Goal: Task Accomplishment & Management: Complete application form

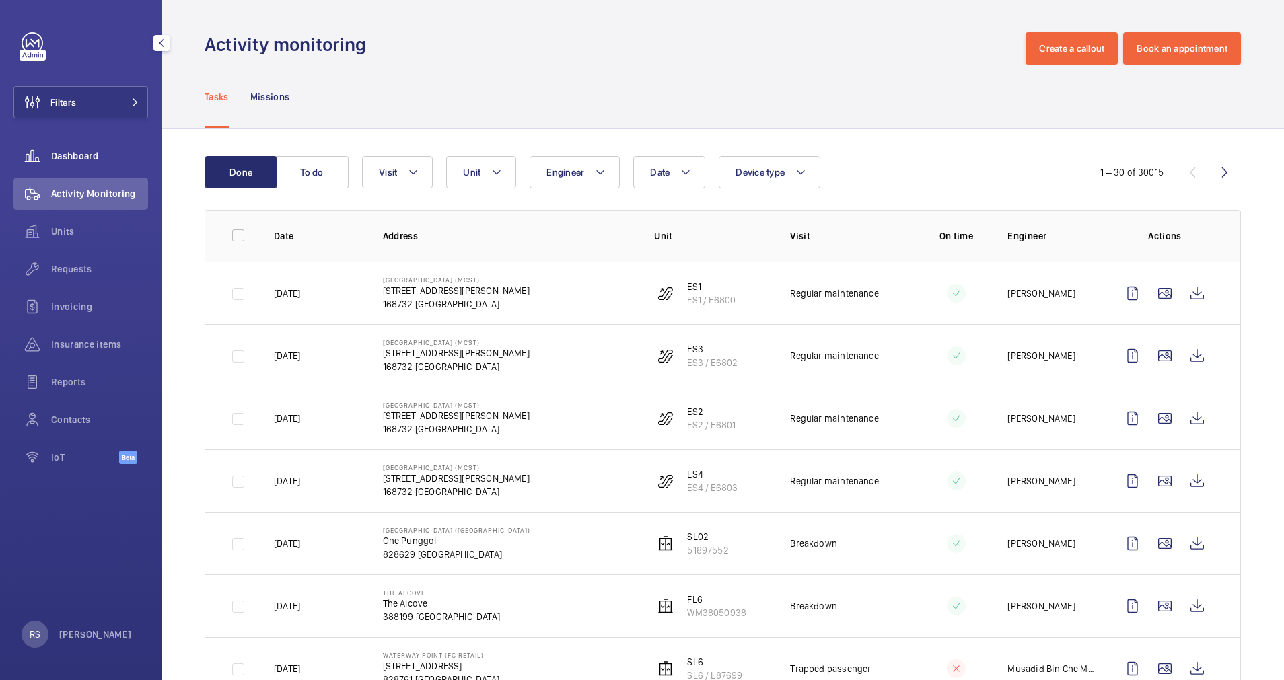
click at [68, 154] on span "Dashboard" at bounding box center [99, 155] width 97 height 13
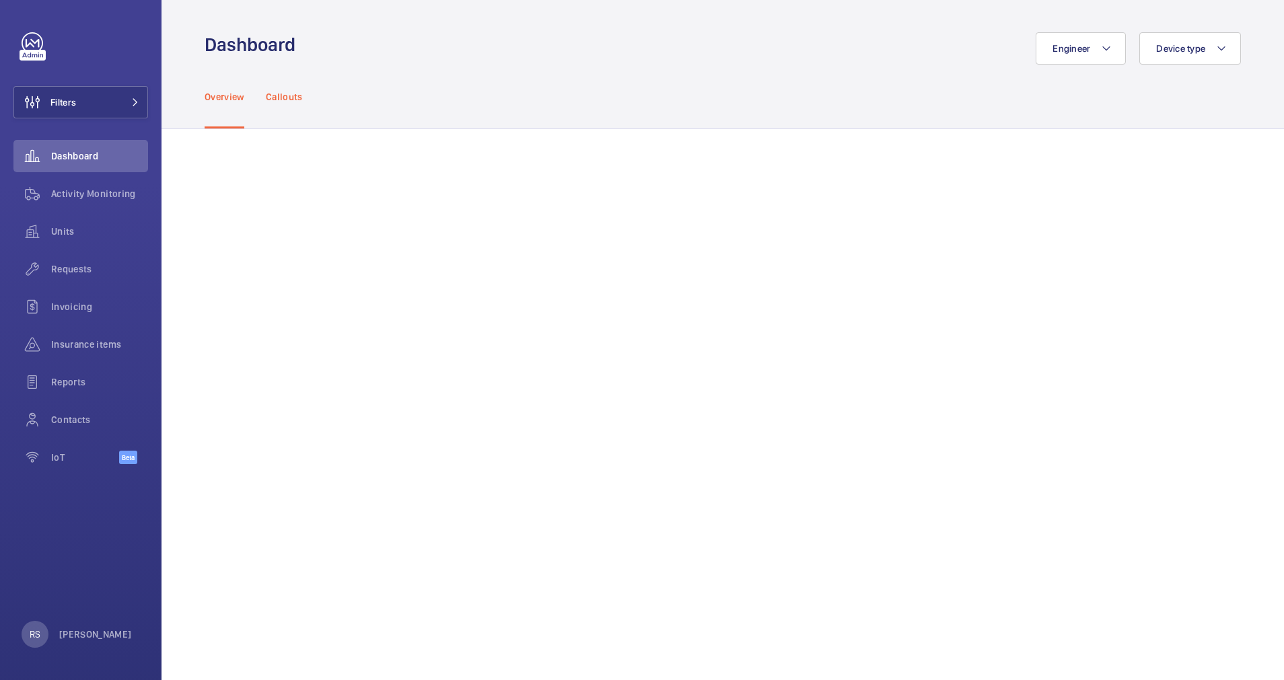
click at [279, 108] on div "Callouts" at bounding box center [284, 97] width 37 height 64
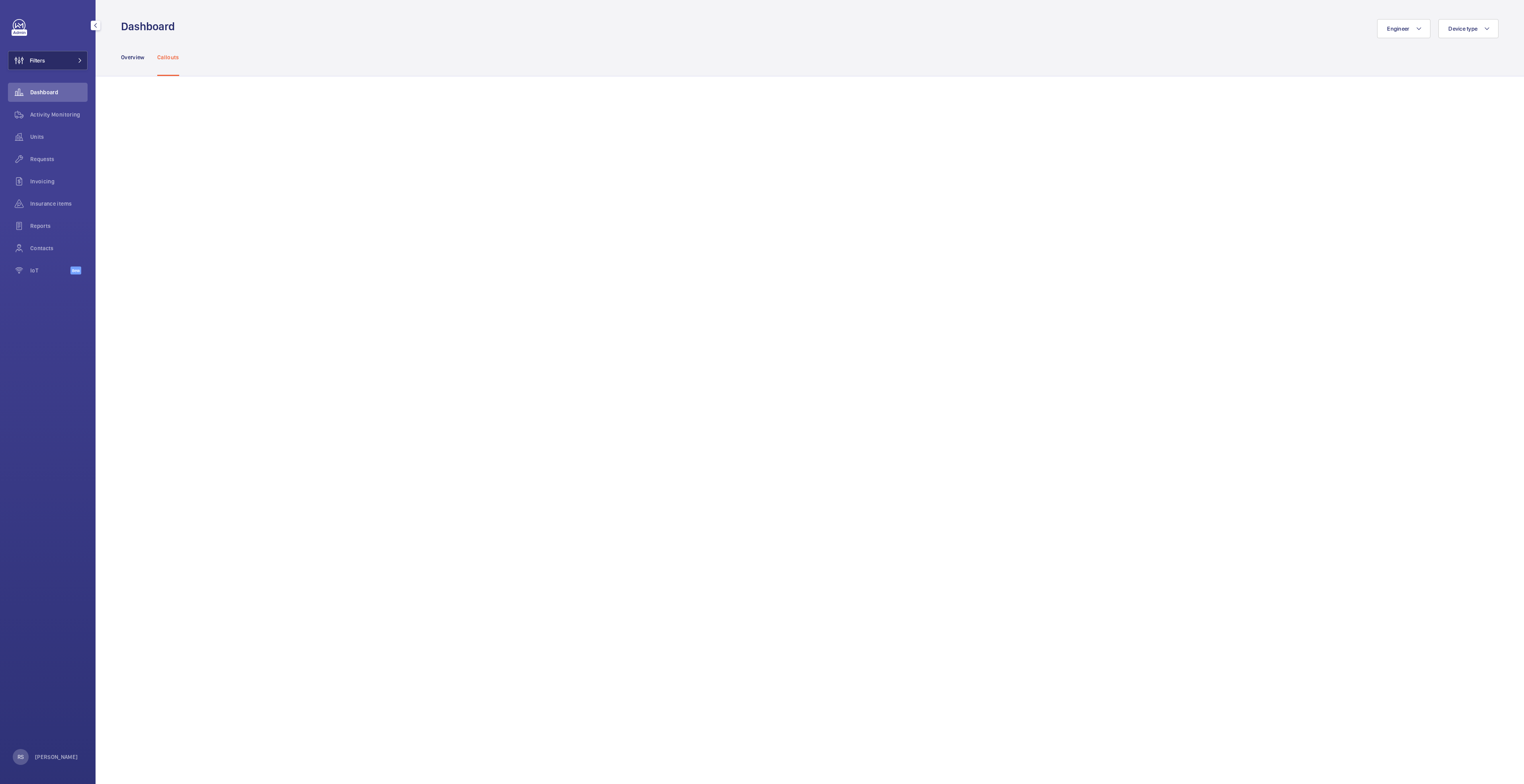
click at [83, 59] on button "Filters" at bounding box center [47, 60] width 80 height 19
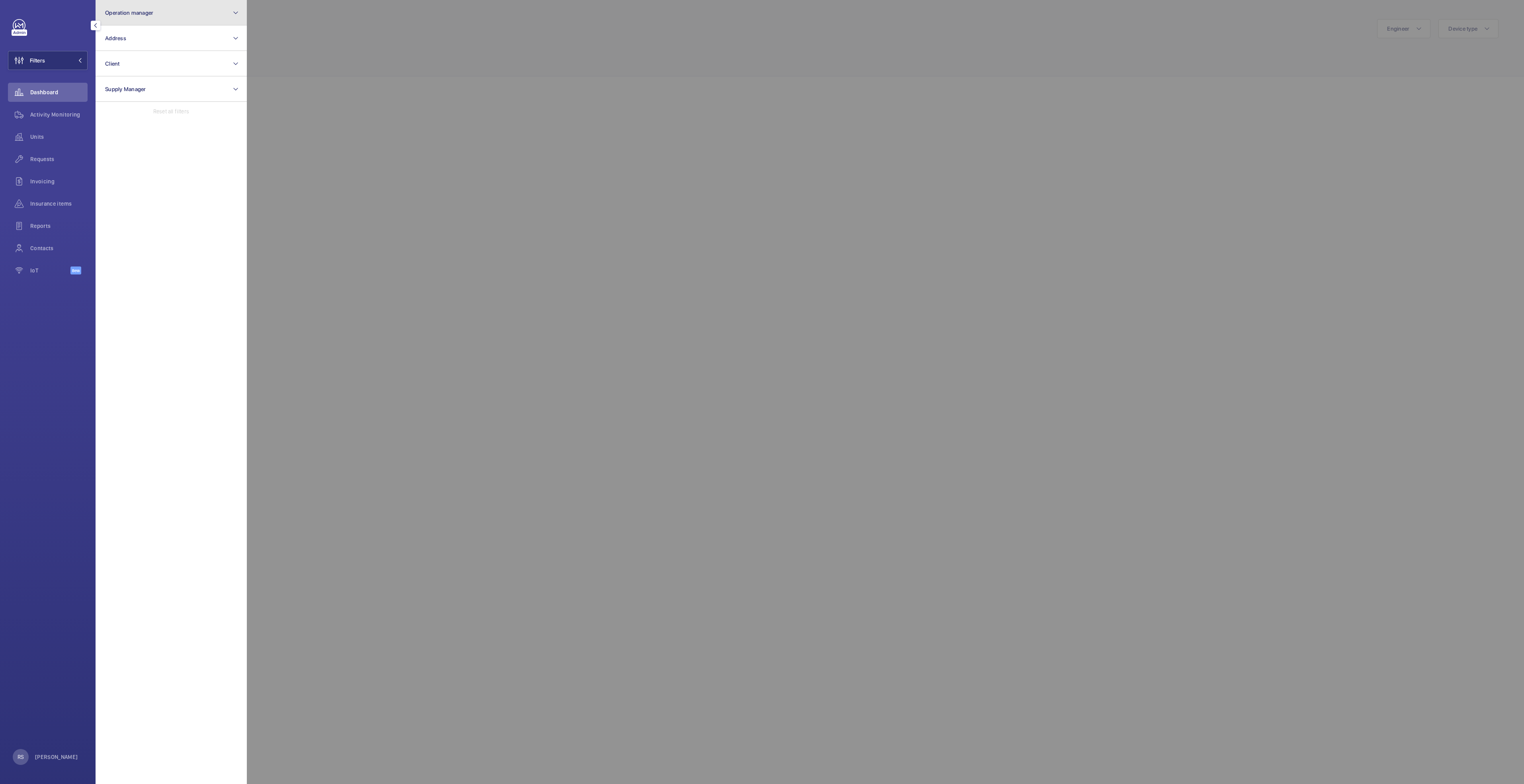
click at [169, 13] on button "Operation manager" at bounding box center [172, 12] width 151 height 25
click at [147, 83] on span "[PERSON_NAME]" at bounding box center [172, 83] width 109 height 8
click at [115, 83] on input "[PERSON_NAME]" at bounding box center [107, 83] width 16 height 16
checkbox input "true"
click at [324, 33] on div at bounding box center [1009, 392] width 1524 height 784
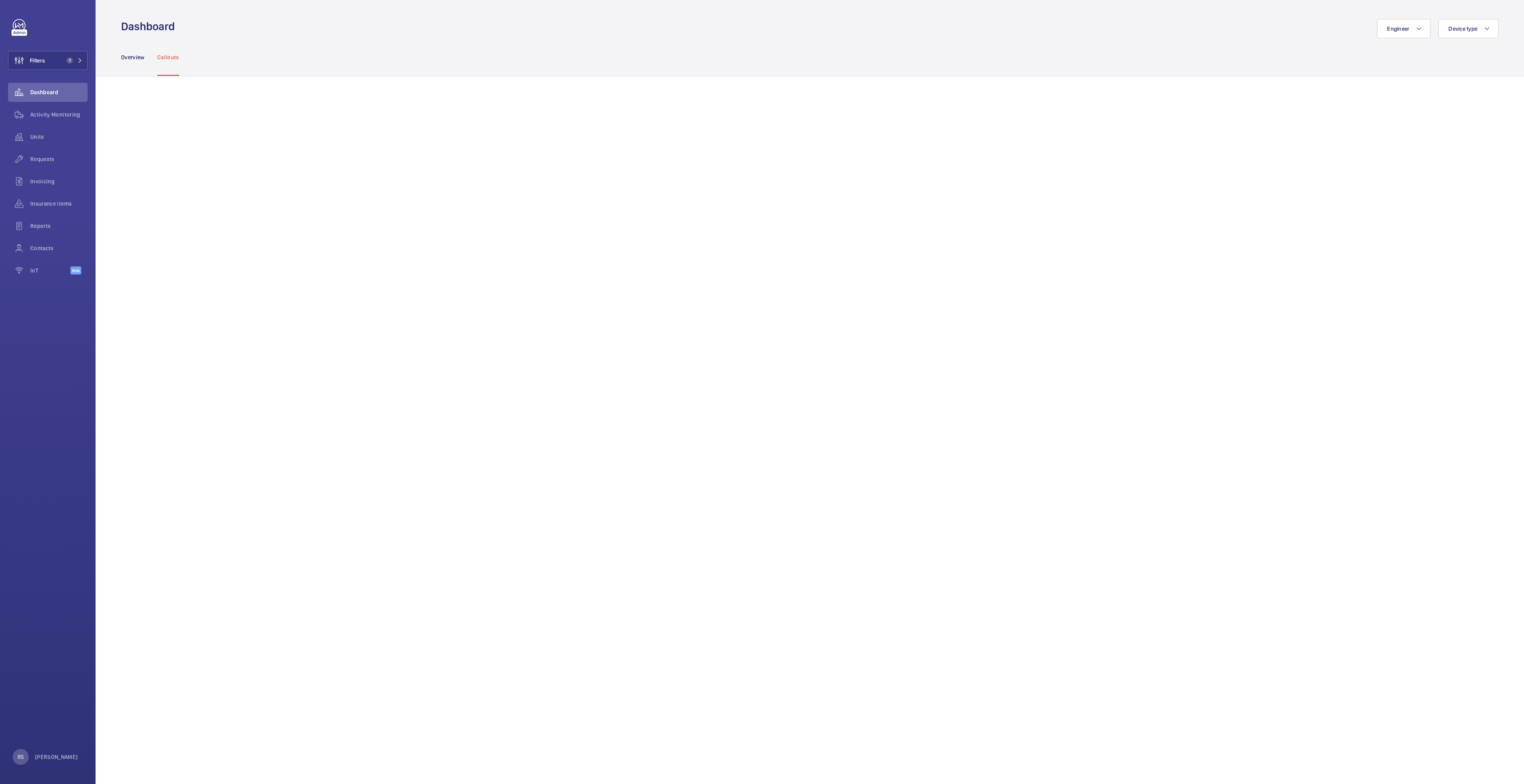
click at [759, 55] on div "Overview Callouts" at bounding box center [810, 57] width 1377 height 38
click at [47, 159] on span "Requests" at bounding box center [59, 158] width 57 height 8
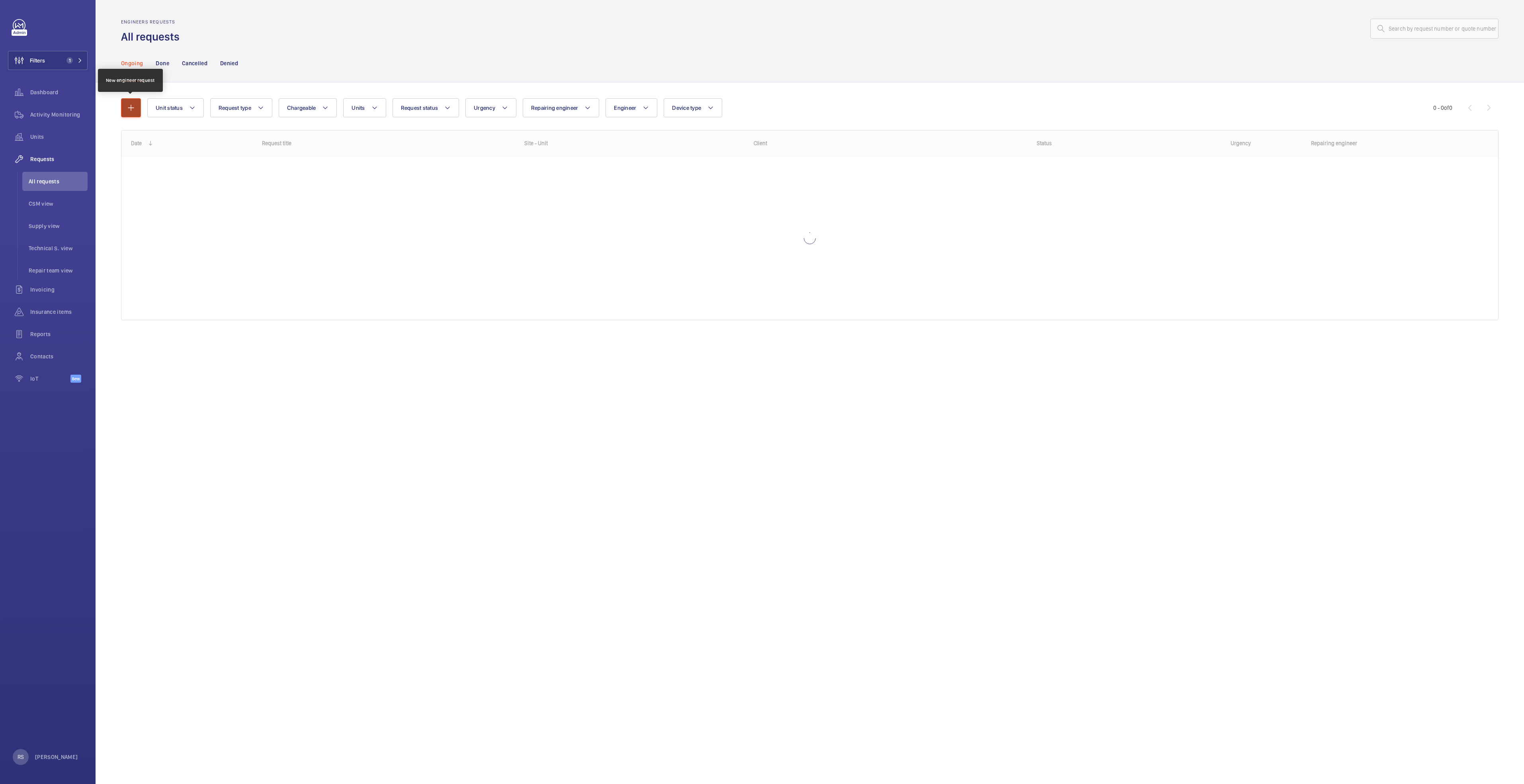
click at [134, 112] on mat-icon "button" at bounding box center [131, 108] width 9 height 9
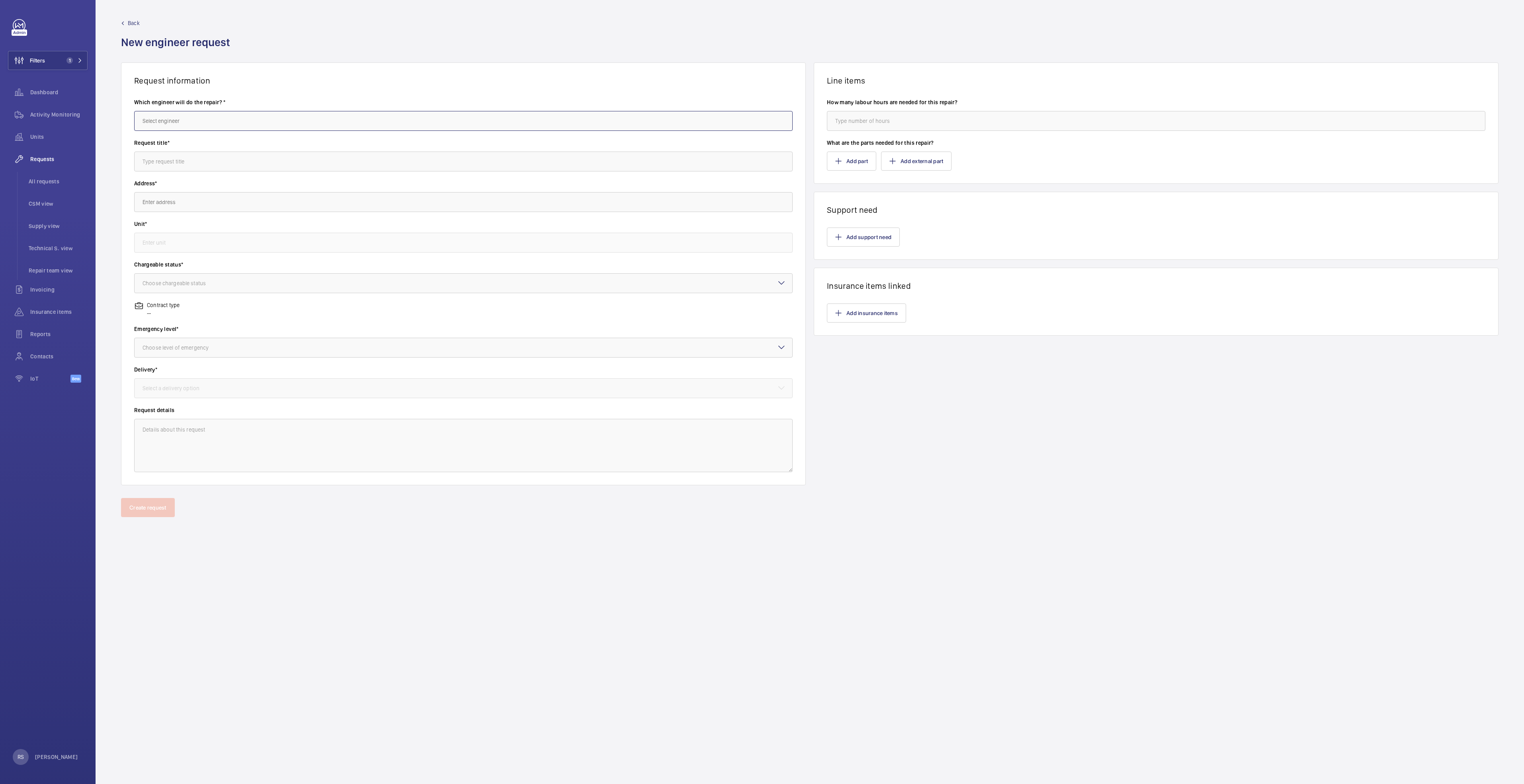
click at [241, 122] on input "text" at bounding box center [463, 121] width 658 height 20
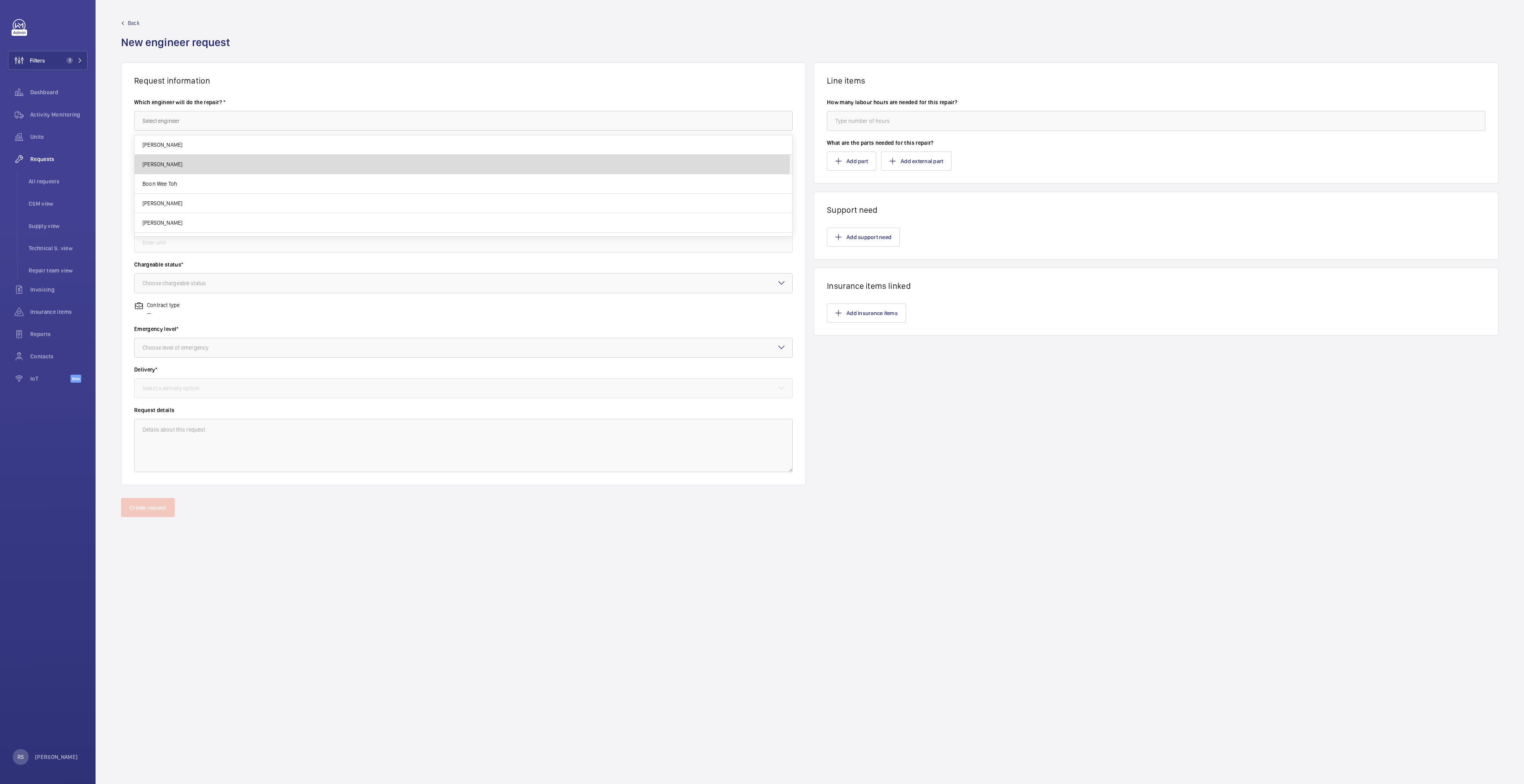
click at [192, 159] on mat-option "[PERSON_NAME]" at bounding box center [463, 164] width 658 height 20
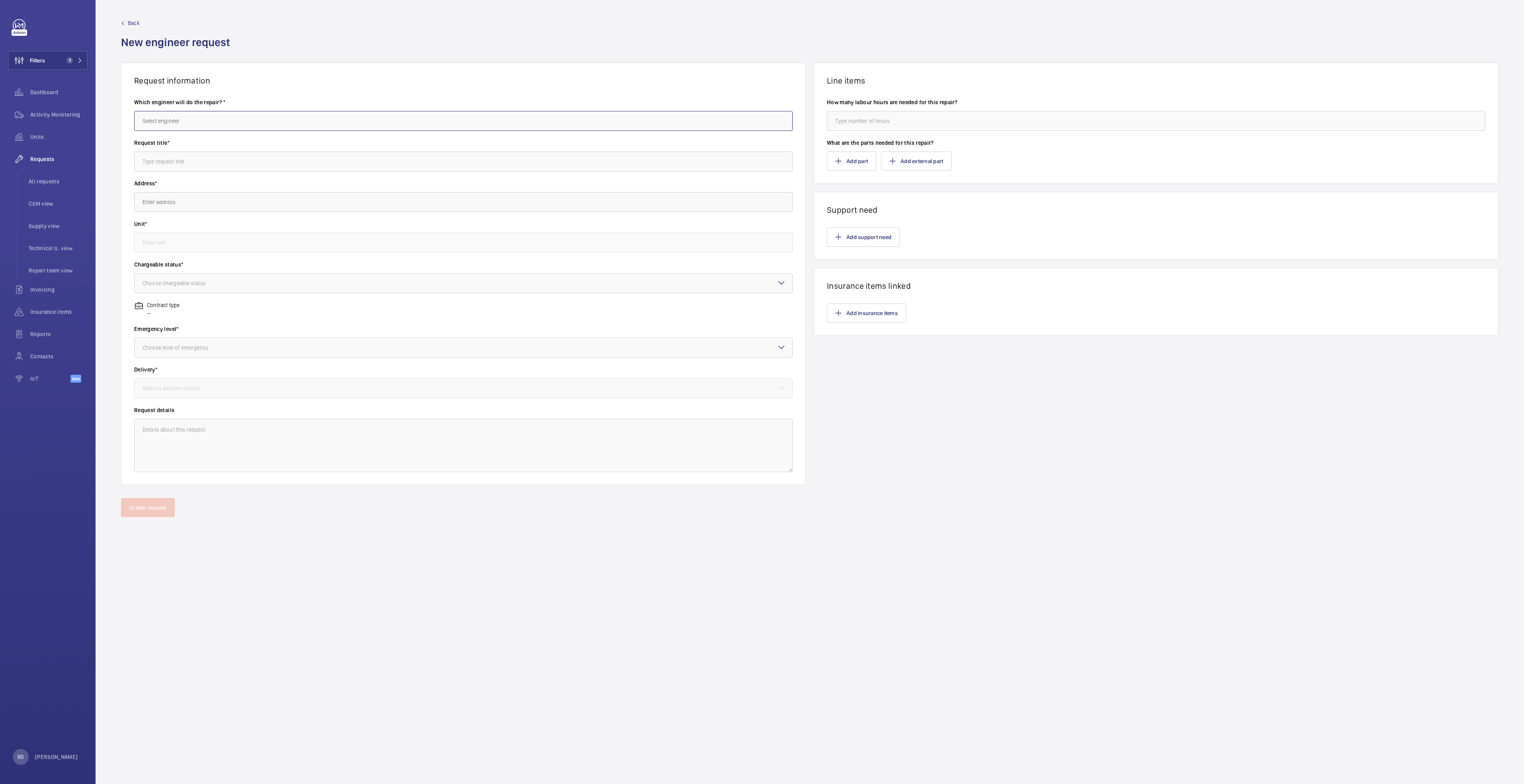
type input "[PERSON_NAME]"
click at [192, 159] on input "text" at bounding box center [463, 161] width 658 height 20
type input "Escalator track repair work"
click at [212, 199] on input "text" at bounding box center [463, 202] width 658 height 20
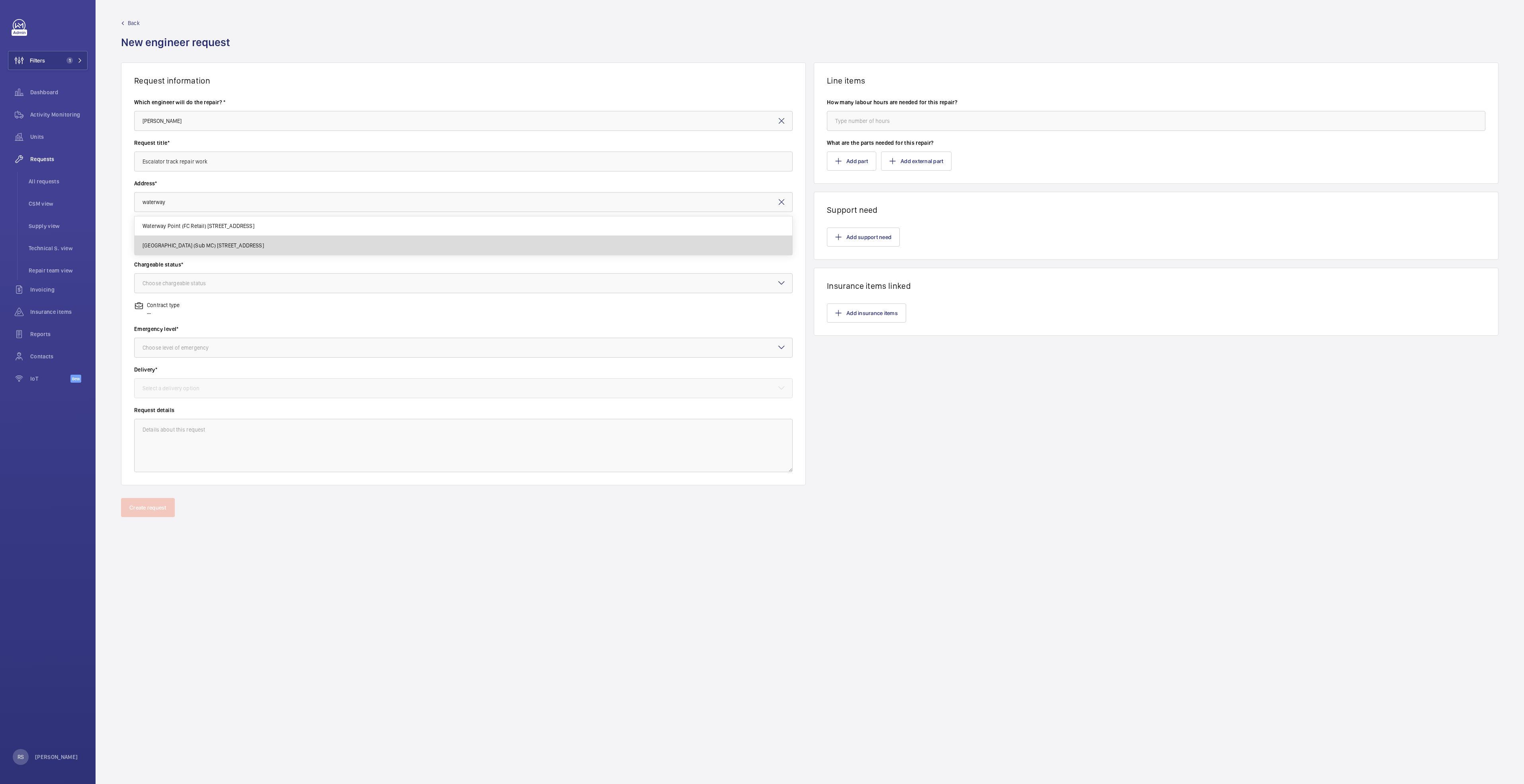
click at [233, 252] on mat-option "[GEOGRAPHIC_DATA] (Sub MC) [STREET_ADDRESS]" at bounding box center [463, 245] width 658 height 19
type input "[GEOGRAPHIC_DATA] (Sub MC) [STREET_ADDRESS]"
click at [230, 242] on input "text" at bounding box center [463, 243] width 658 height 20
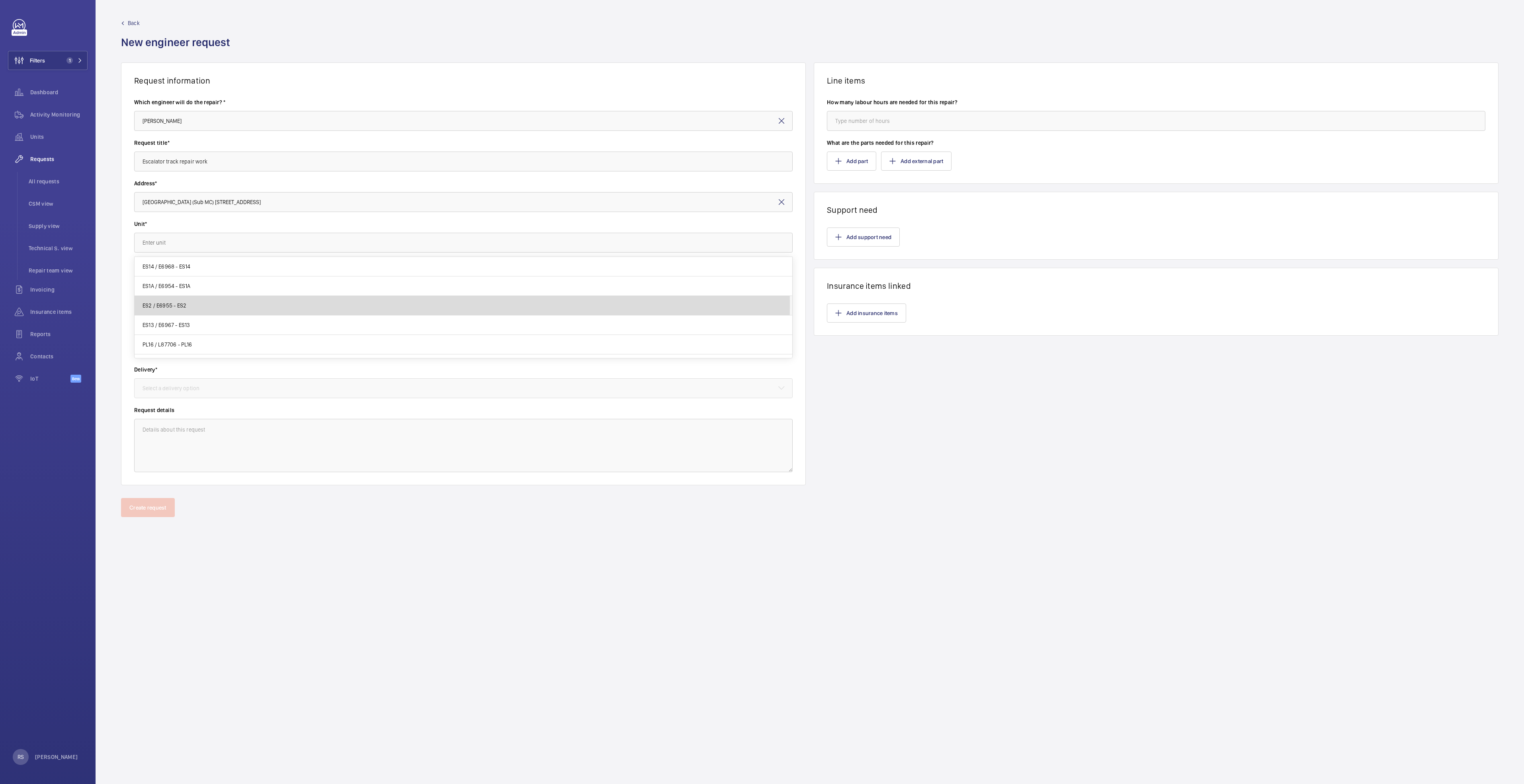
click at [176, 306] on span "ES2 / E6955 - ES2" at bounding box center [164, 305] width 44 height 8
type input "ES2 / E6955 - ES2"
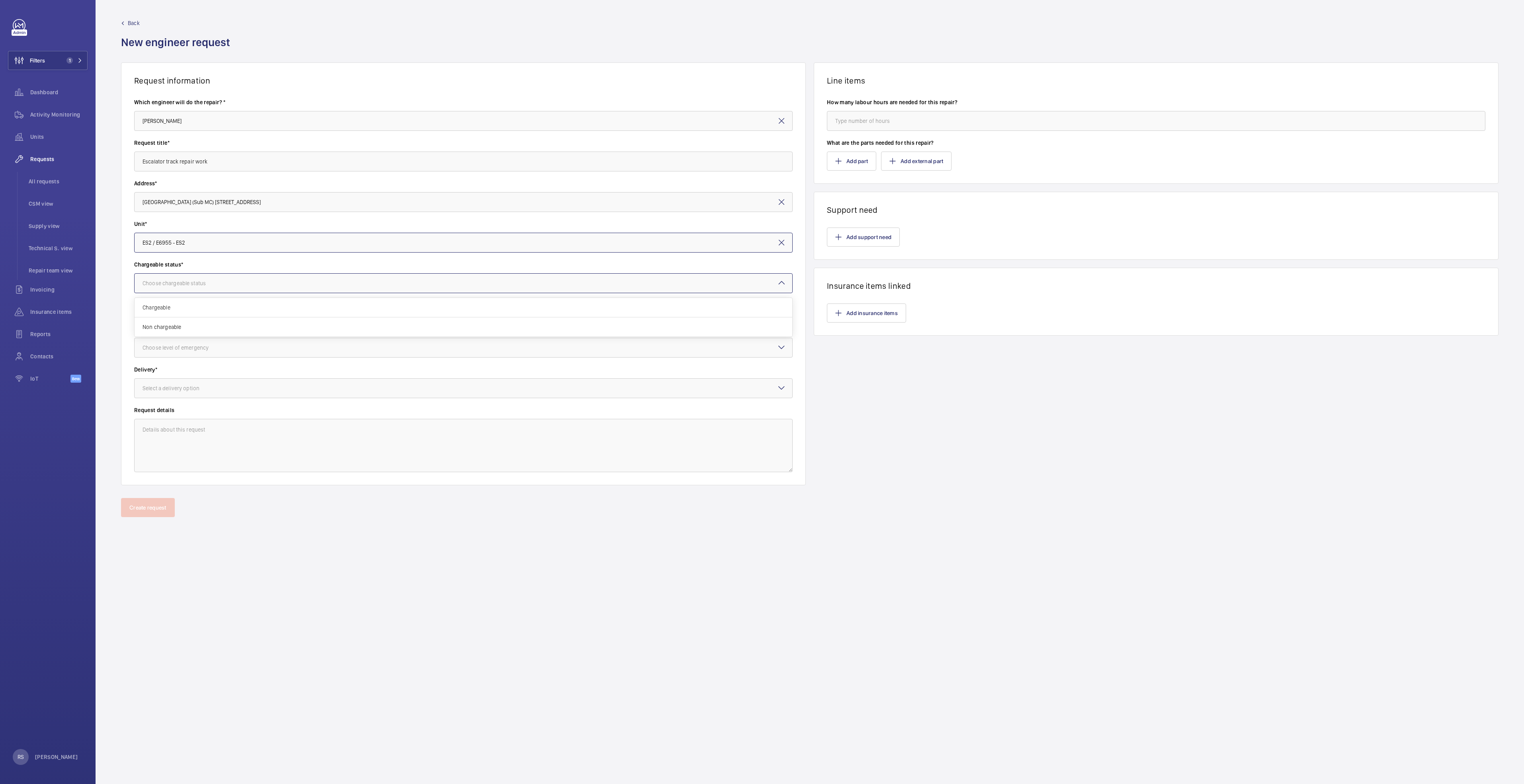
click at [183, 290] on div at bounding box center [463, 283] width 658 height 19
click at [182, 308] on span "Chargeable" at bounding box center [463, 307] width 642 height 8
click at [190, 347] on div "Choose level of emergency" at bounding box center [185, 347] width 86 height 8
click at [173, 402] on span "Urgent" at bounding box center [463, 410] width 642 height 8
click at [184, 396] on div at bounding box center [463, 388] width 658 height 19
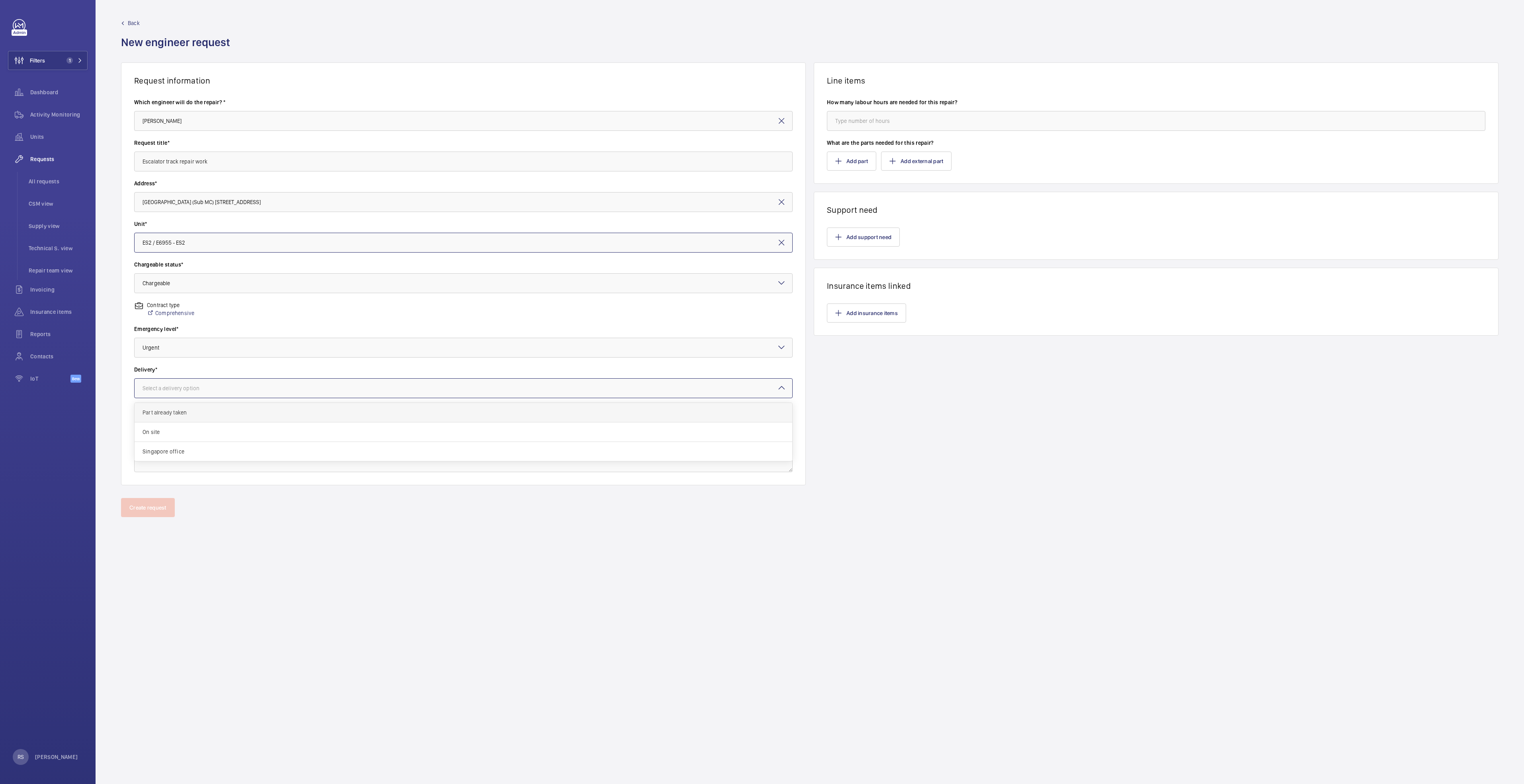
click at [175, 402] on span "Part already taken" at bounding box center [463, 412] width 642 height 8
click at [759, 114] on input "number" at bounding box center [1156, 121] width 658 height 20
type input "4"
click at [759, 163] on button "Add part" at bounding box center [851, 161] width 49 height 19
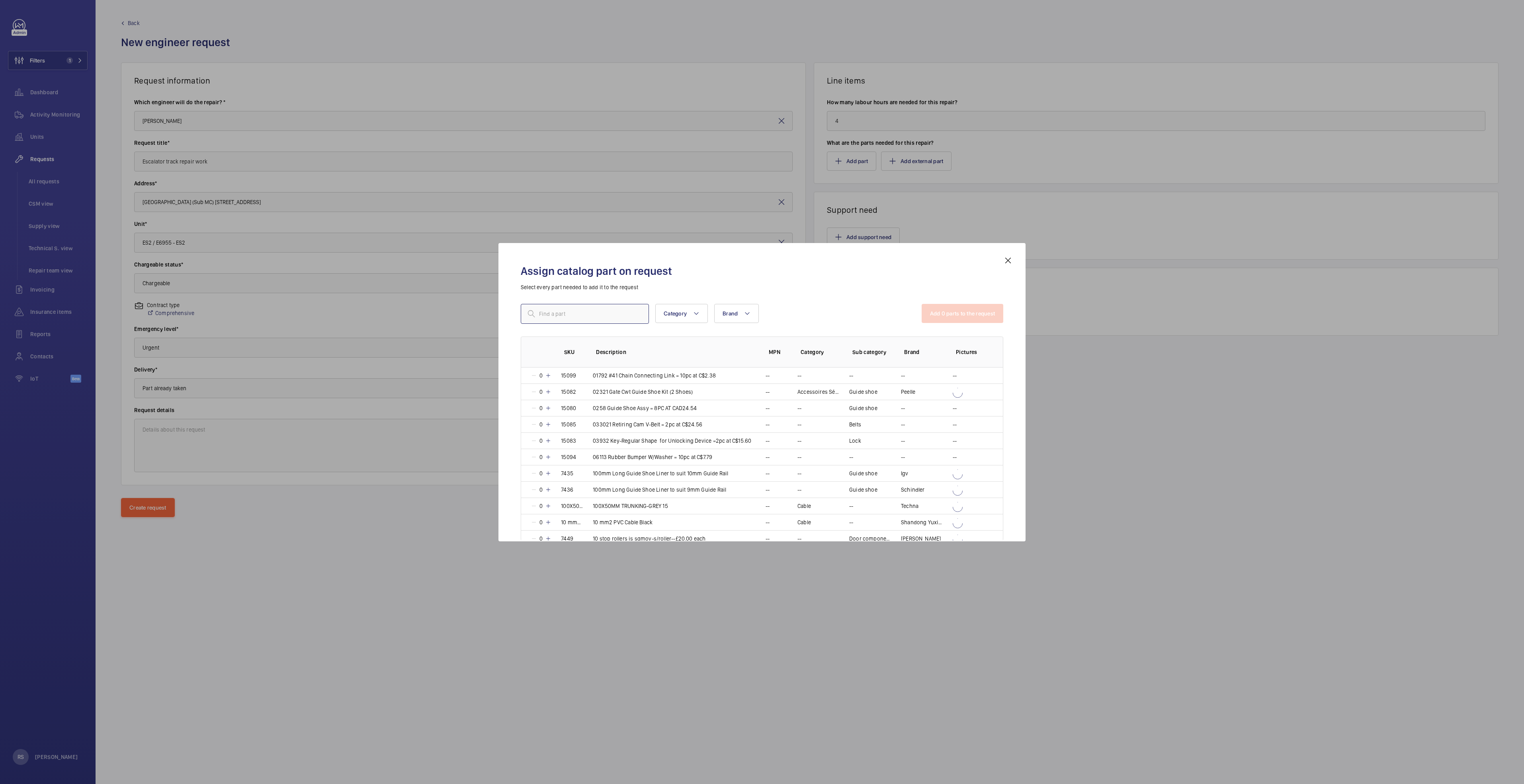
click at [619, 311] on input "text" at bounding box center [585, 314] width 128 height 20
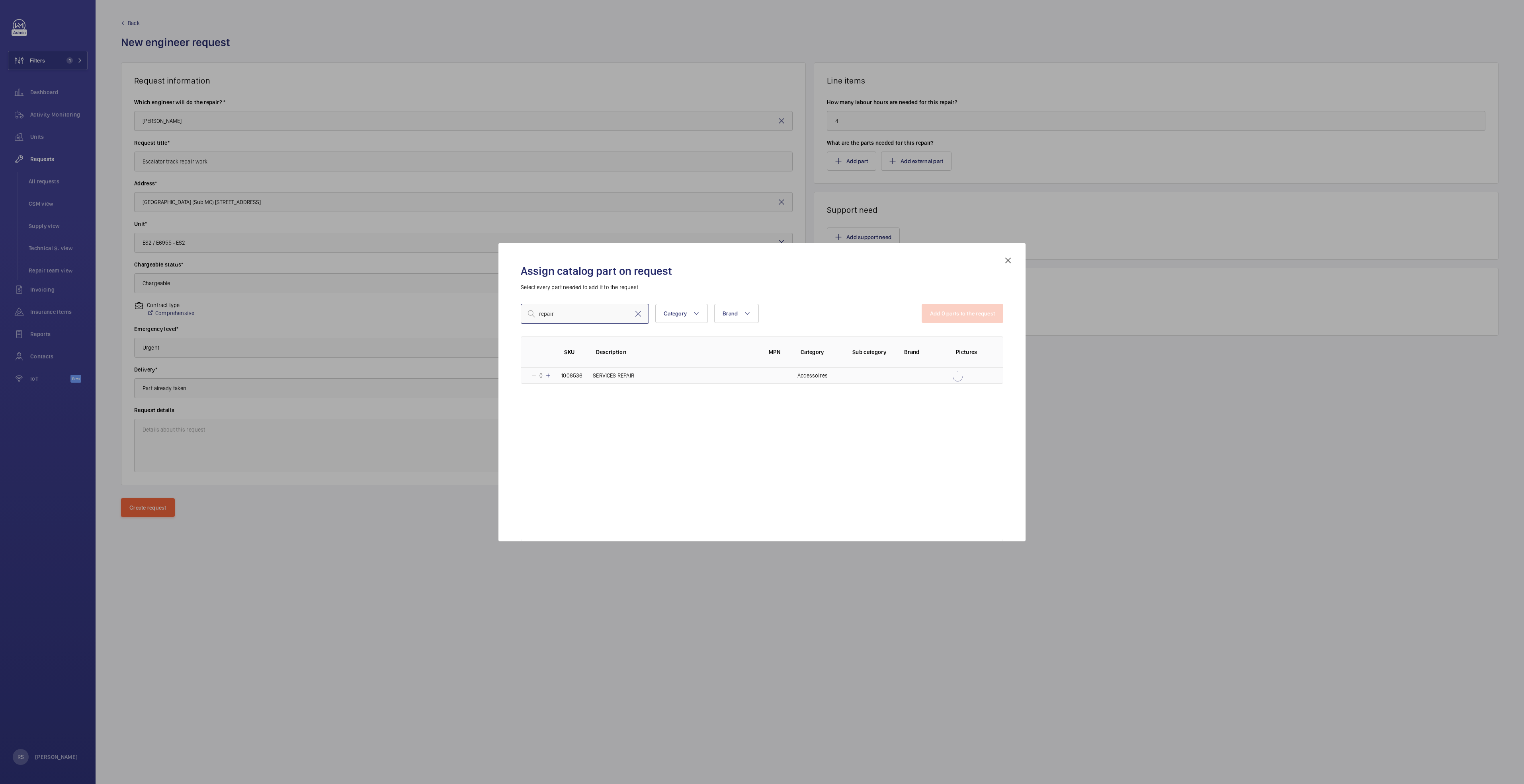
type input "repair"
click at [547, 379] on div "0" at bounding box center [541, 375] width 21 height 8
click at [759, 312] on button "Add 1 parts to the request" at bounding box center [963, 313] width 81 height 19
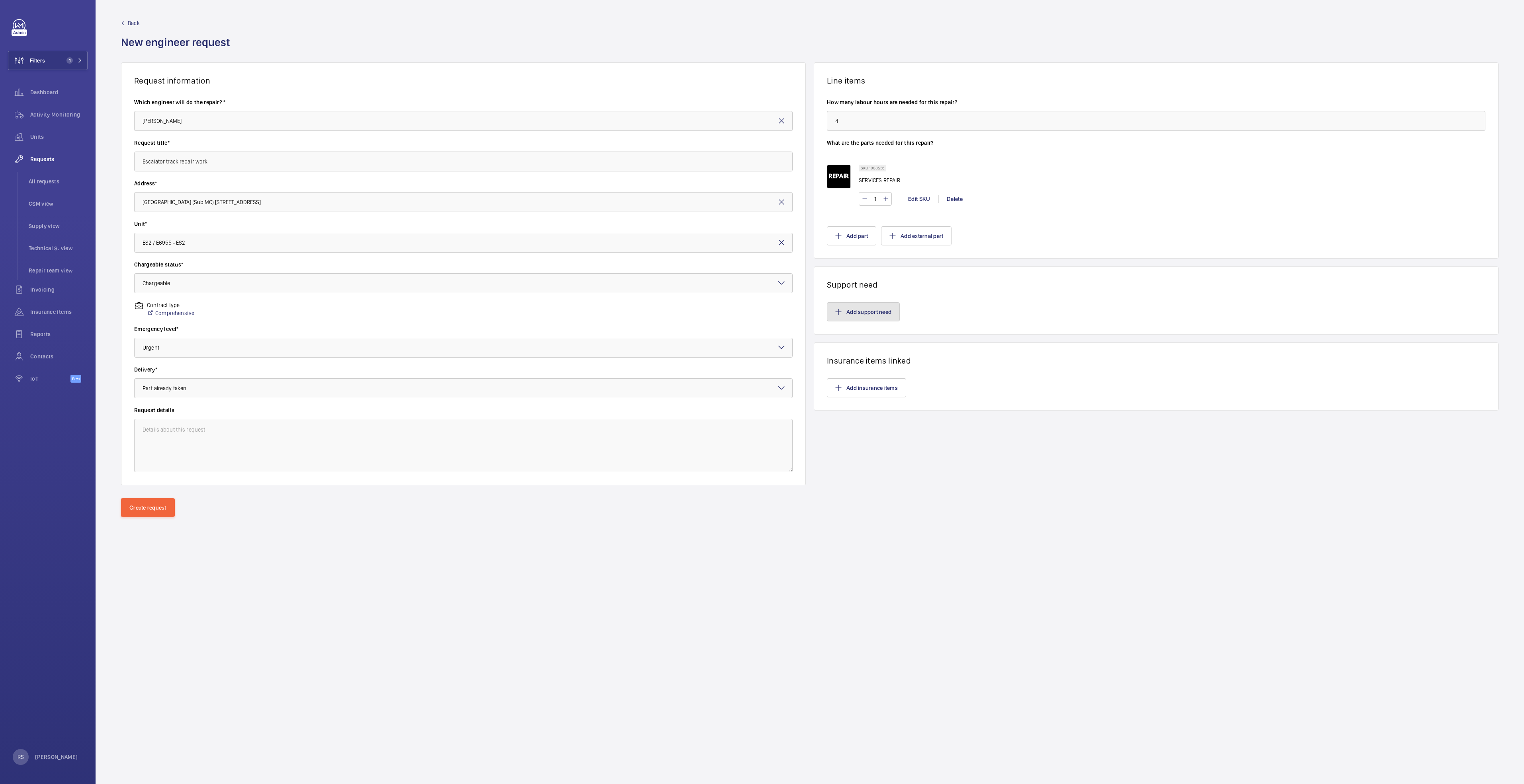
click at [759, 312] on button "Add support need" at bounding box center [863, 312] width 73 height 19
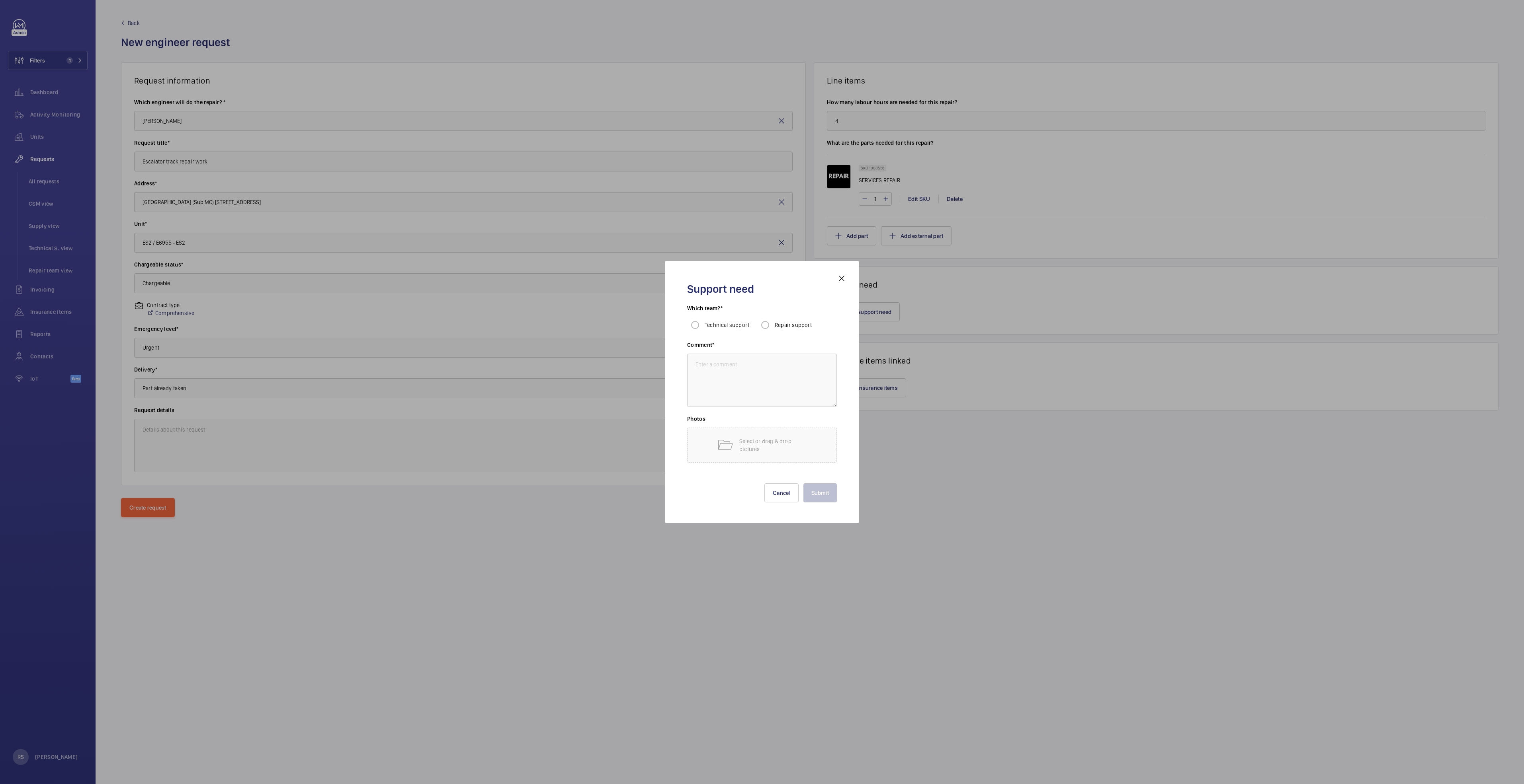
click at [759, 320] on div "Repair support" at bounding box center [784, 325] width 55 height 16
click at [747, 358] on textarea at bounding box center [761, 380] width 150 height 53
click at [759, 322] on input "Repair support" at bounding box center [765, 325] width 16 height 16
radio input "true"
click at [741, 373] on textarea at bounding box center [761, 380] width 150 height 53
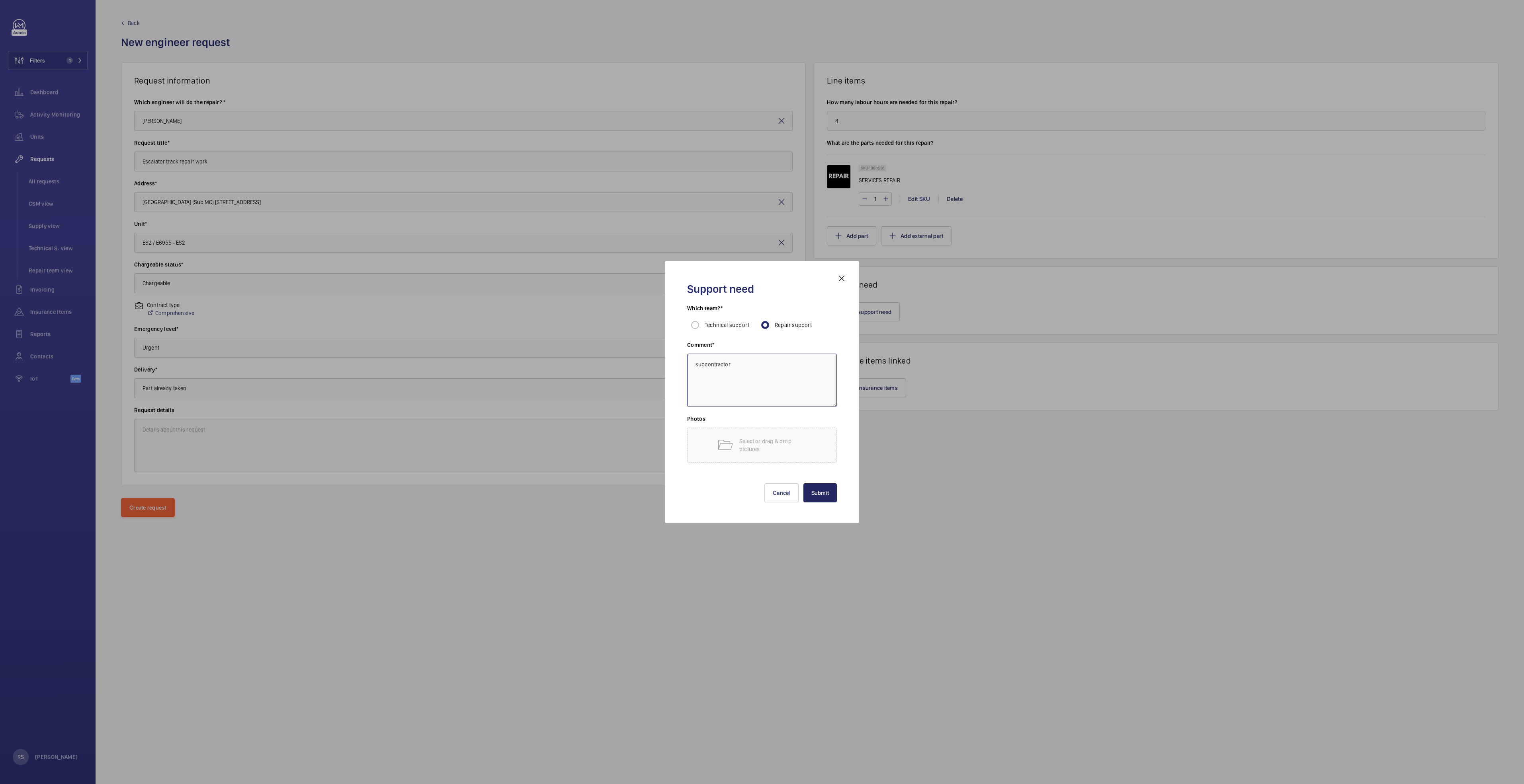
type textarea "subcontractor"
click at [759, 402] on button "Submit" at bounding box center [820, 493] width 34 height 19
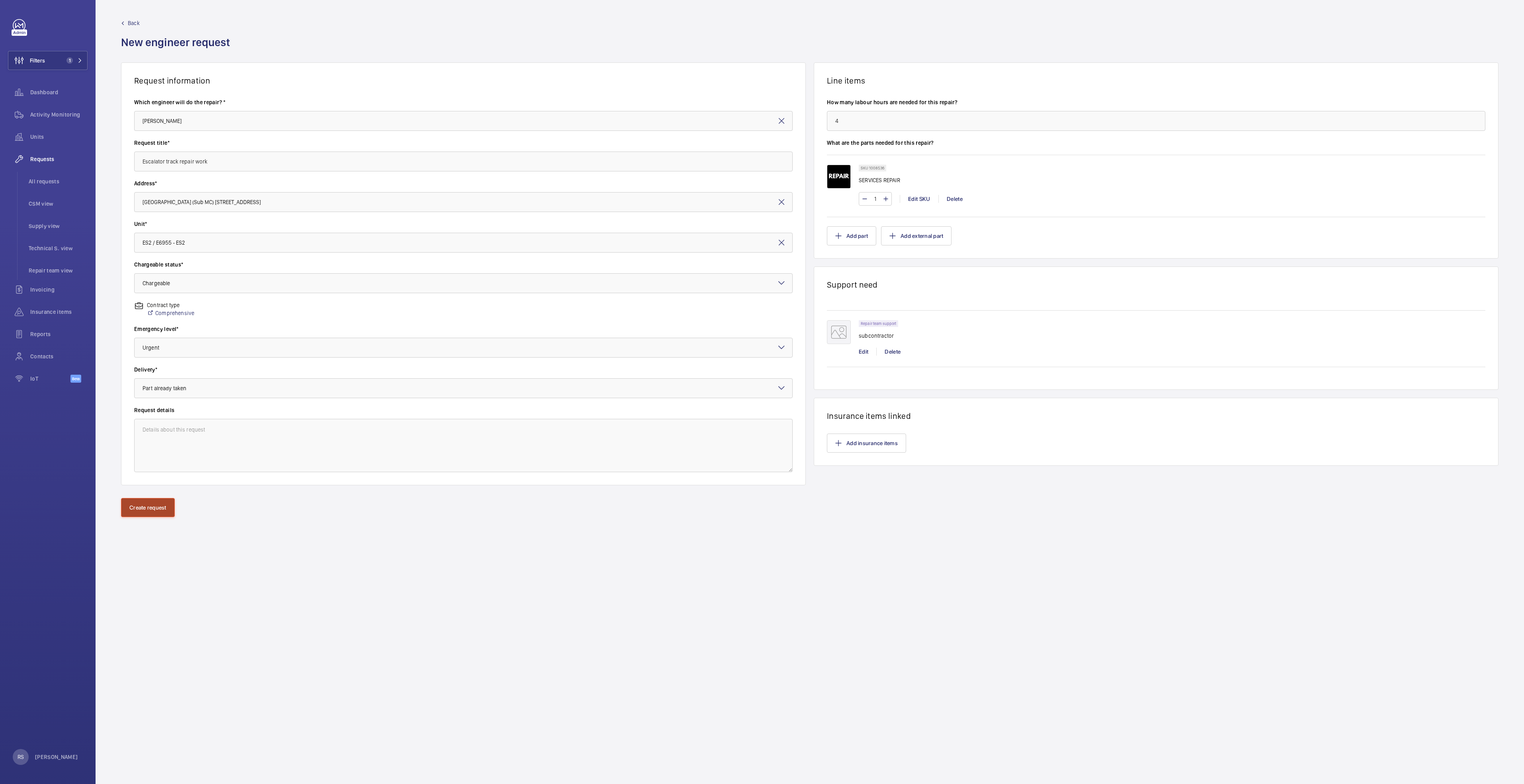
click at [153, 402] on button "Create request" at bounding box center [148, 508] width 54 height 19
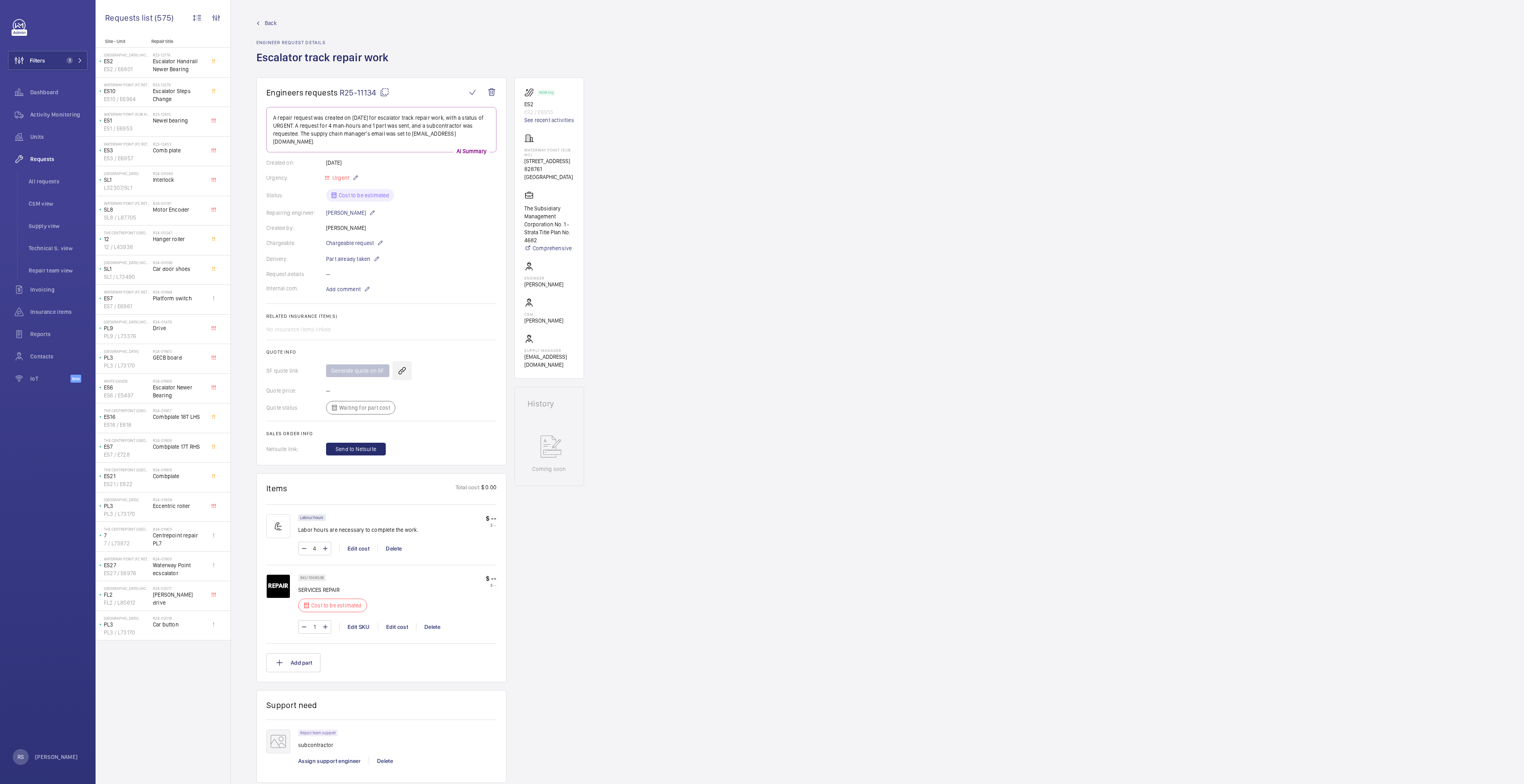
click at [396, 361] on wm-front-icon-button at bounding box center [402, 371] width 19 height 19
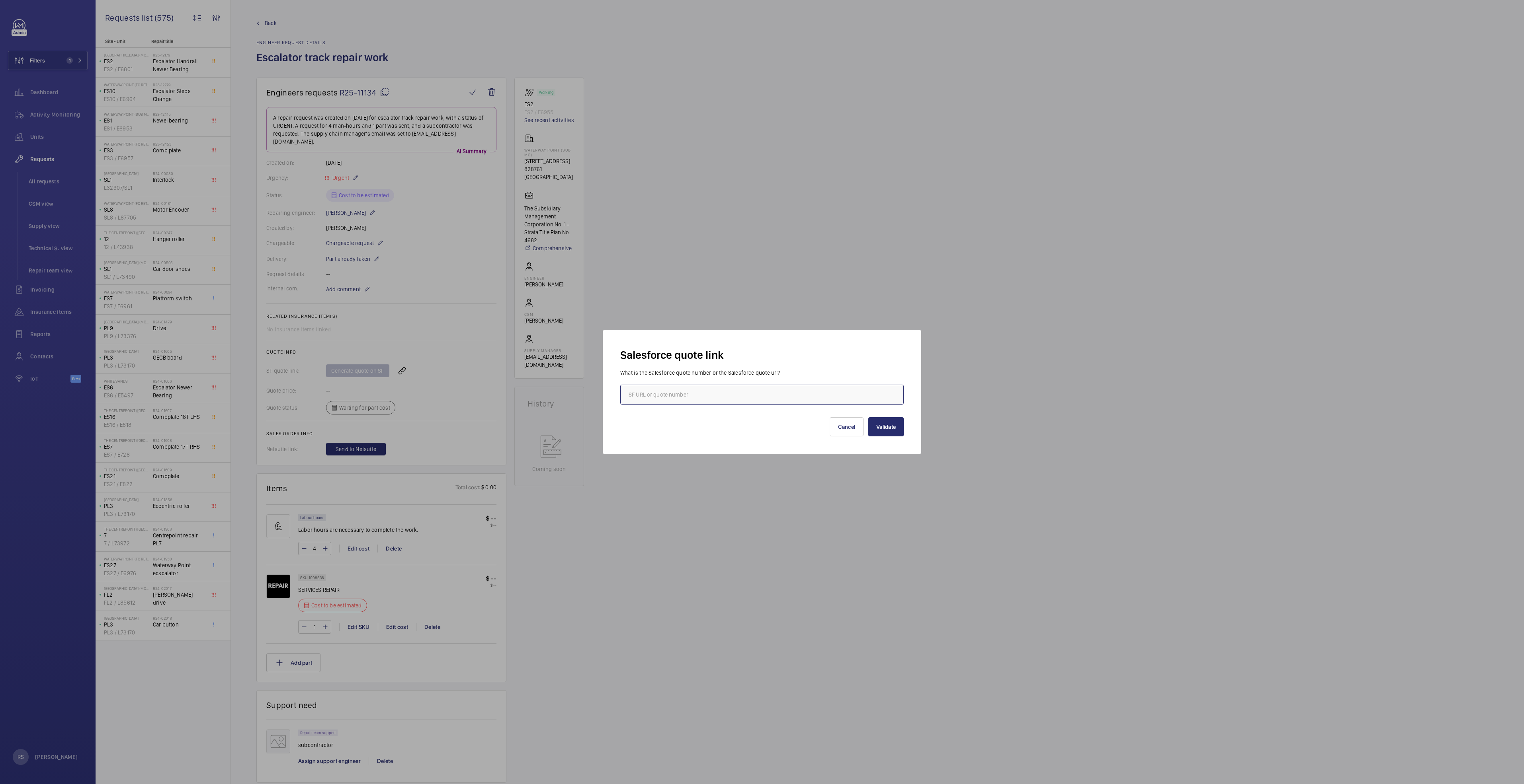
click at [657, 402] on input "text" at bounding box center [761, 395] width 283 height 20
type input "00021174"
click at [759, 402] on button "Validate" at bounding box center [886, 427] width 35 height 19
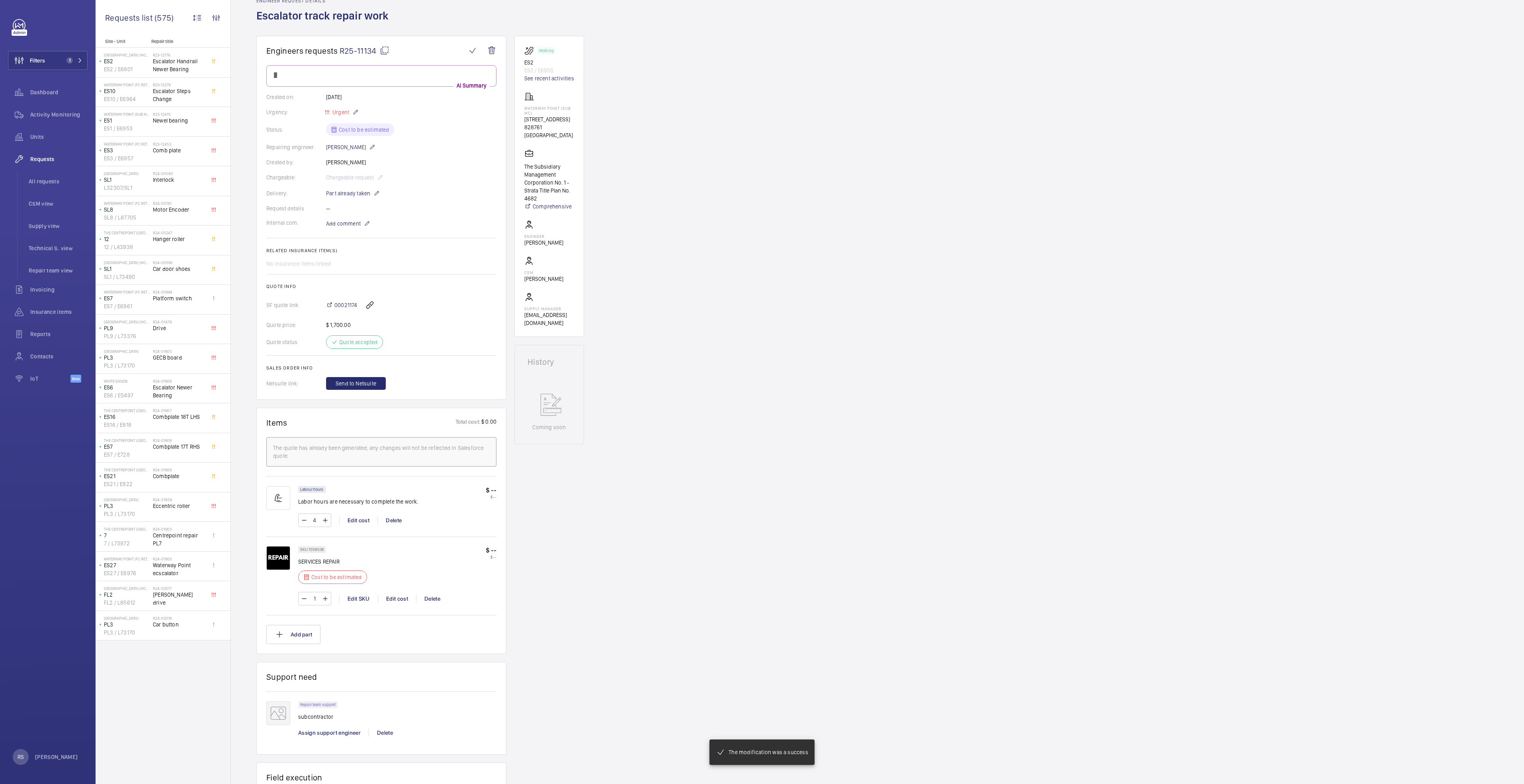
scroll to position [60, 0]
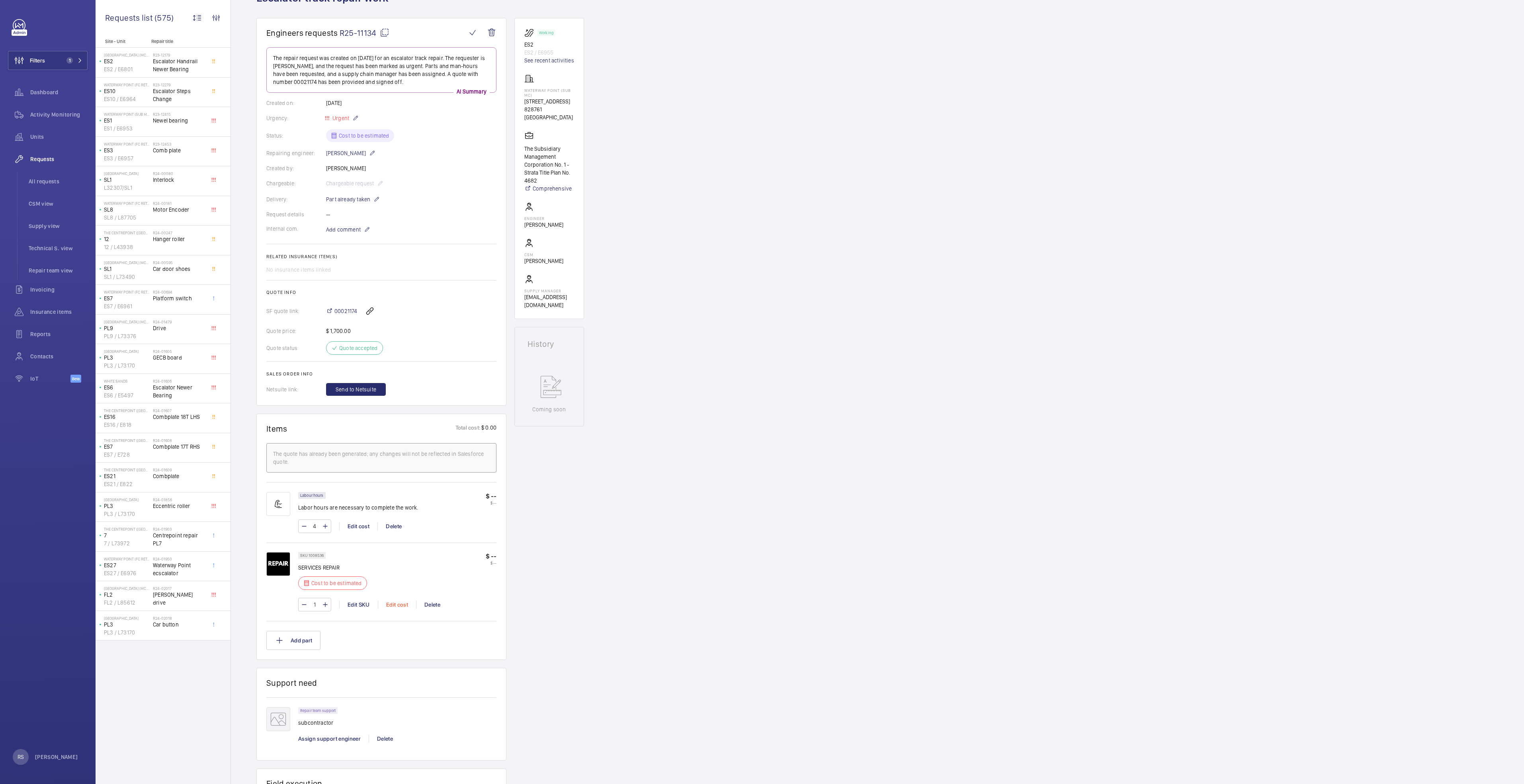
click at [399, 402] on div "Edit cost" at bounding box center [397, 604] width 38 height 8
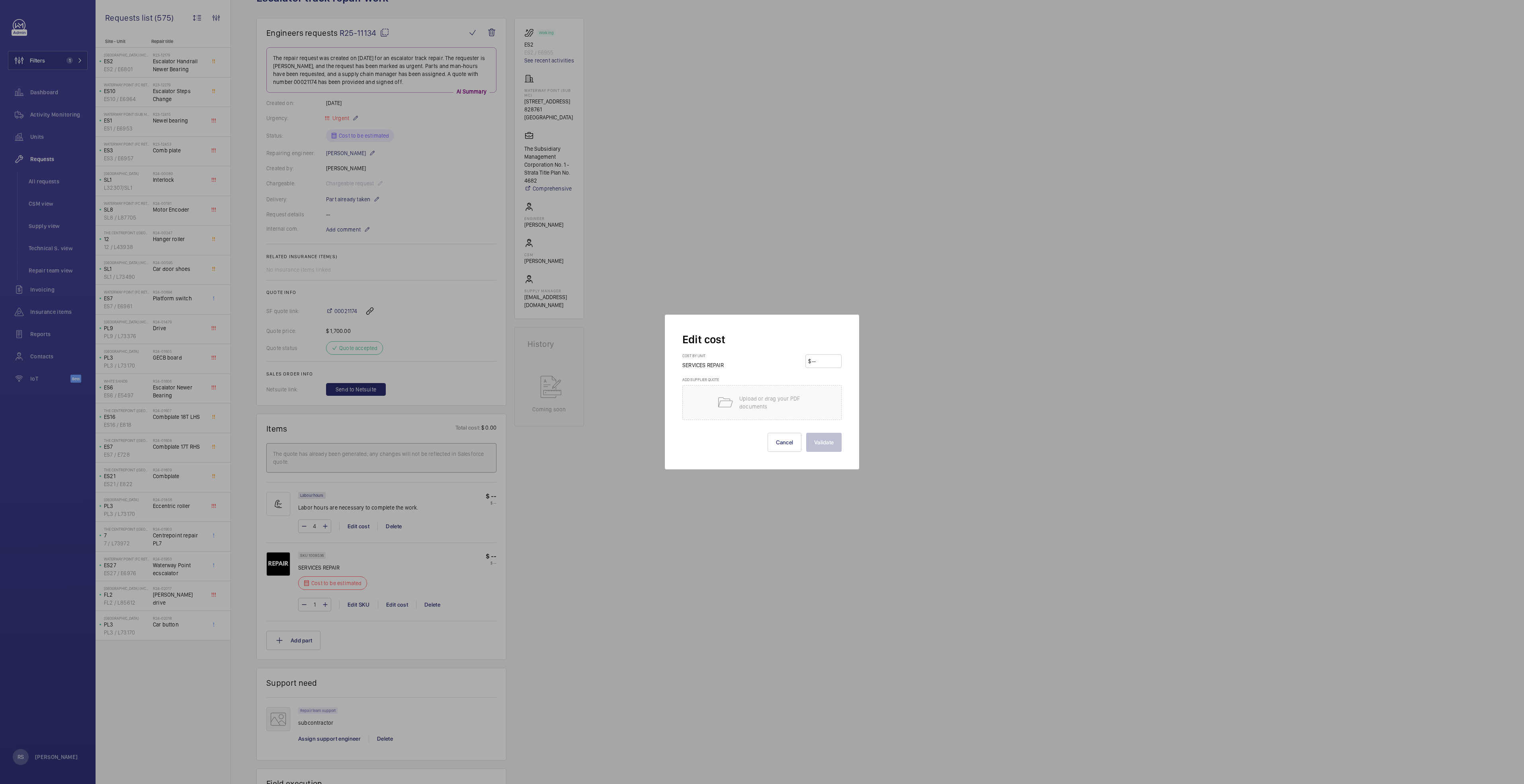
click at [759, 359] on input "number" at bounding box center [825, 361] width 28 height 13
type input "600"
click at [759, 402] on button "Validate" at bounding box center [824, 442] width 35 height 19
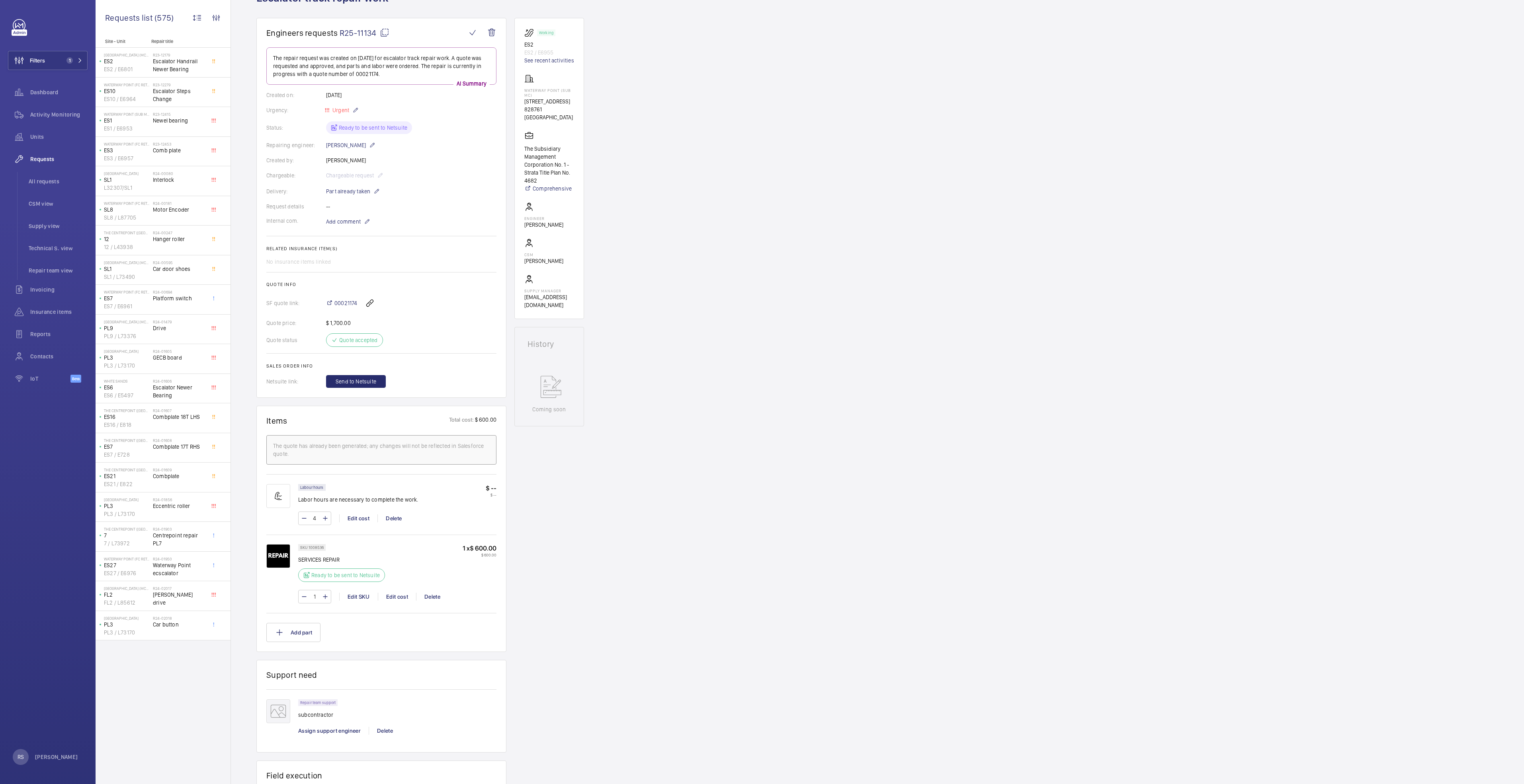
click at [492, 402] on p "$ --" at bounding box center [491, 488] width 11 height 8
click at [364, 402] on div "Edit cost" at bounding box center [358, 518] width 38 height 8
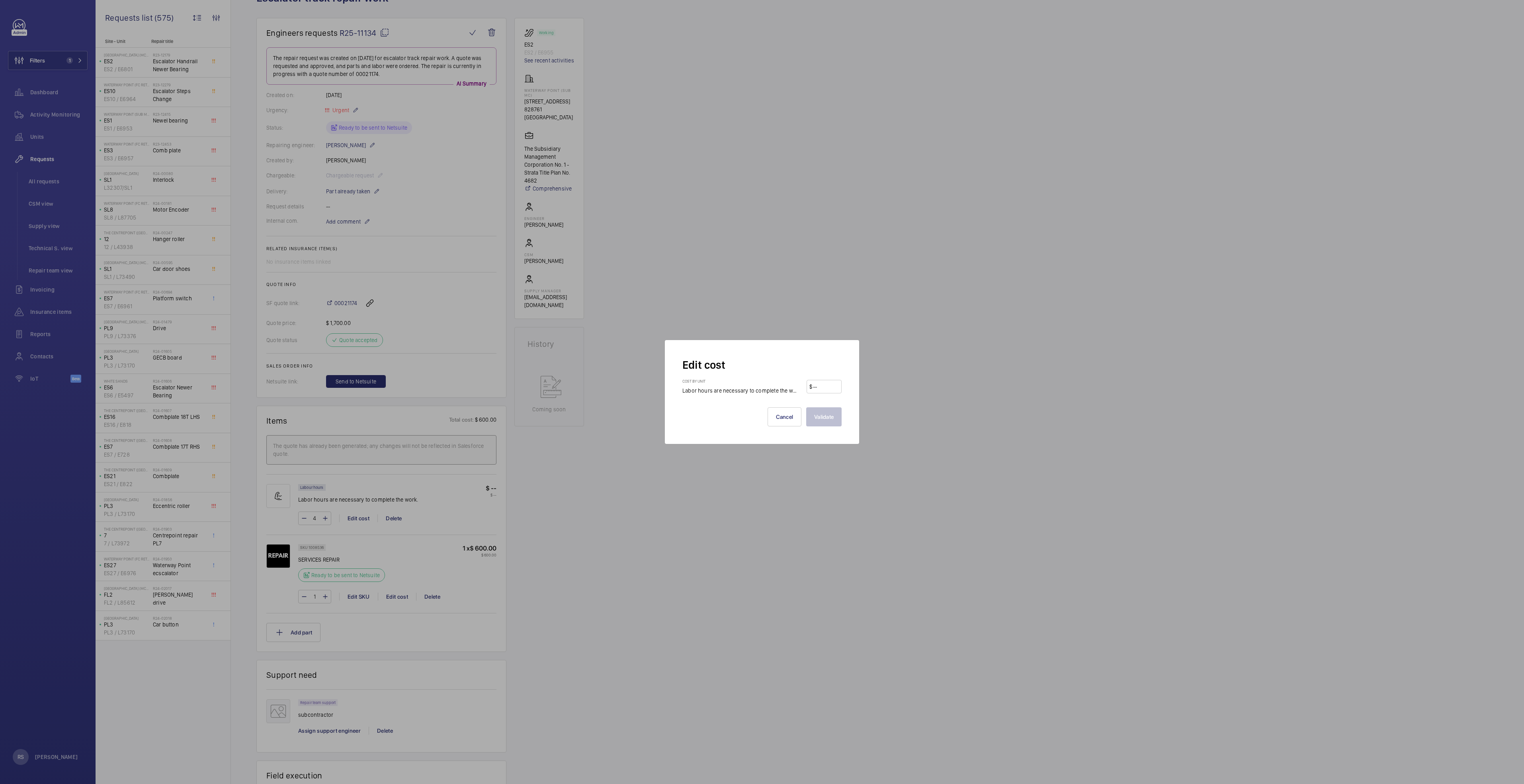
click at [759, 387] on input "number" at bounding box center [825, 387] width 27 height 13
type input "60"
click at [759, 402] on button "Validate" at bounding box center [824, 417] width 35 height 19
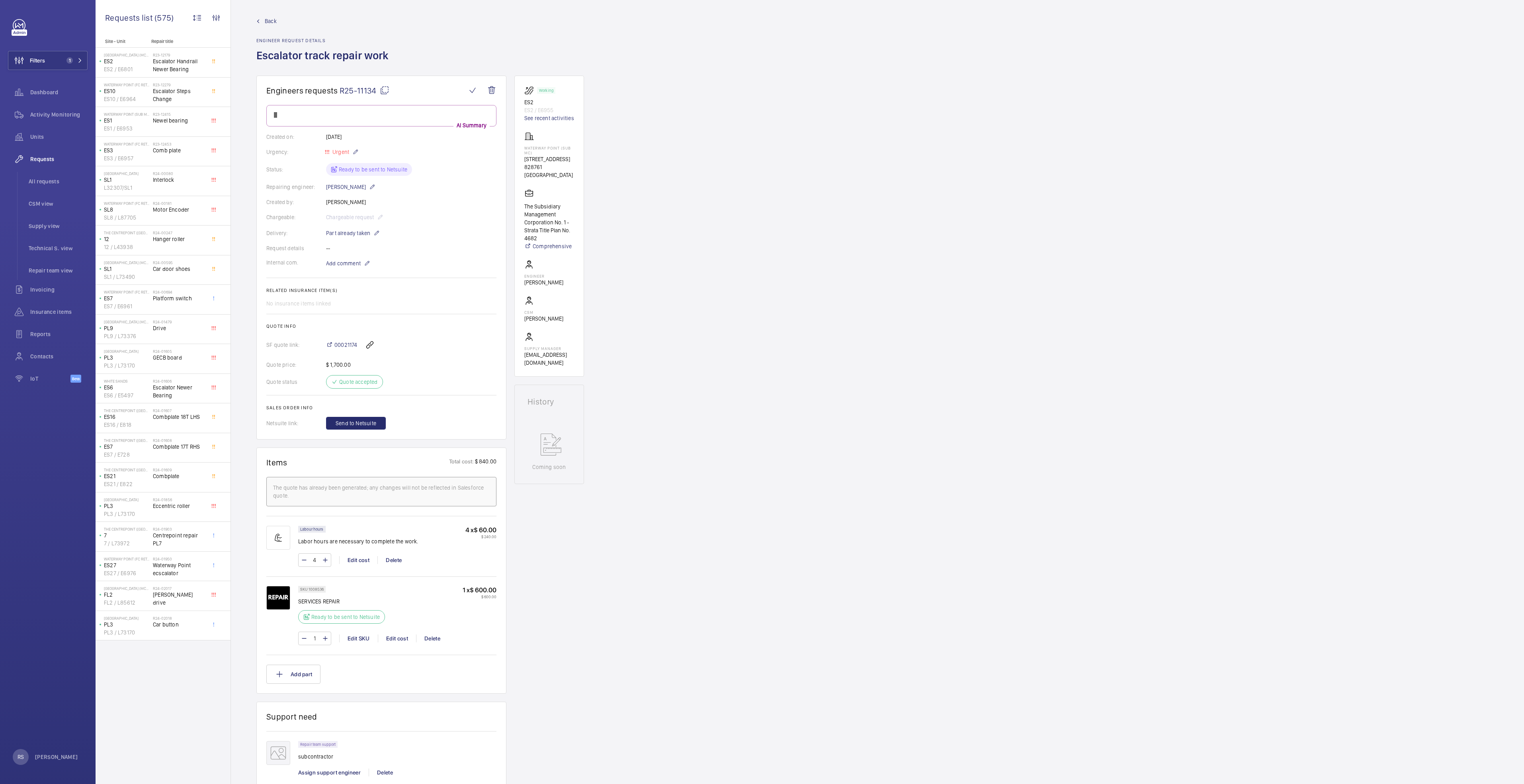
scroll to position [0, 0]
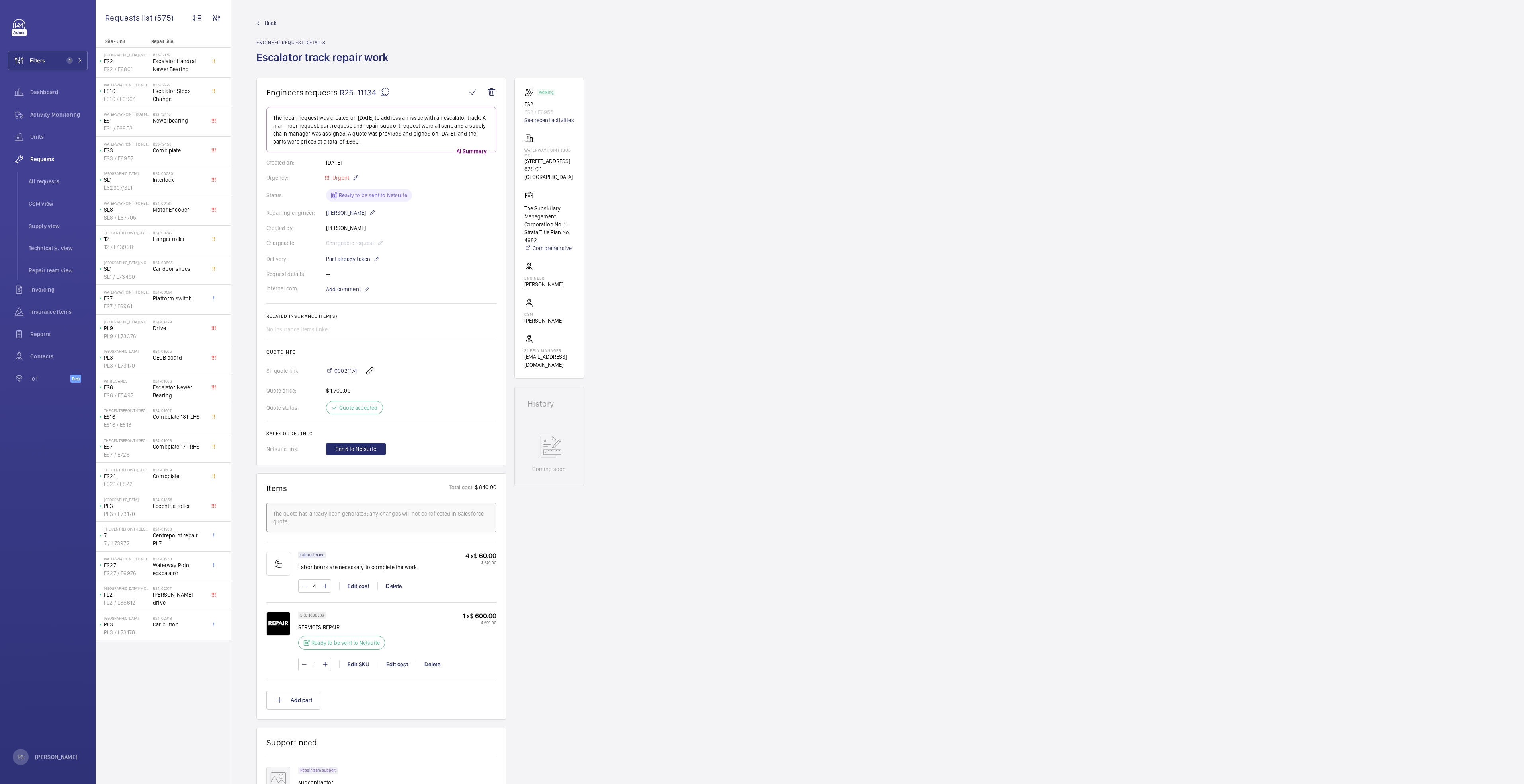
click at [277, 23] on link "Back" at bounding box center [324, 22] width 137 height 8
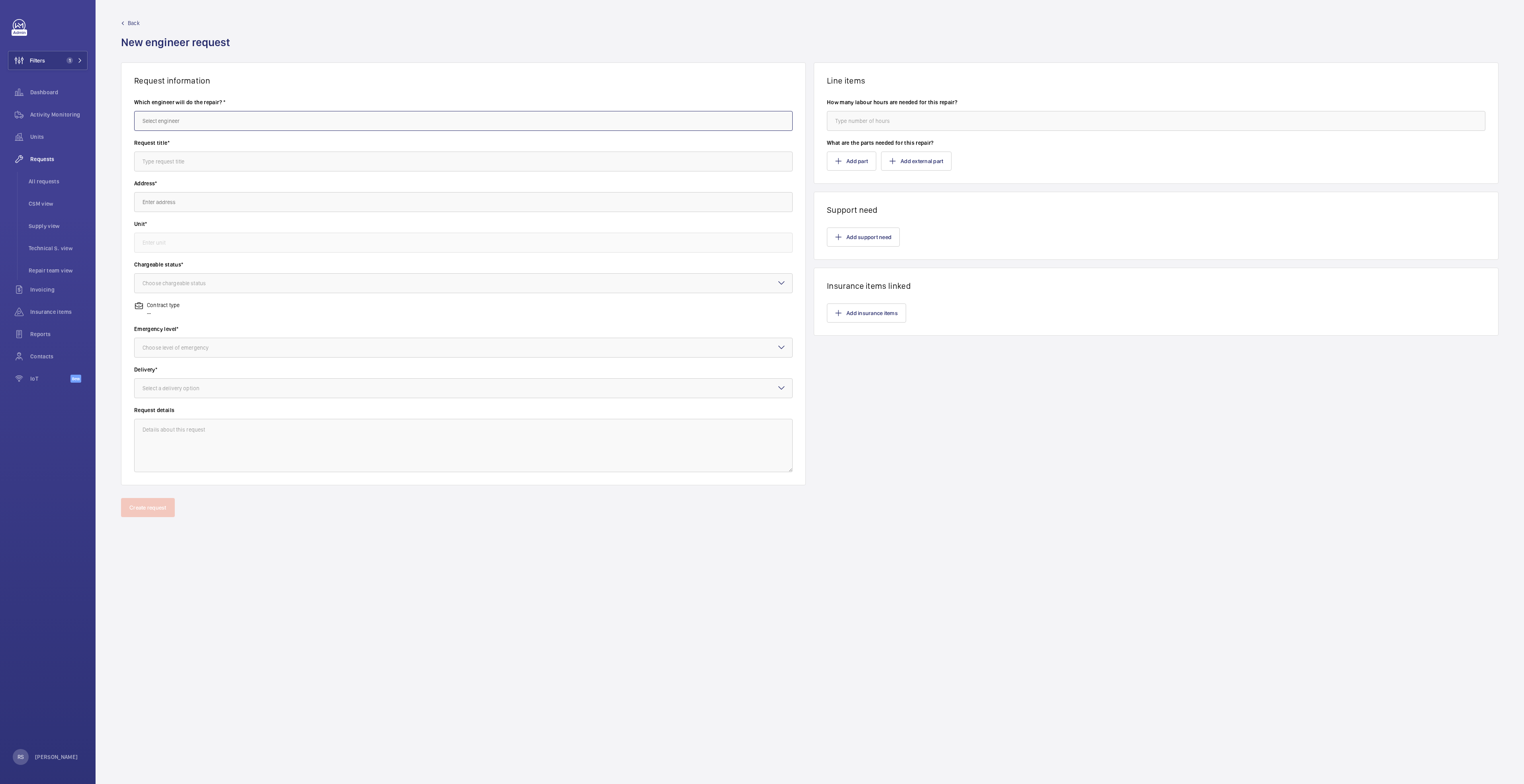
click at [243, 120] on input "text" at bounding box center [463, 121] width 658 height 20
click at [167, 165] on span "[PERSON_NAME]" at bounding box center [162, 164] width 40 height 8
type input "[PERSON_NAME]"
click at [190, 164] on input "text" at bounding box center [463, 161] width 658 height 20
type input "Escalator step roller track"
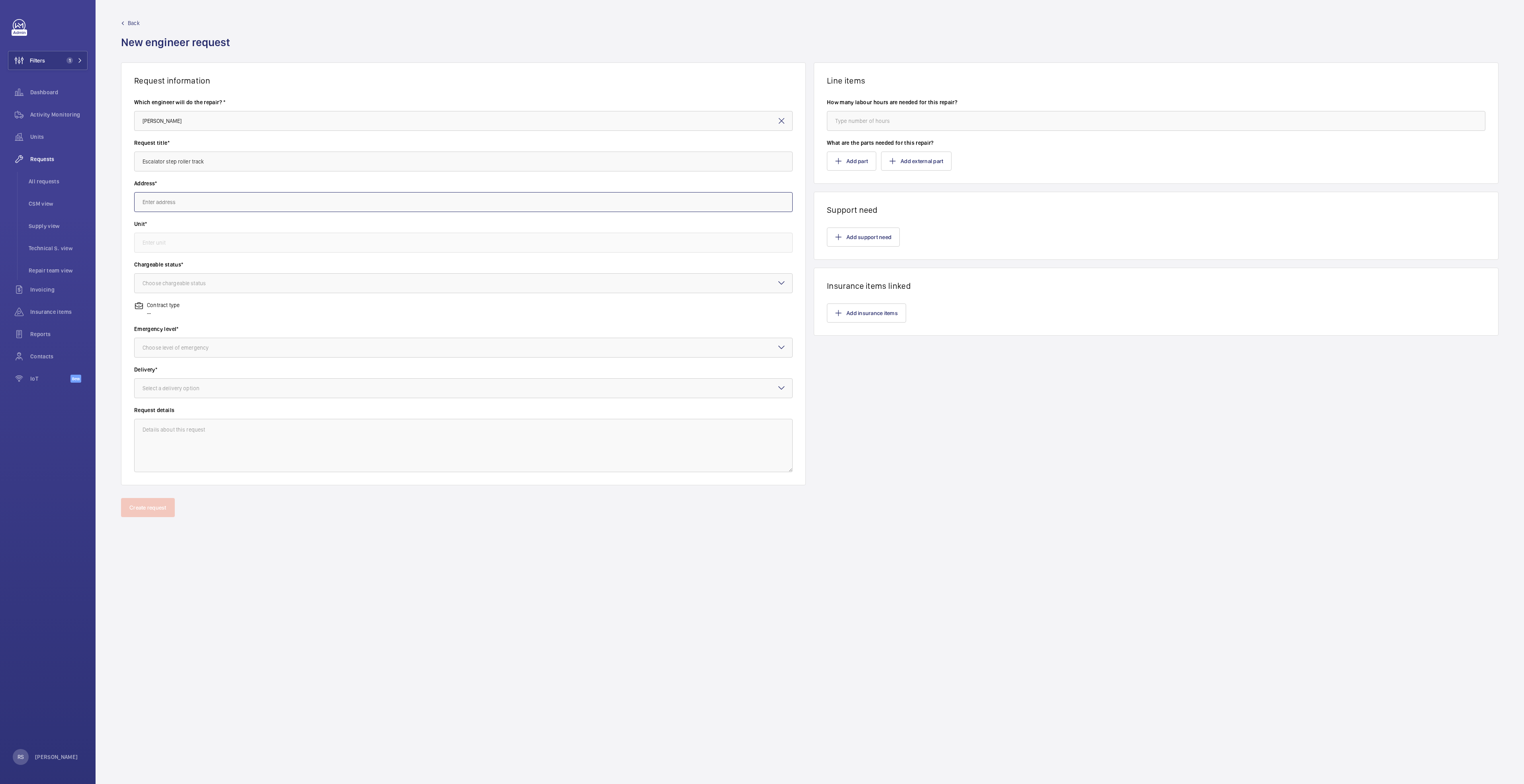
click at [205, 202] on input "text" at bounding box center [463, 202] width 658 height 20
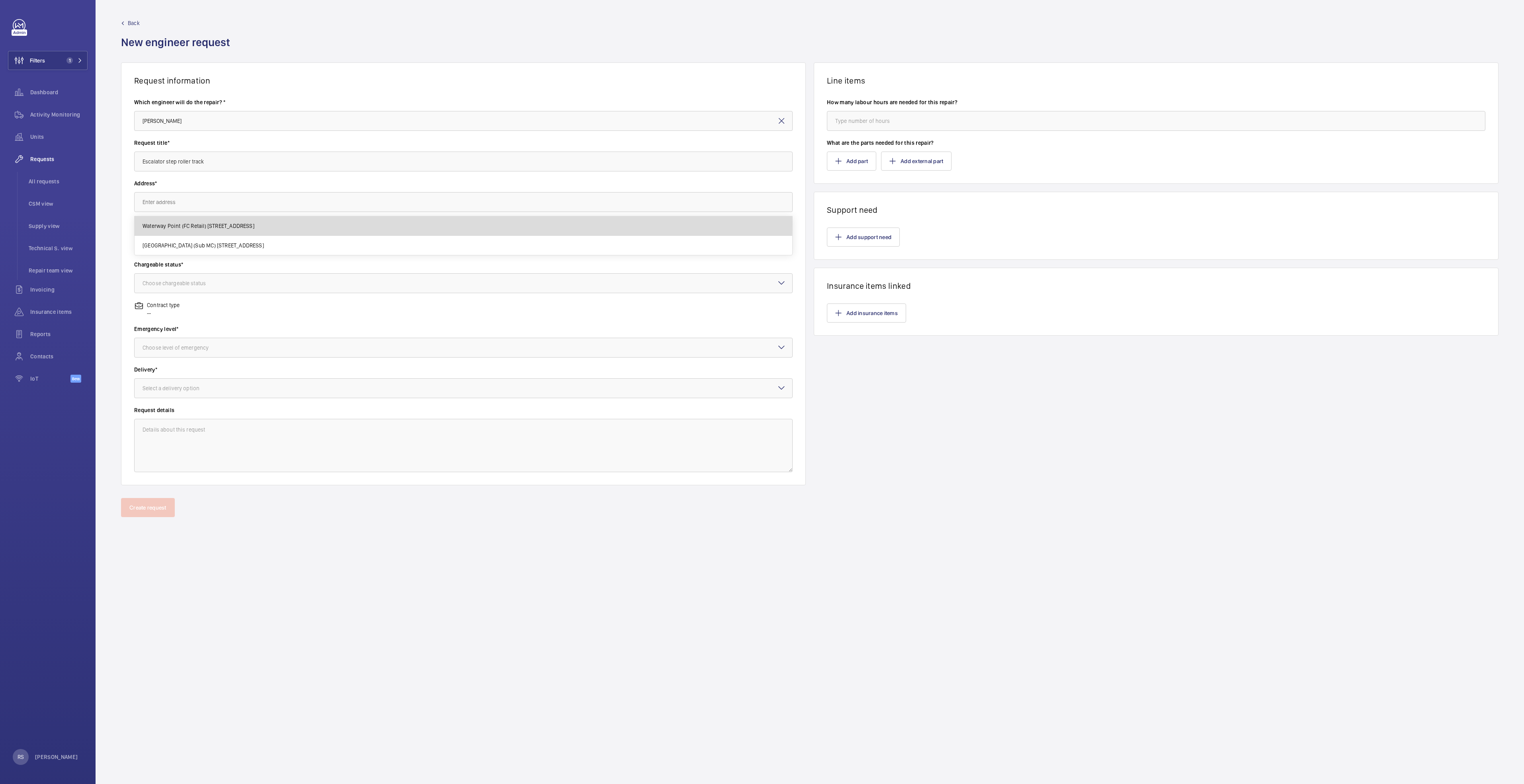
click at [212, 224] on span "Waterway Point (FC Retail) [STREET_ADDRESS]" at bounding box center [198, 225] width 112 height 8
type input "Waterway Point (FC Retail) [STREET_ADDRESS]"
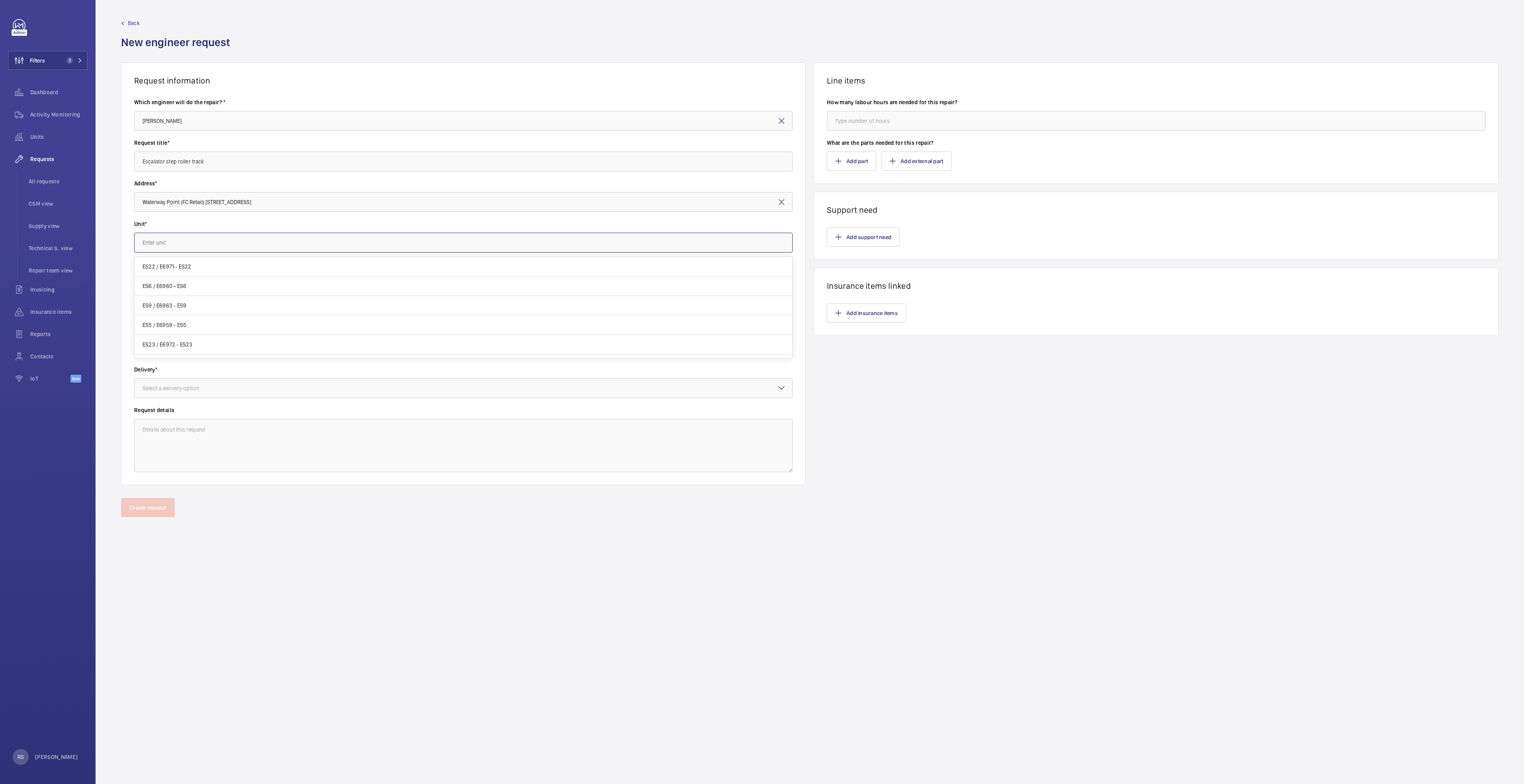
click at [209, 239] on input "text" at bounding box center [463, 243] width 658 height 20
click at [150, 268] on span "ES25 / E6974 - ES25" at bounding box center [167, 266] width 49 height 8
type input "ES25 / E6974 - ES25"
click at [165, 274] on div at bounding box center [463, 283] width 658 height 19
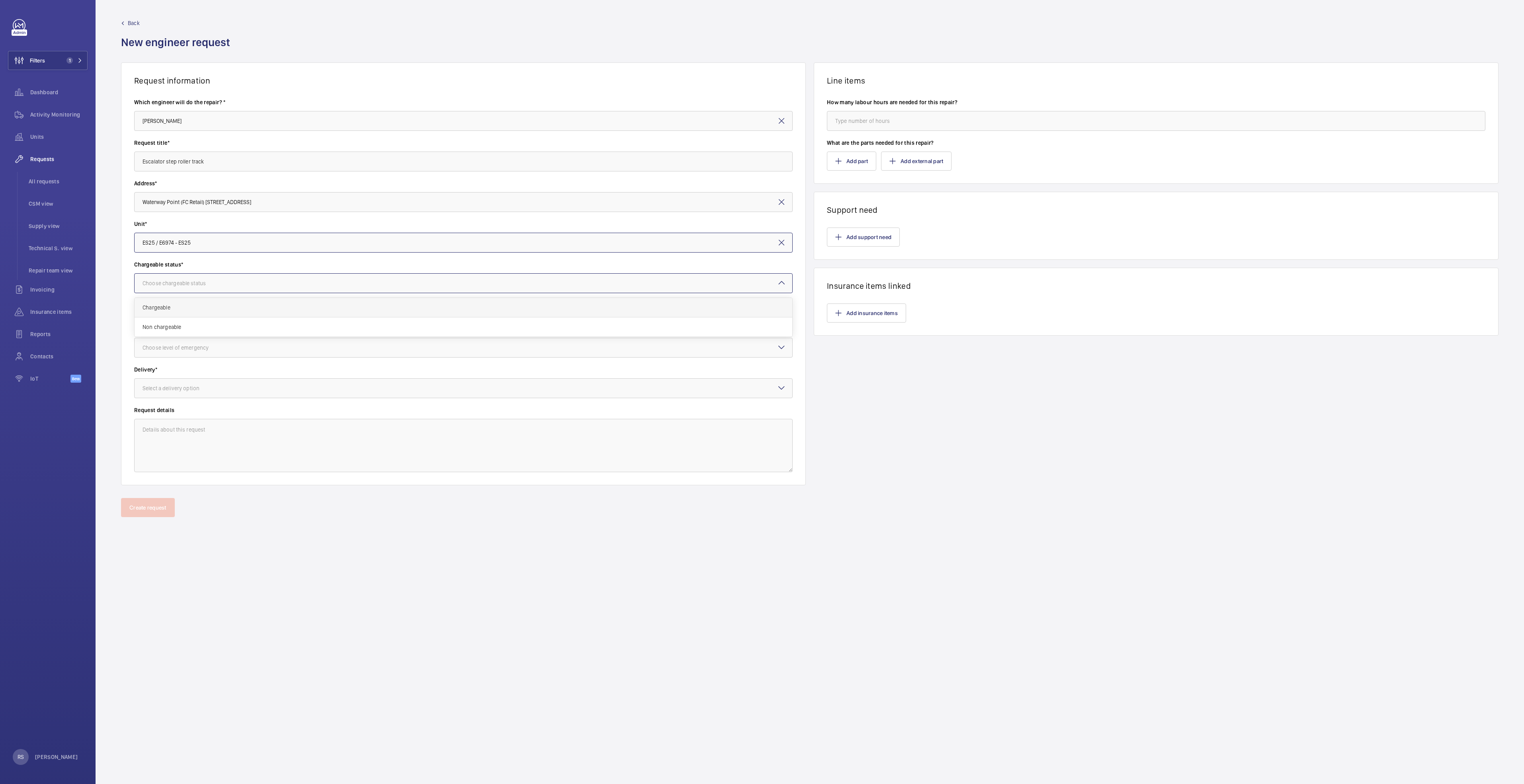
click at [157, 310] on span "Chargeable" at bounding box center [463, 307] width 642 height 8
click at [176, 350] on div "Choose level of emergency" at bounding box center [185, 347] width 86 height 8
click at [165, 402] on span "Urgent" at bounding box center [463, 410] width 642 height 8
click at [172, 385] on div "Select a delivery option" at bounding box center [181, 388] width 77 height 8
click at [174, 402] on span "Part already taken" at bounding box center [463, 412] width 642 height 8
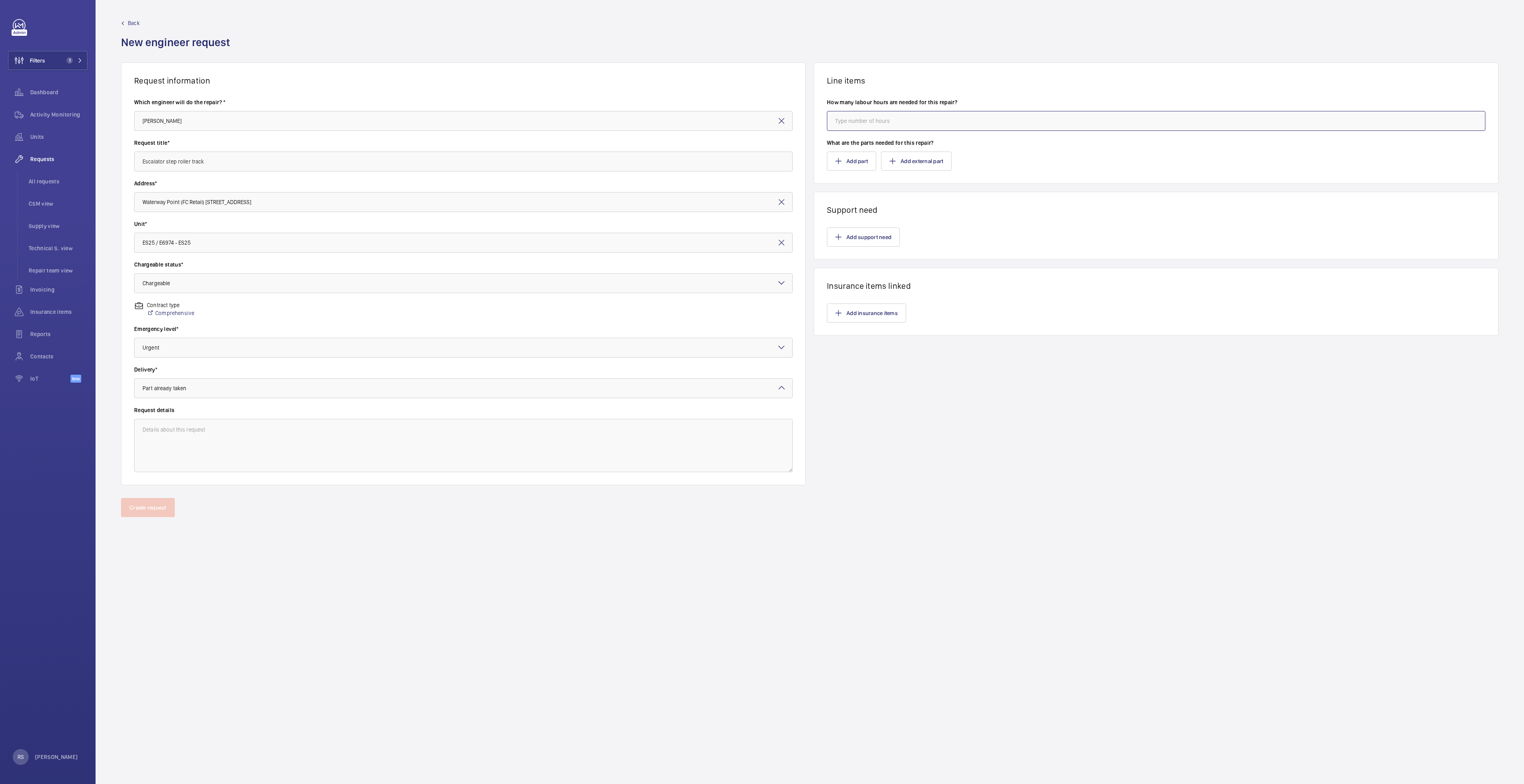
click at [759, 124] on input "number" at bounding box center [1156, 121] width 658 height 20
type input "4"
click at [759, 154] on button "Add part" at bounding box center [851, 161] width 49 height 19
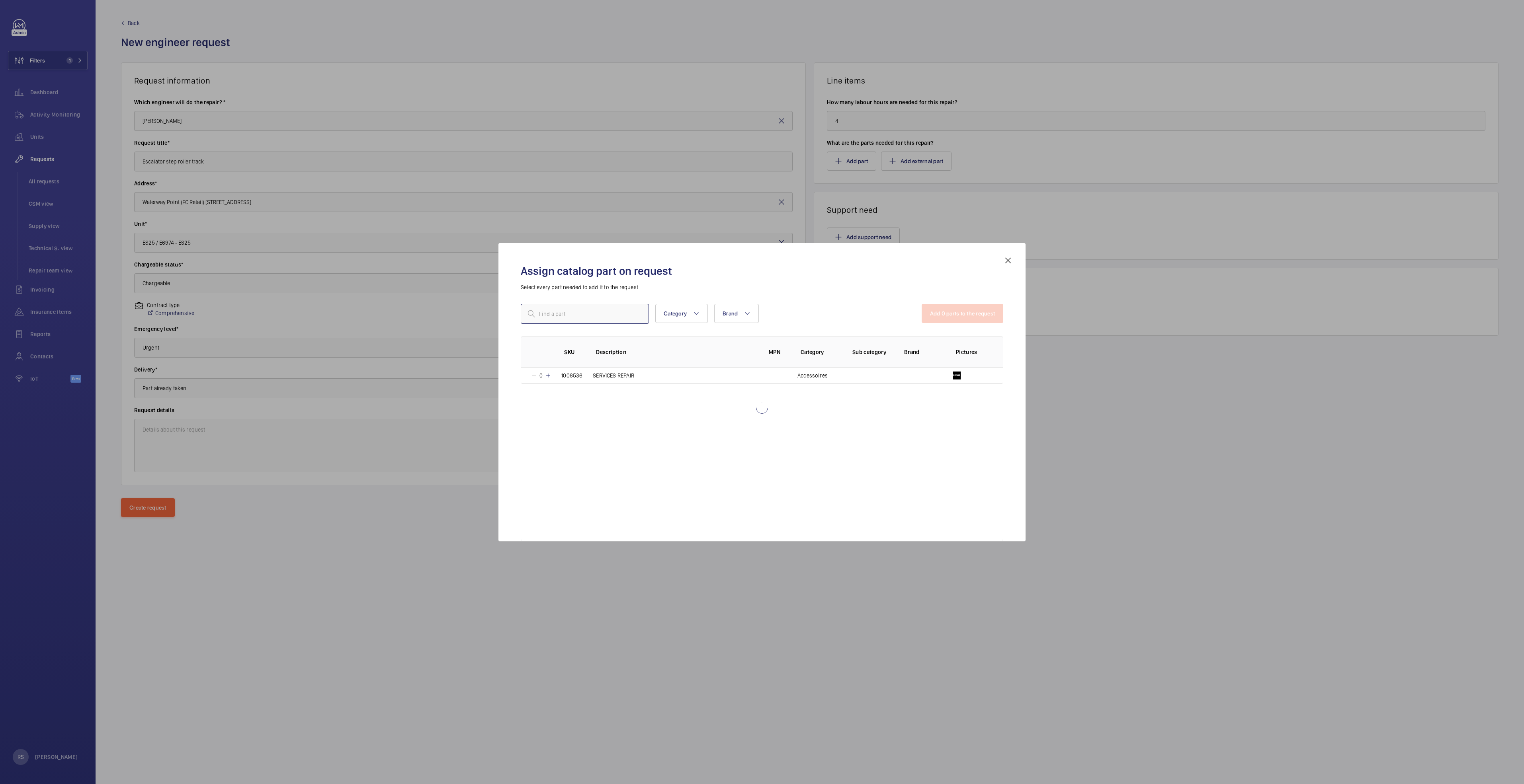
click at [588, 314] on input "text" at bounding box center [585, 314] width 128 height 20
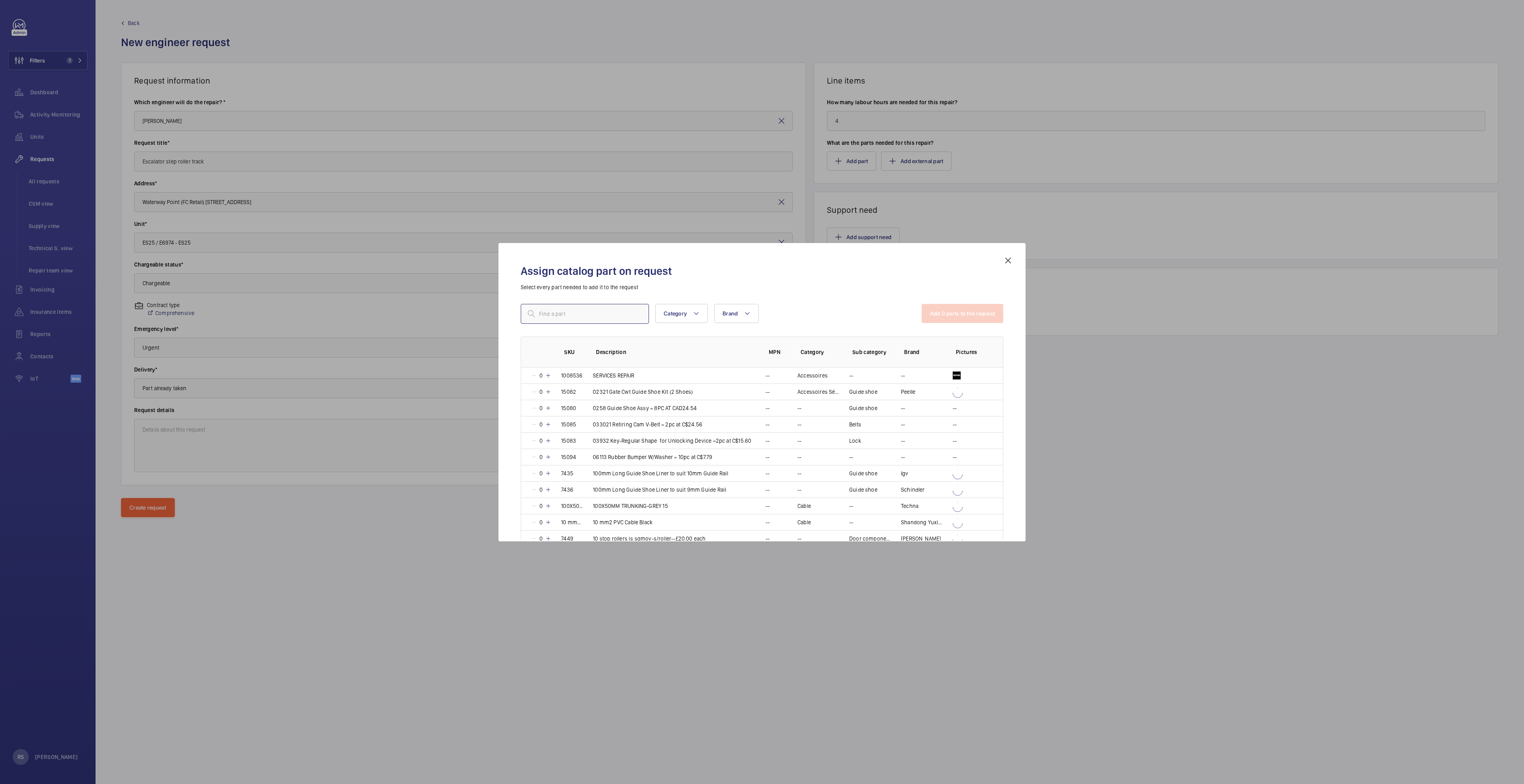
click at [588, 314] on input "text" at bounding box center [585, 314] width 128 height 20
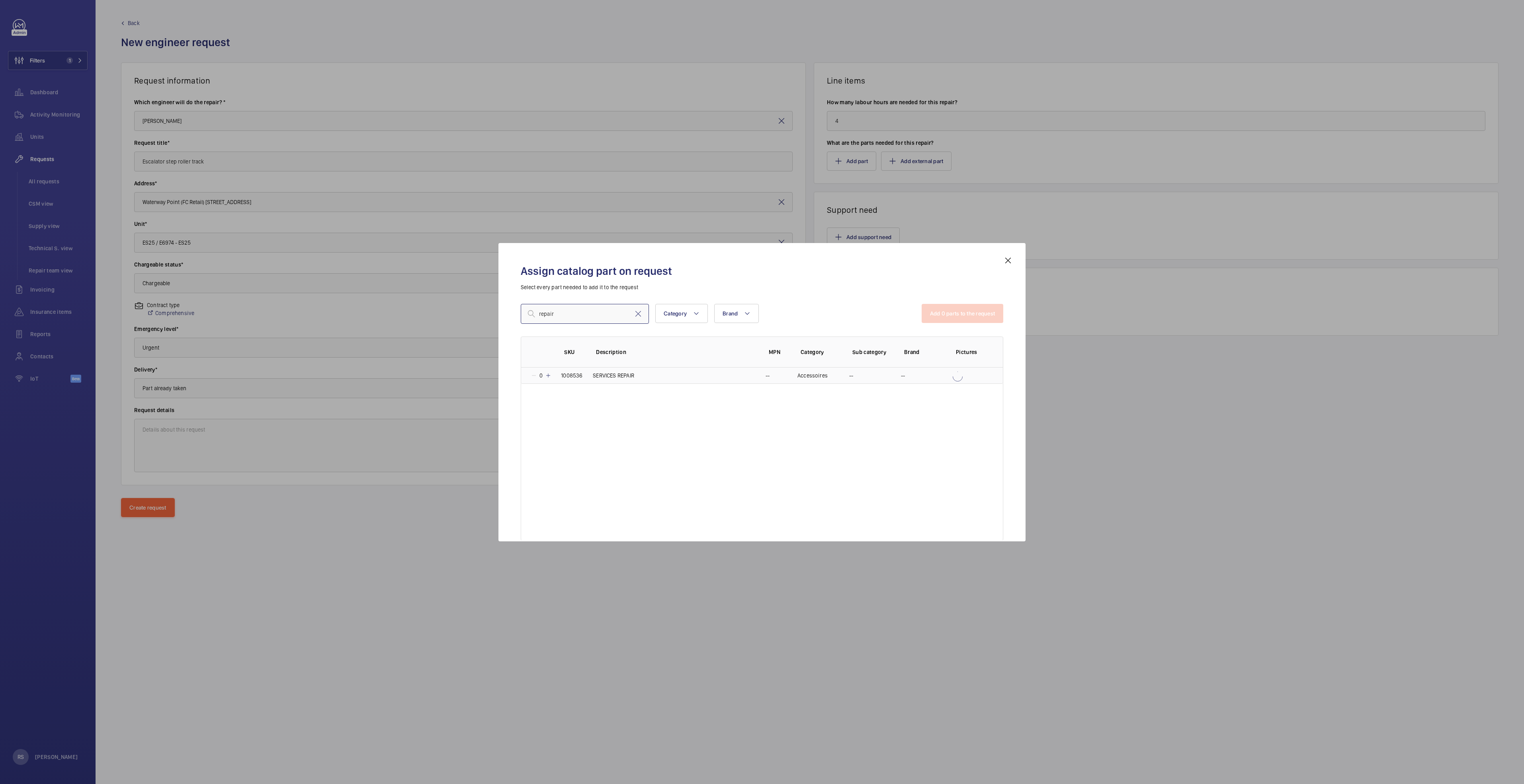
type input "repair"
click at [551, 373] on td "1008536" at bounding box center [567, 376] width 32 height 17
click at [759, 319] on button "Add 1 parts to the request" at bounding box center [963, 313] width 81 height 19
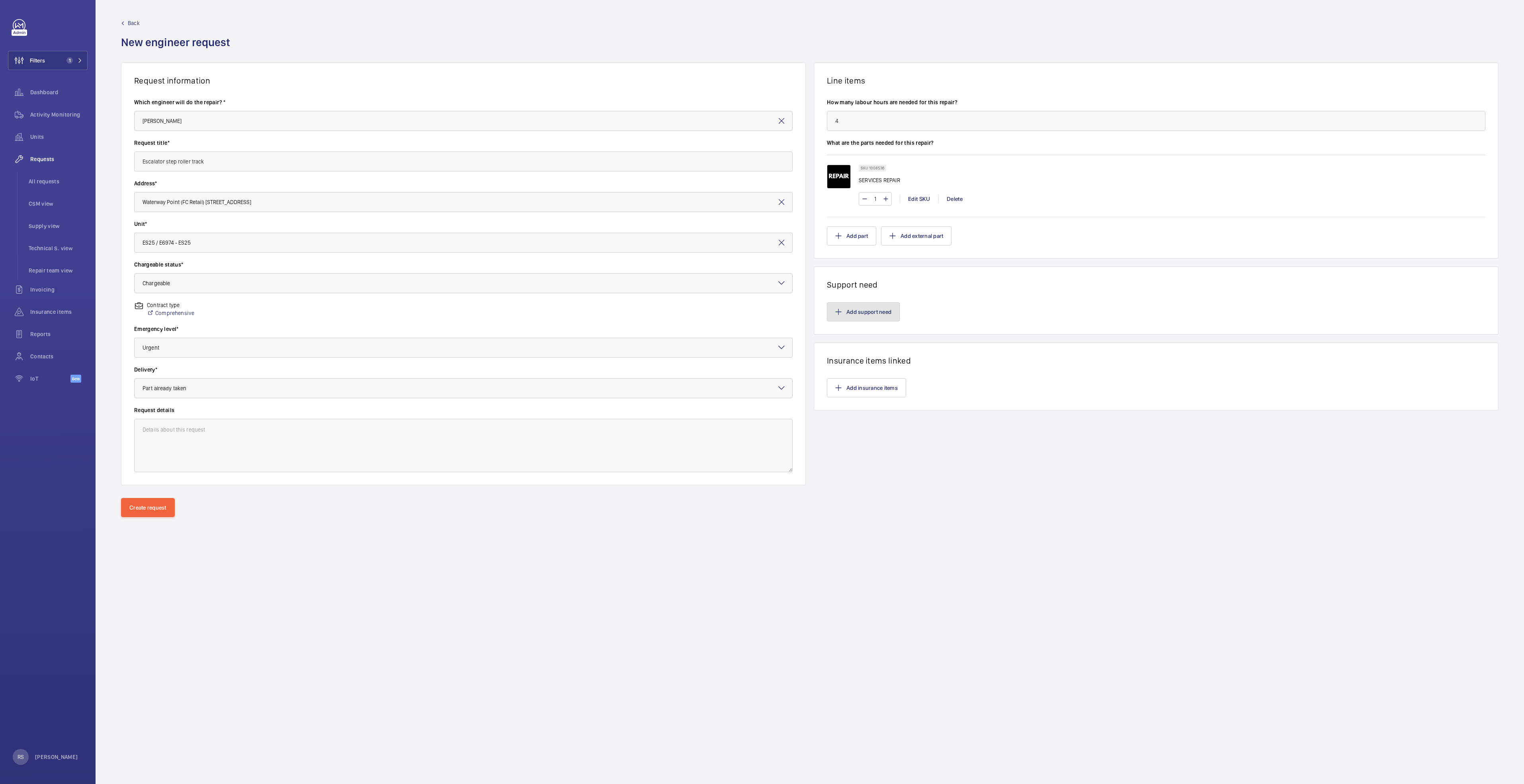
click at [759, 316] on button "Add support need" at bounding box center [863, 312] width 73 height 19
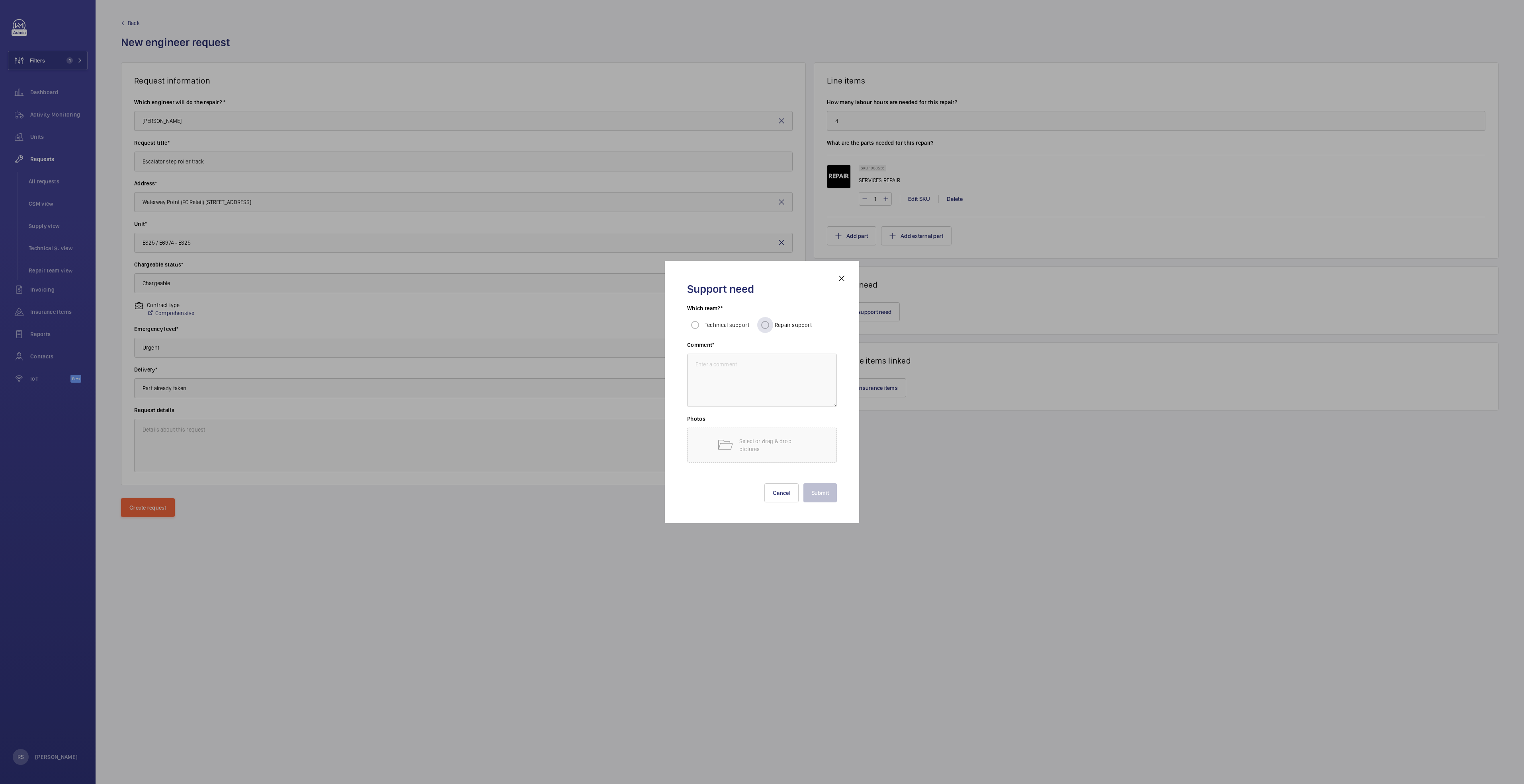
click at [759, 329] on div "Repair support" at bounding box center [784, 325] width 55 height 16
click at [759, 327] on input "Repair support" at bounding box center [765, 325] width 16 height 16
radio input "true"
click at [759, 379] on textarea at bounding box center [761, 380] width 150 height 53
type textarea "s"
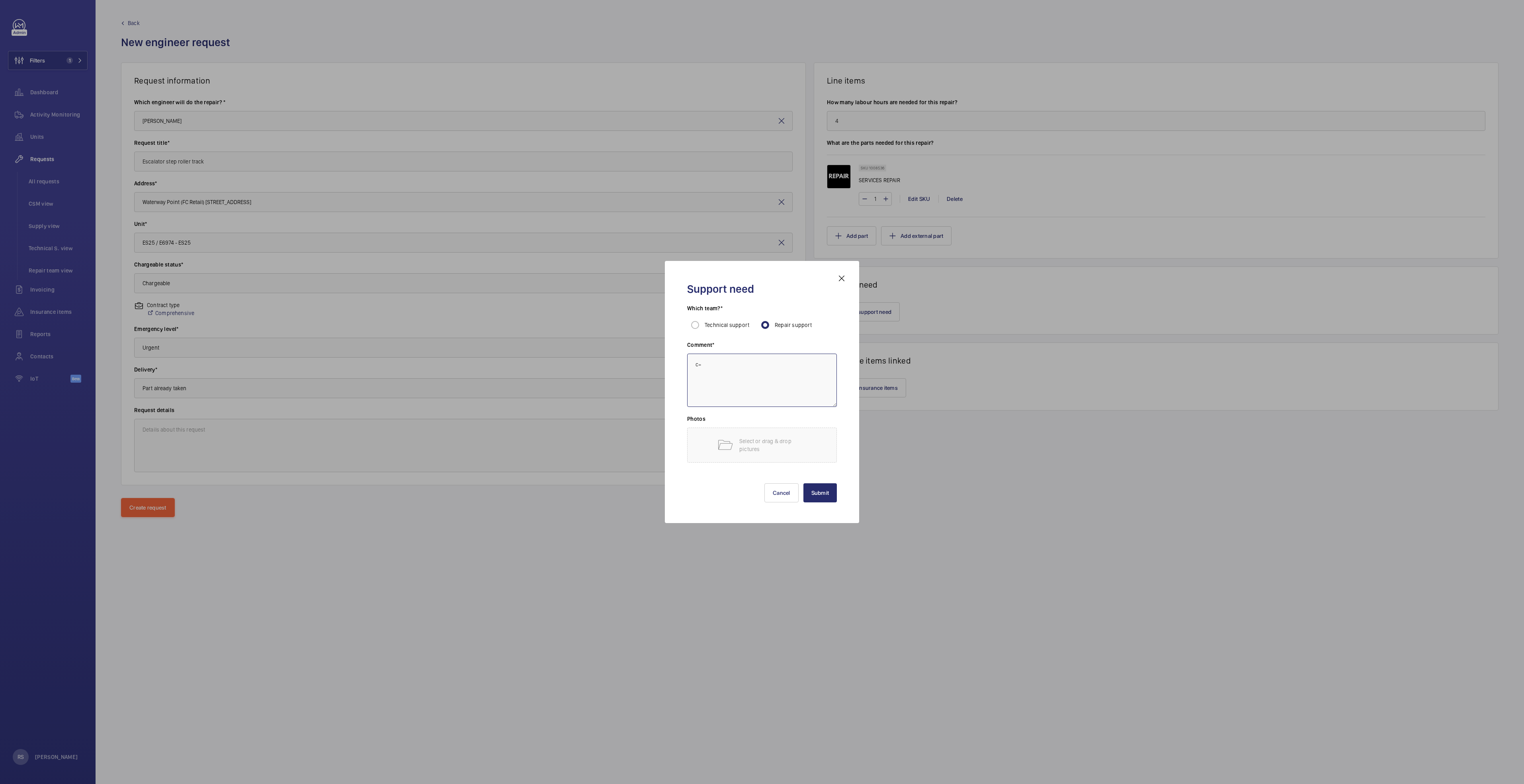
type textarea "c"
type textarea "subcontractor"
click at [759, 402] on button "Submit" at bounding box center [820, 493] width 34 height 19
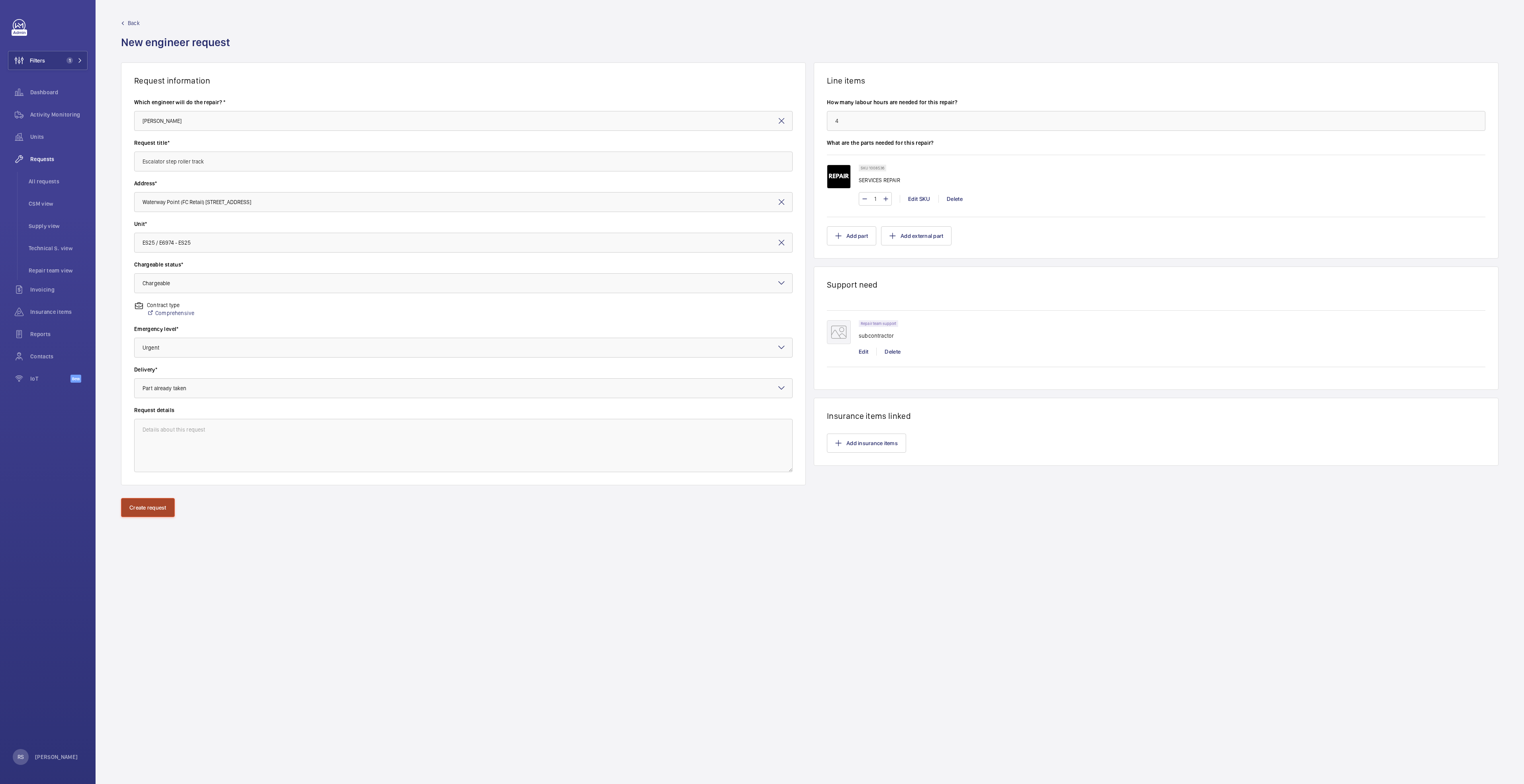
click at [143, 402] on button "Create request" at bounding box center [148, 508] width 54 height 19
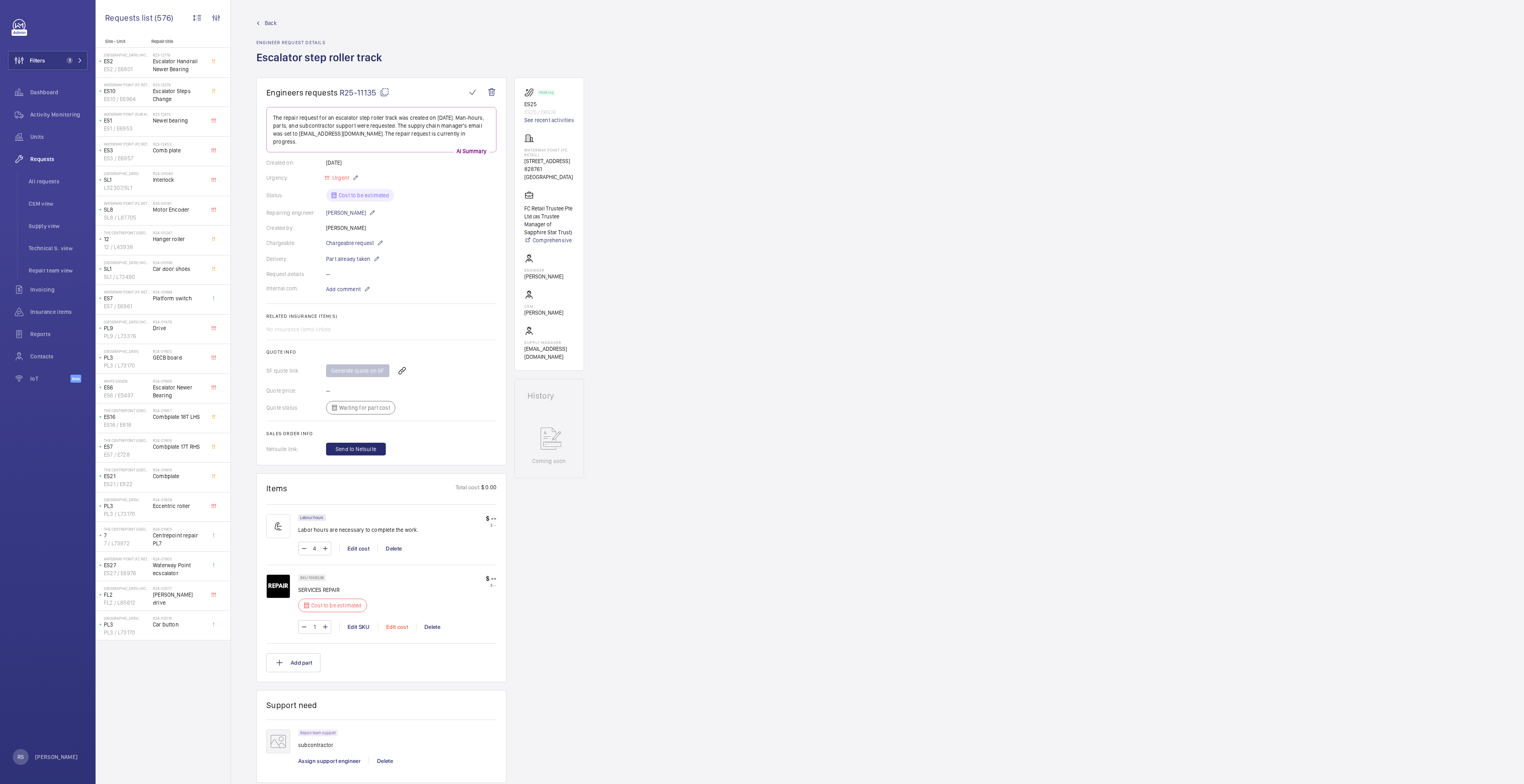
click at [409, 402] on div "Edit cost" at bounding box center [397, 627] width 38 height 8
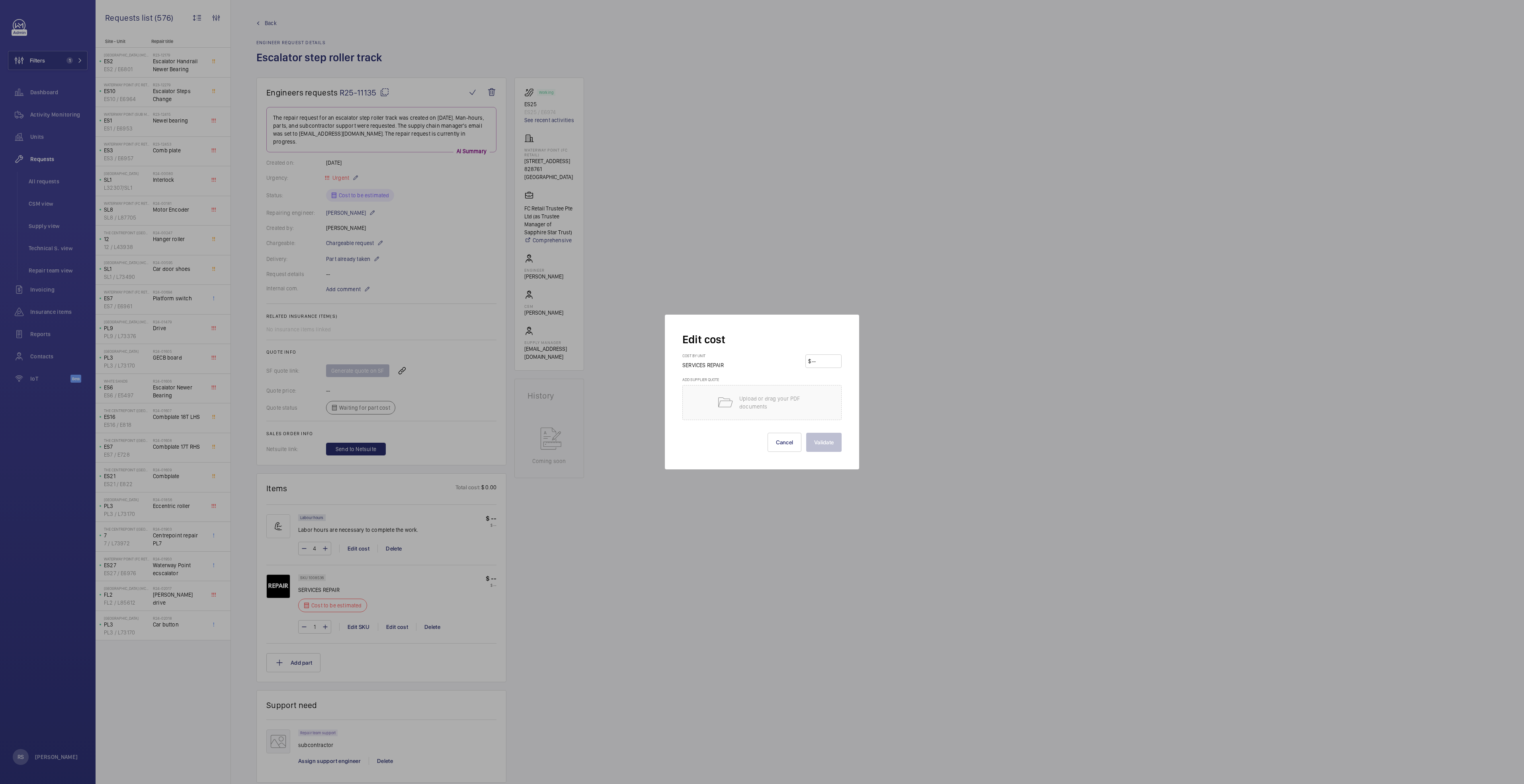
click at [759, 359] on input "number" at bounding box center [825, 361] width 28 height 13
type input "600"
click at [759, 402] on button "Validate" at bounding box center [824, 442] width 35 height 19
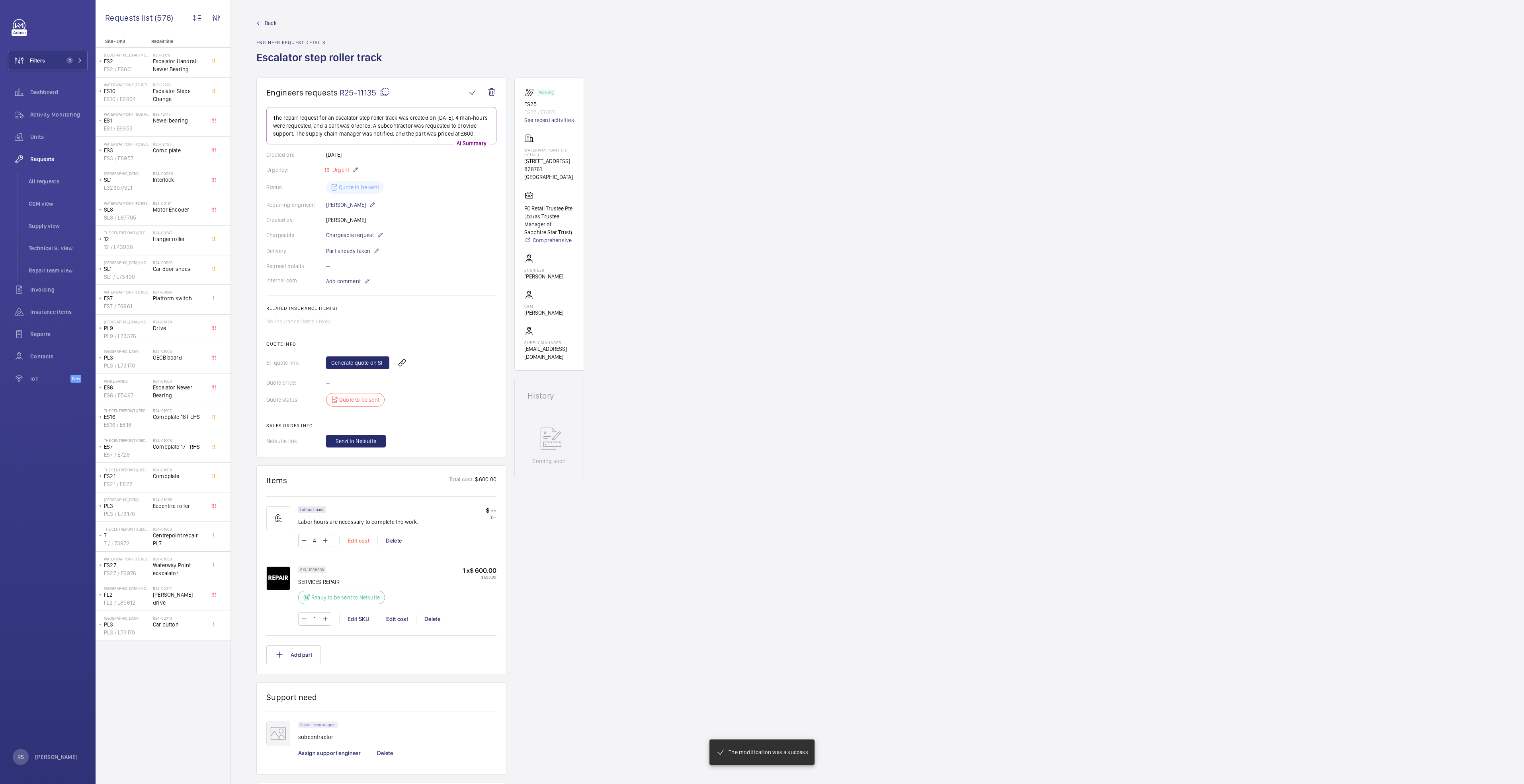
click at [361, 402] on div "Edit cost" at bounding box center [358, 540] width 38 height 8
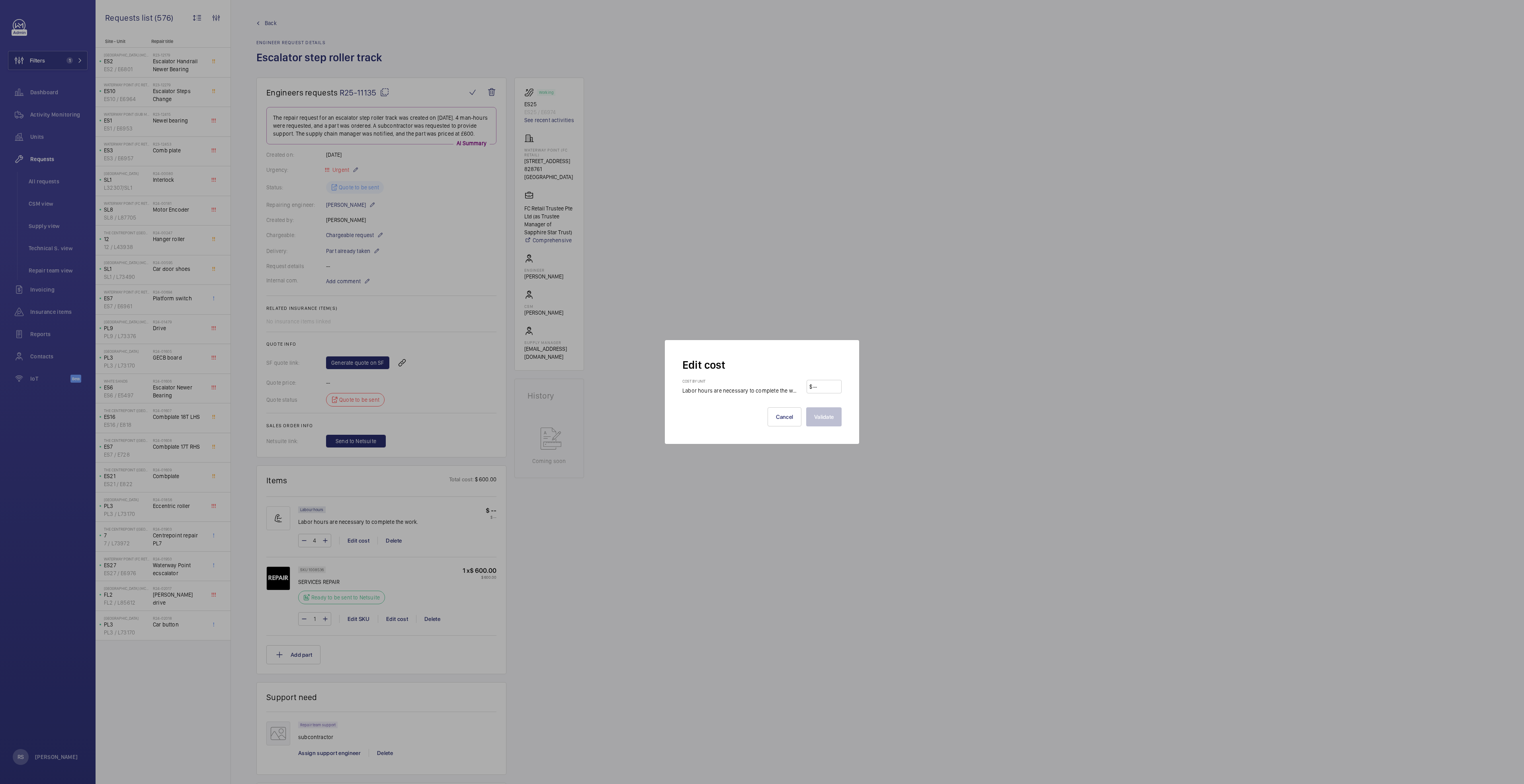
click at [759, 387] on input "number" at bounding box center [825, 387] width 27 height 13
type input "60"
click at [759, 402] on button "Validate" at bounding box center [824, 417] width 35 height 19
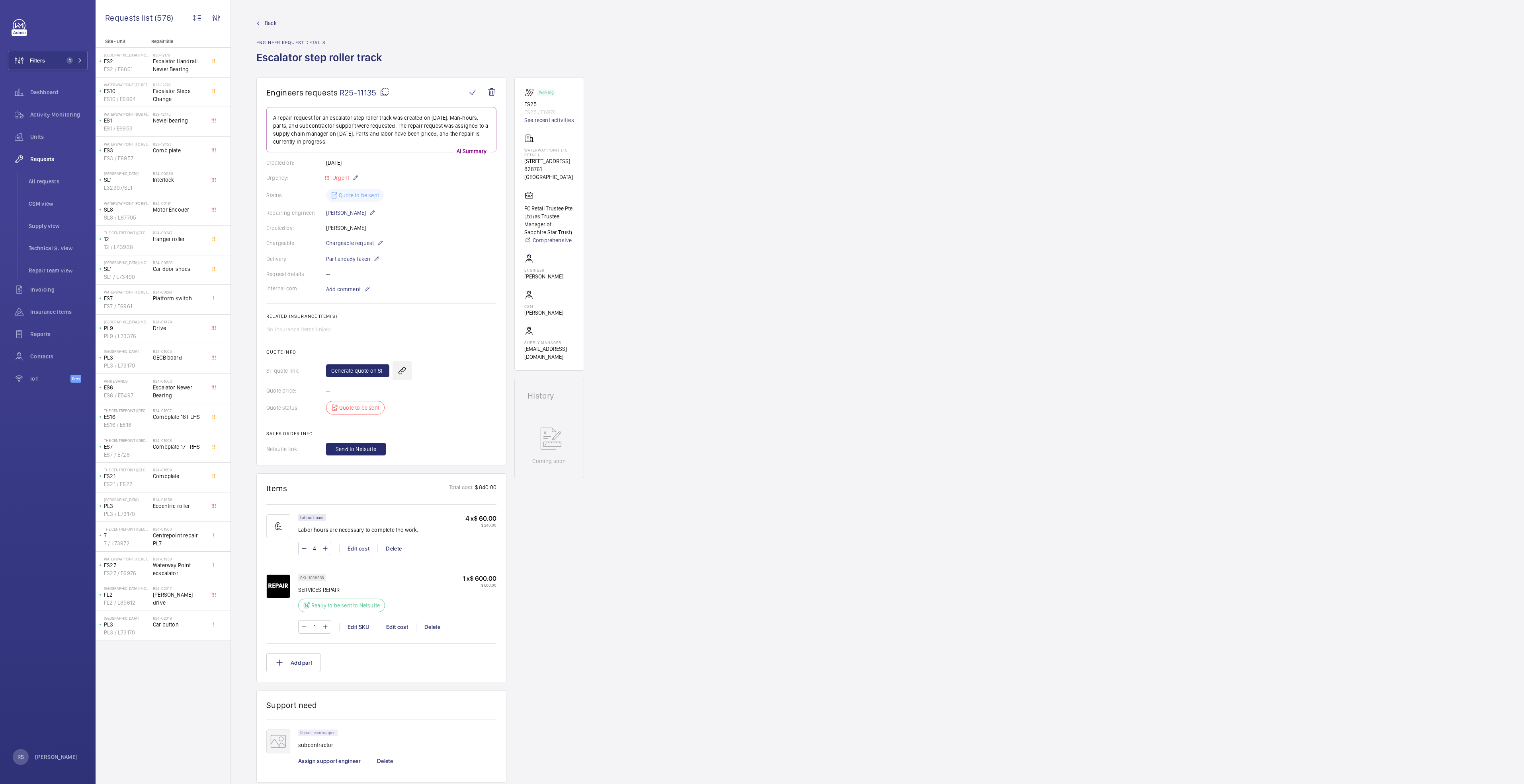
click at [400, 369] on wm-front-icon-button at bounding box center [402, 371] width 19 height 19
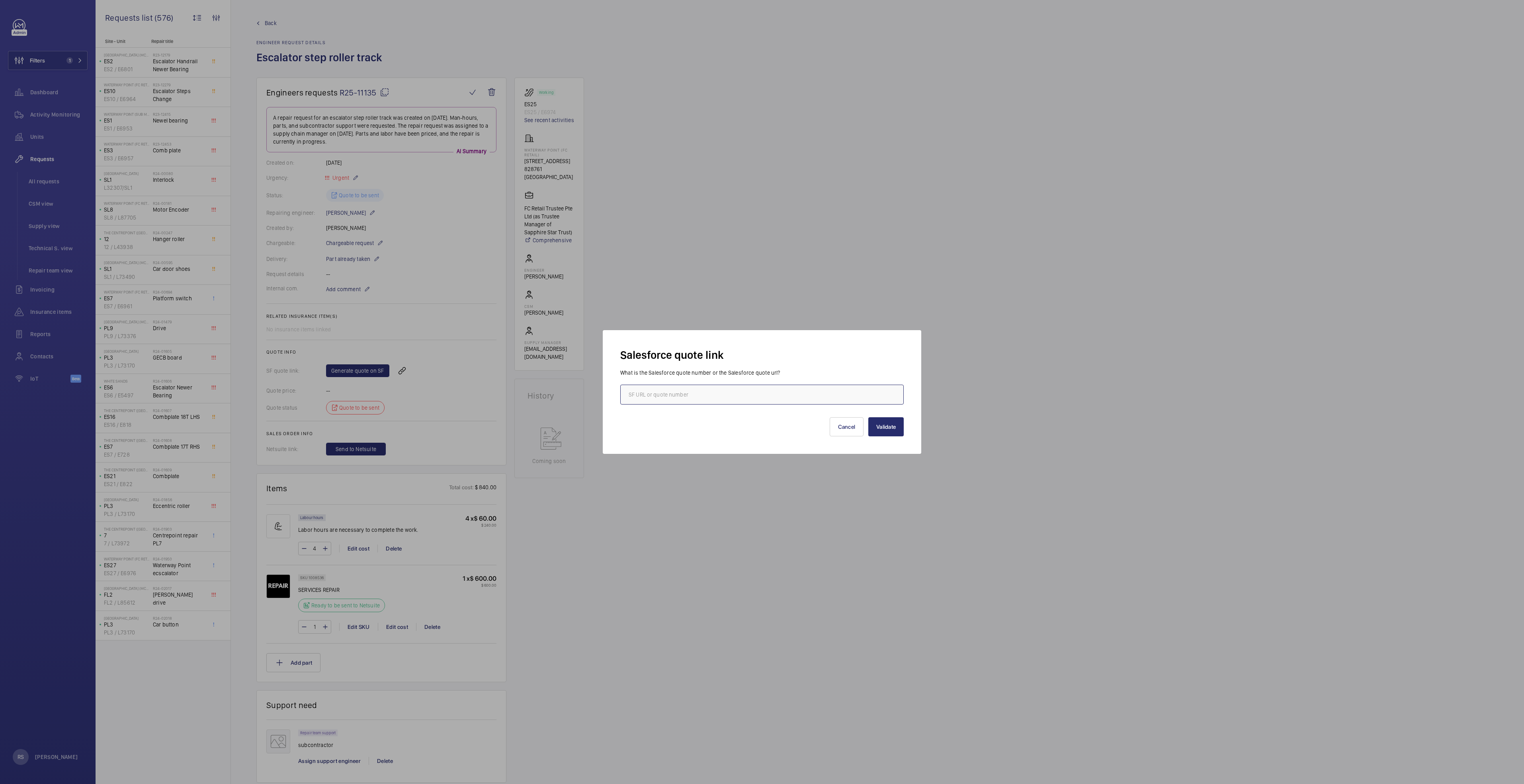
click at [746, 395] on input "text" at bounding box center [761, 395] width 283 height 20
type input "00021137"
click at [759, 402] on button "Validate" at bounding box center [886, 427] width 35 height 19
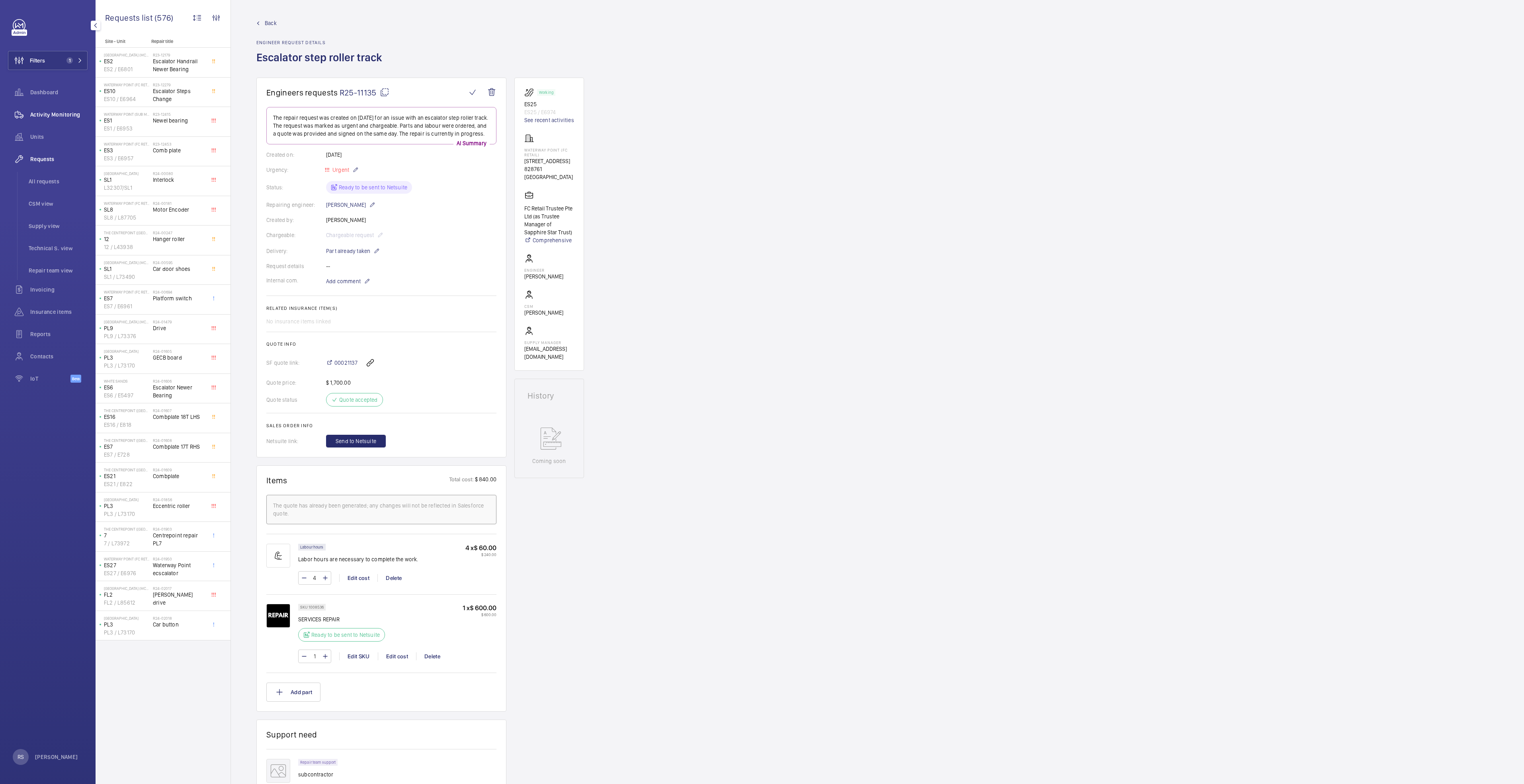
click at [43, 112] on span "Activity Monitoring" at bounding box center [59, 114] width 57 height 8
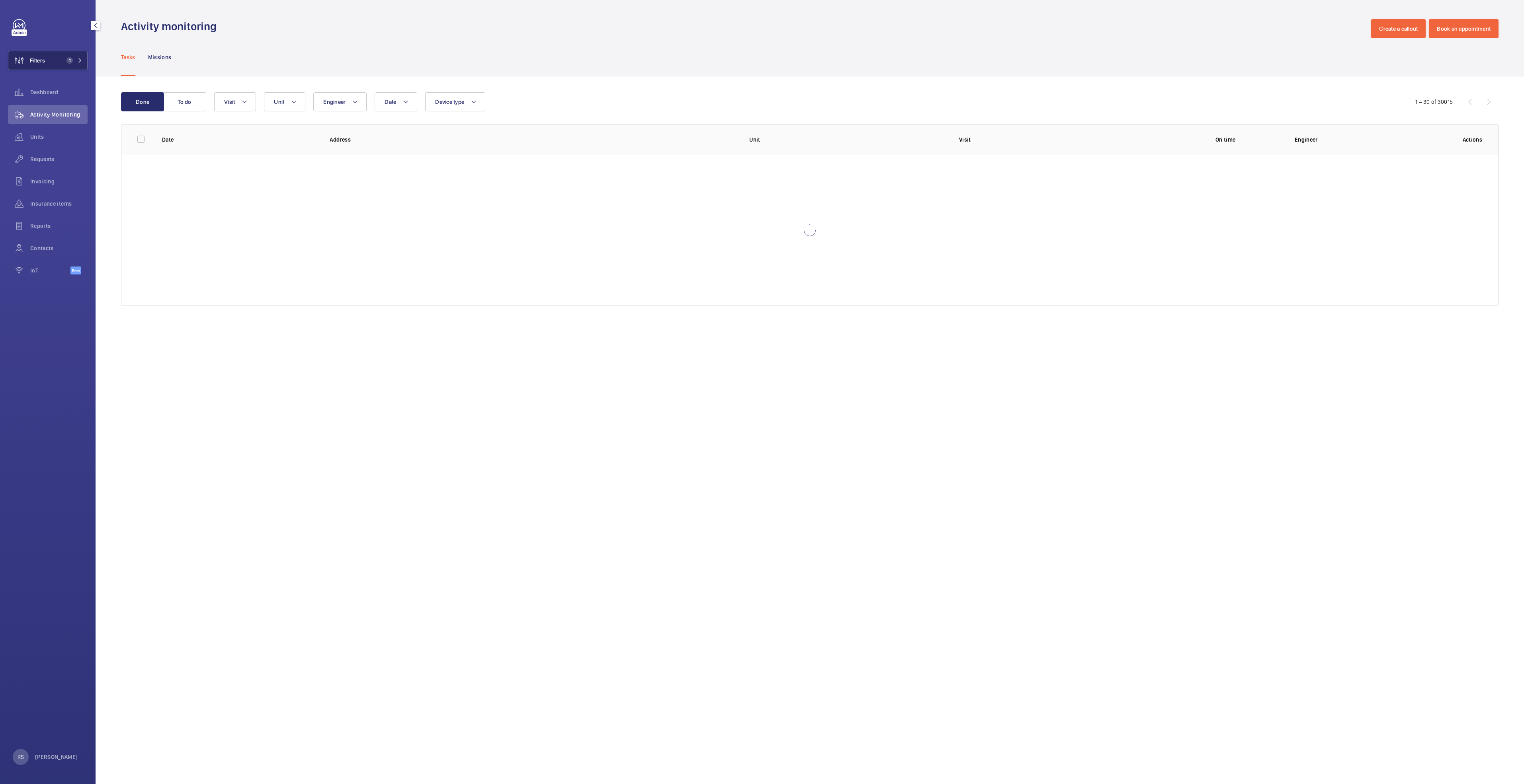
click at [84, 60] on button "Filters 1" at bounding box center [47, 60] width 80 height 19
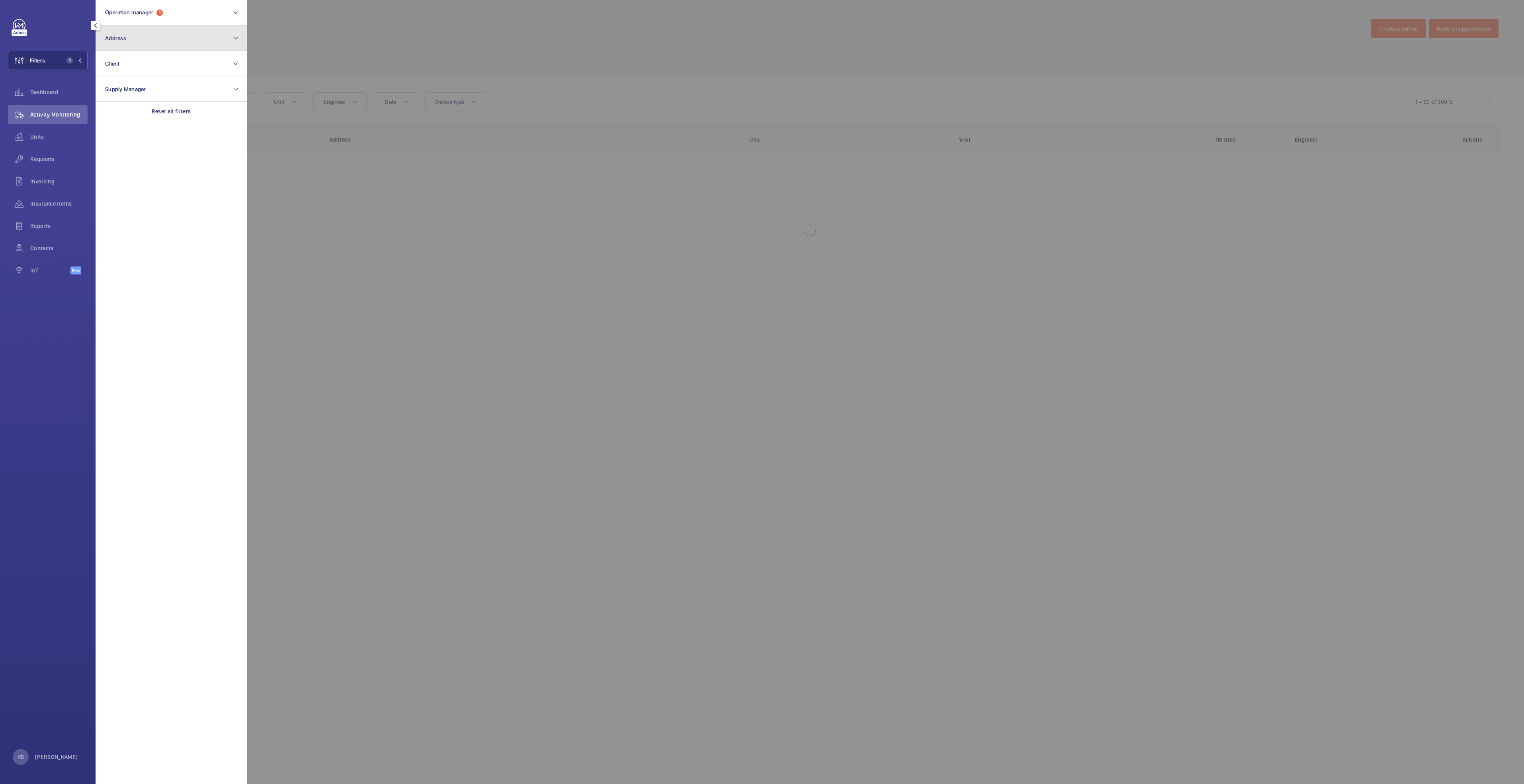
click at [154, 33] on button "Address" at bounding box center [172, 38] width 151 height 25
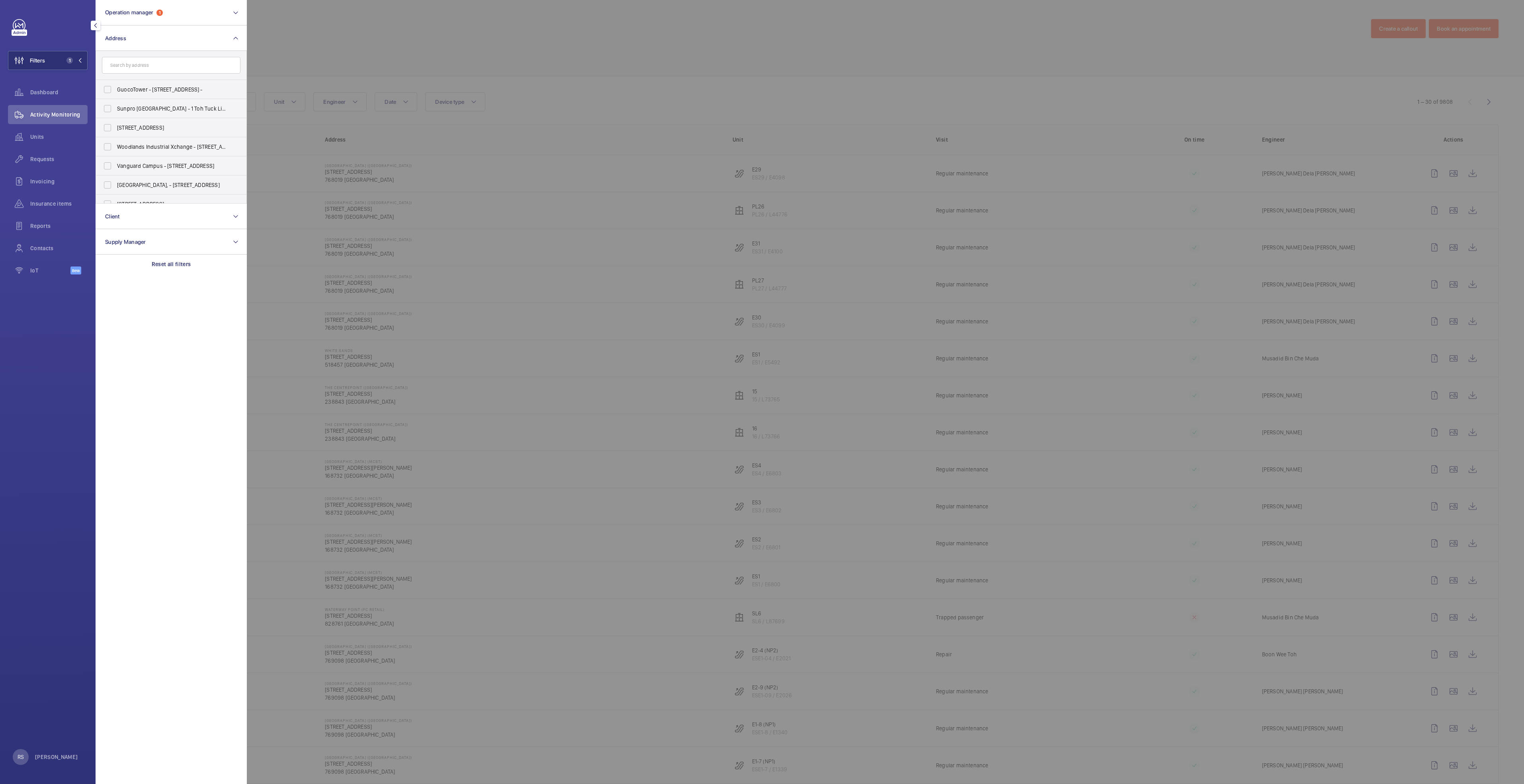
click at [166, 66] on input "text" at bounding box center [171, 65] width 138 height 17
type input "century"
click at [157, 86] on span "[GEOGRAPHIC_DATA] - [STREET_ADDRESS]" at bounding box center [172, 89] width 109 height 8
click at [115, 86] on input "[GEOGRAPHIC_DATA] - [STREET_ADDRESS]" at bounding box center [107, 89] width 16 height 16
checkbox input "true"
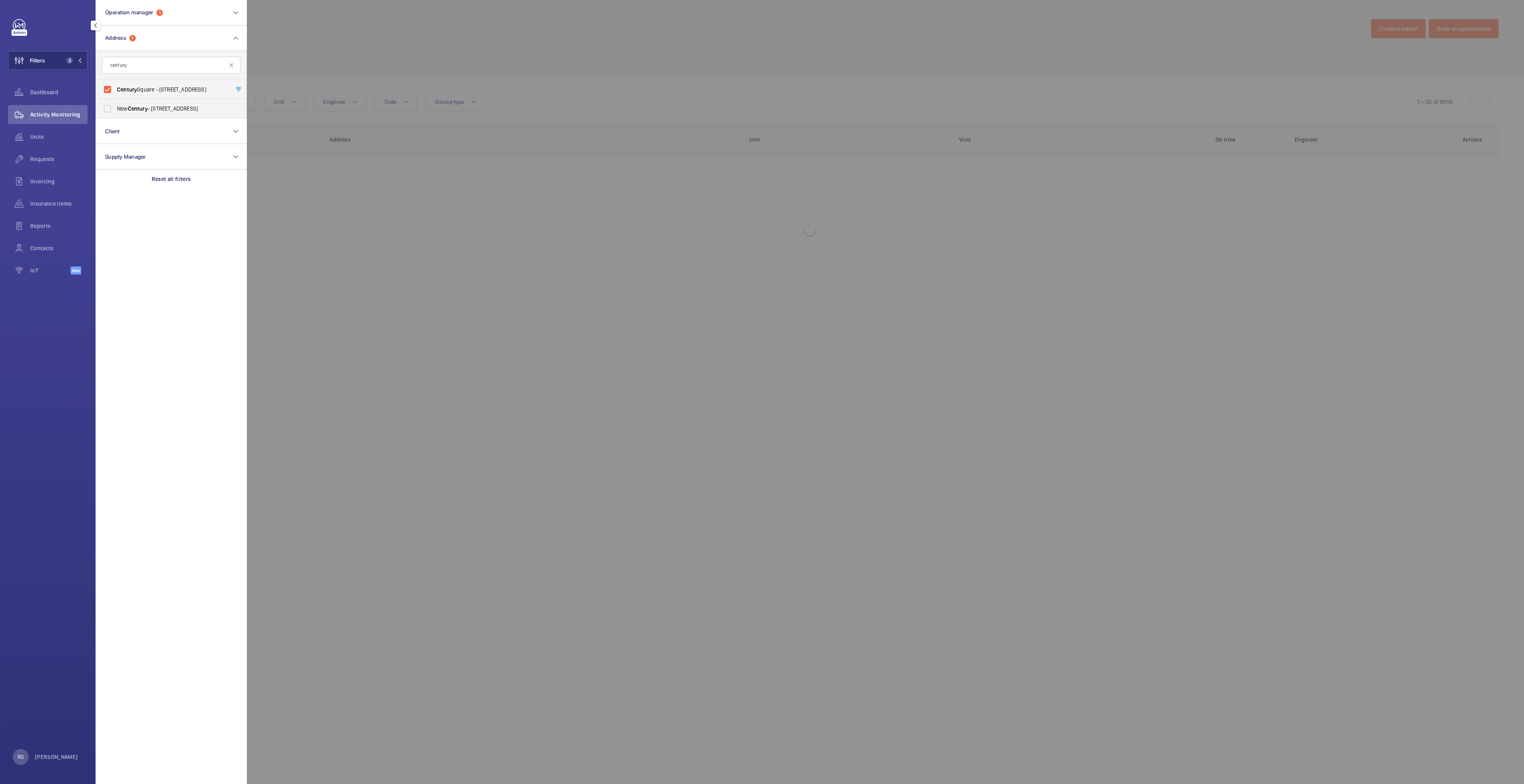
click at [379, 41] on div at bounding box center [1009, 392] width 1524 height 784
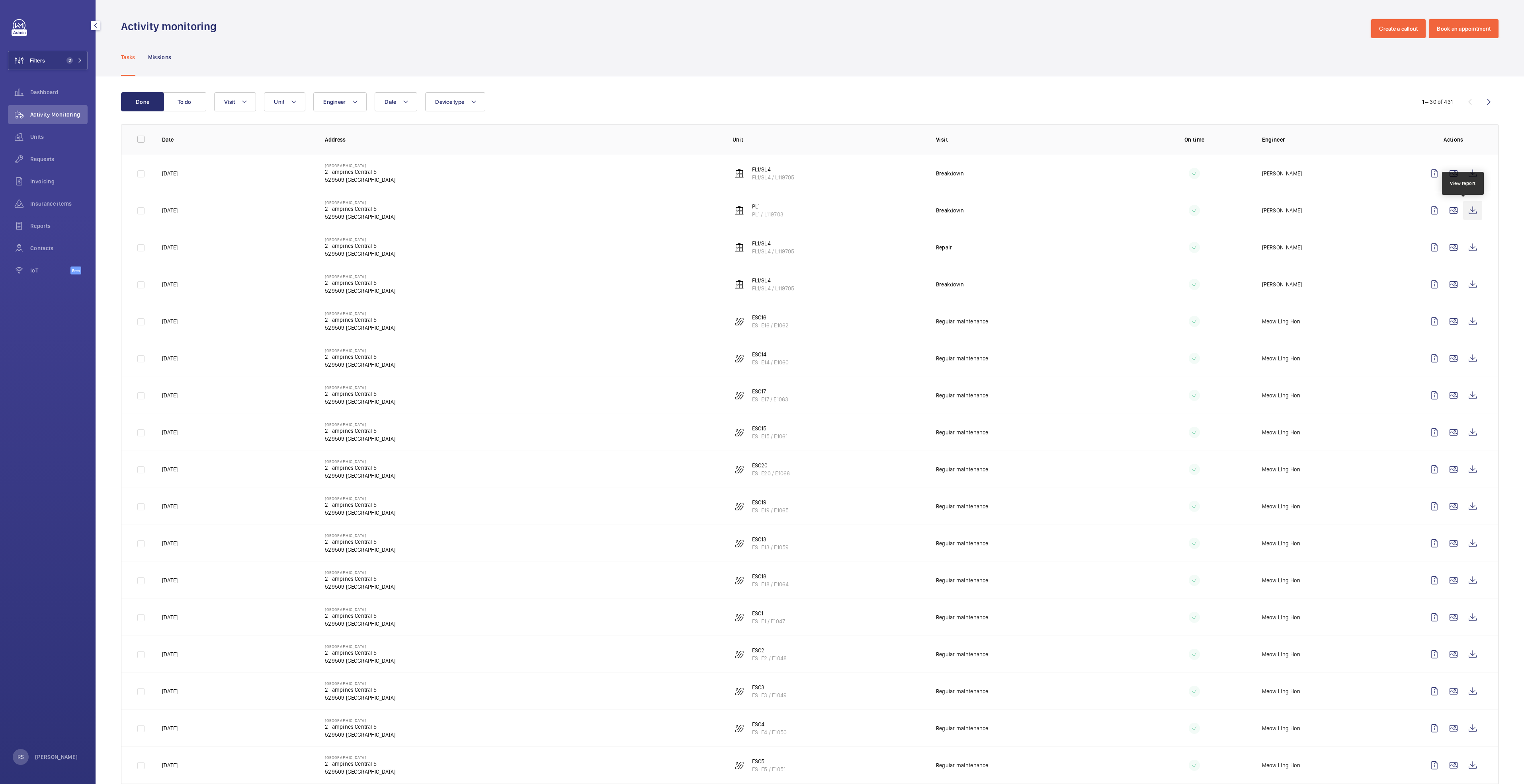
click at [759, 211] on wm-front-icon-button at bounding box center [1473, 210] width 19 height 19
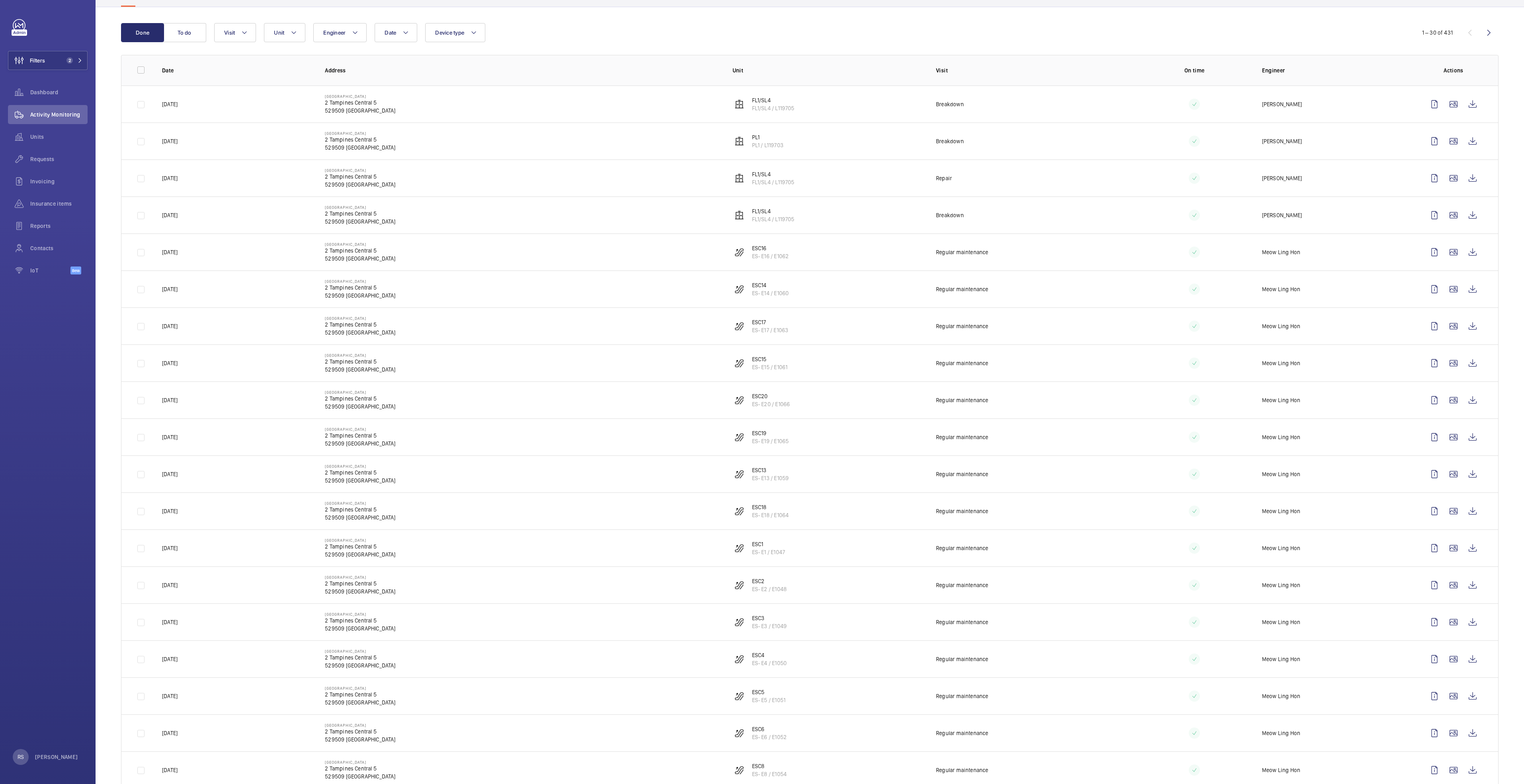
scroll to position [22, 0]
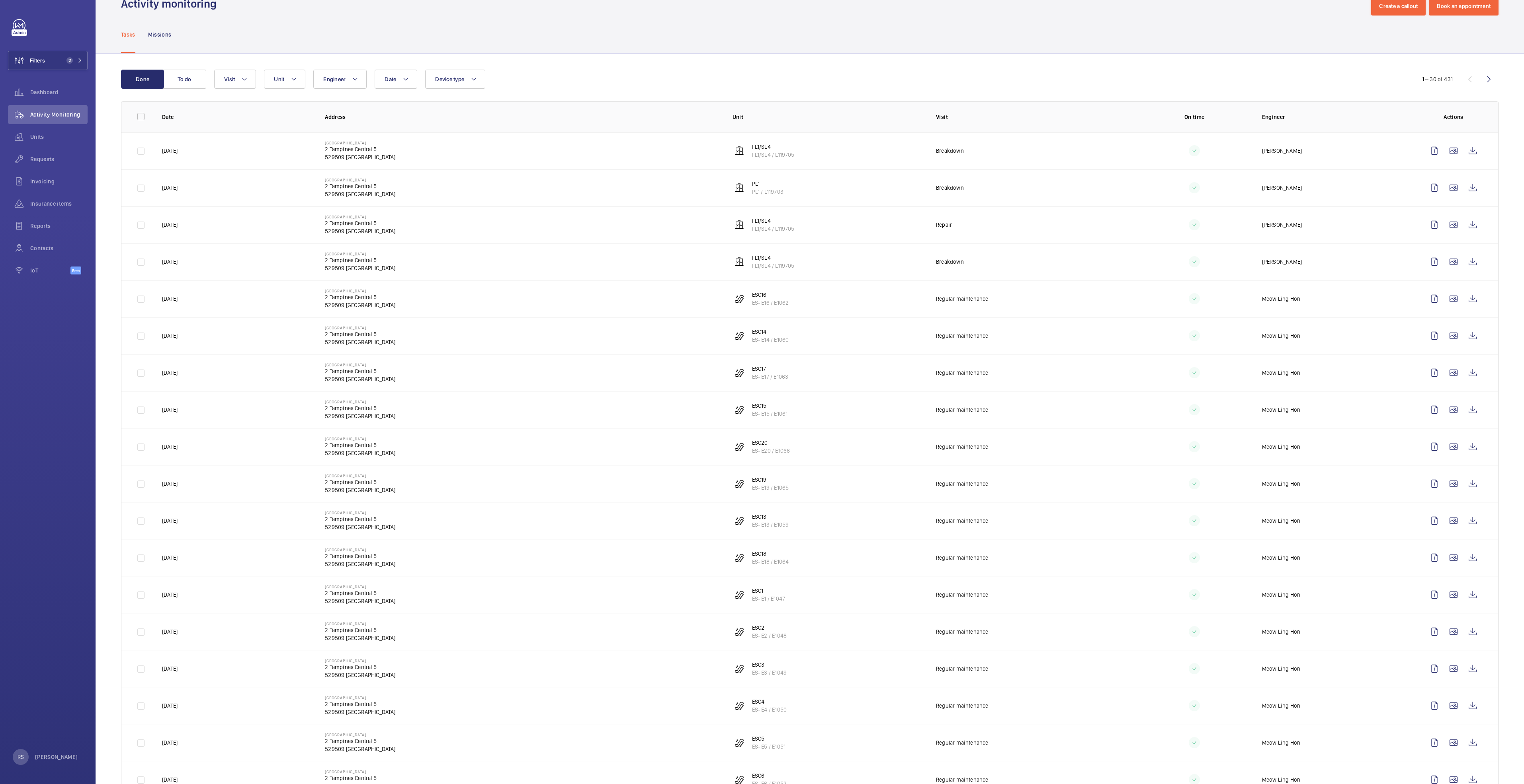
click at [759, 181] on td at bounding box center [1188, 187] width 122 height 37
click at [759, 188] on wm-front-icon-button at bounding box center [1473, 187] width 19 height 19
click at [48, 90] on span "Dashboard" at bounding box center [59, 92] width 57 height 8
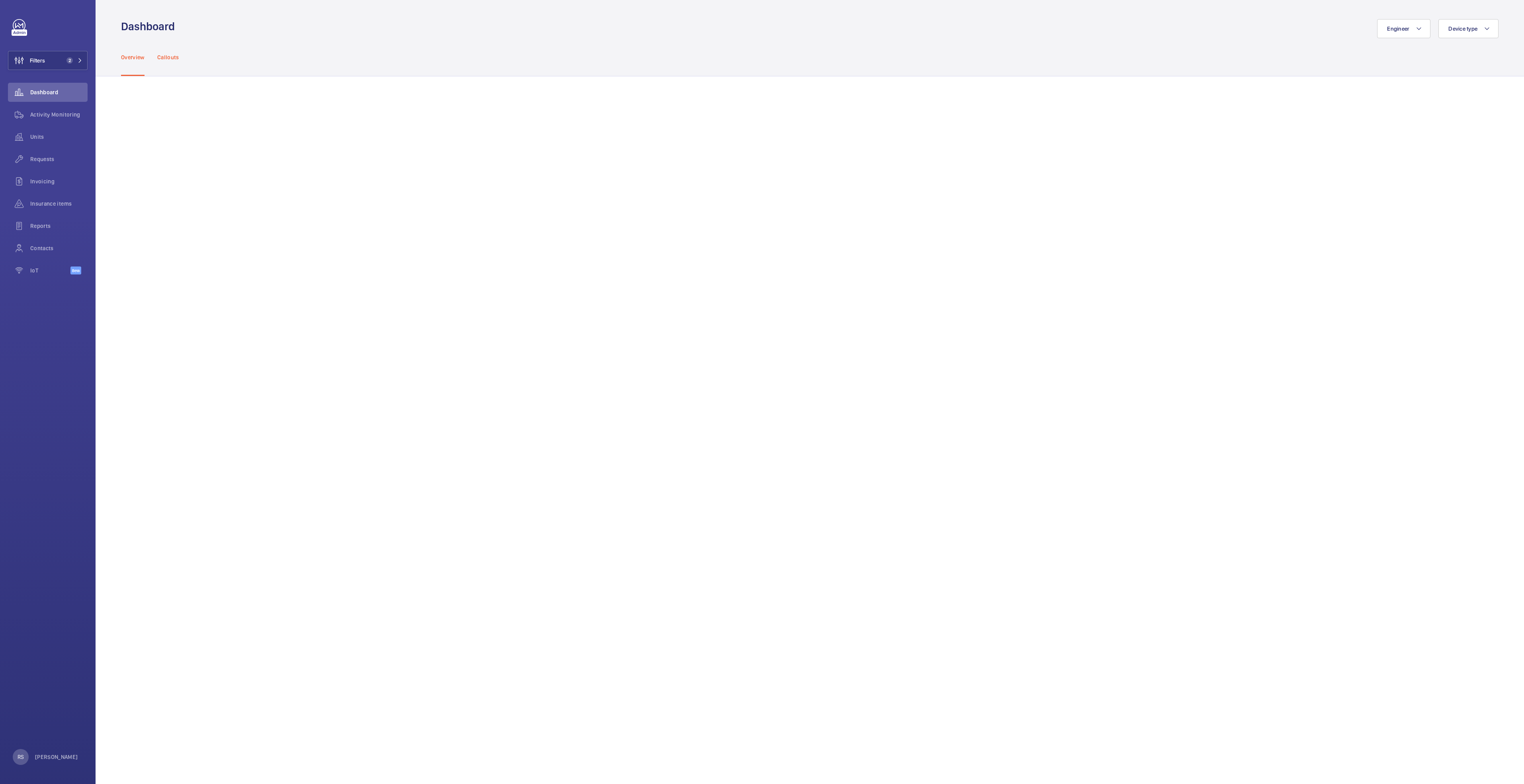
click at [167, 56] on p "Callouts" at bounding box center [168, 57] width 22 height 8
click at [56, 58] on button "Filters 2" at bounding box center [47, 60] width 80 height 19
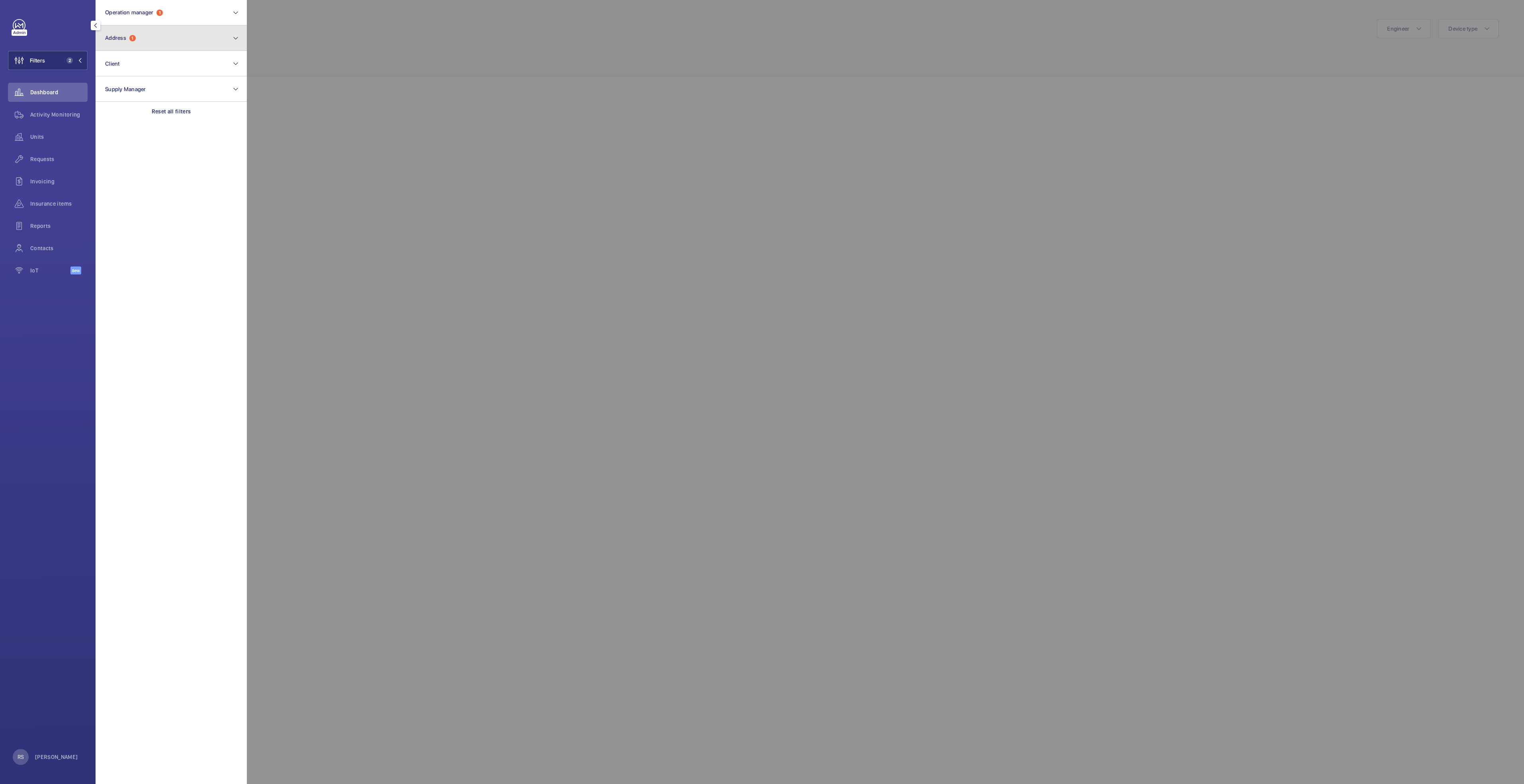
click at [137, 36] on button "Address 1" at bounding box center [172, 38] width 151 height 25
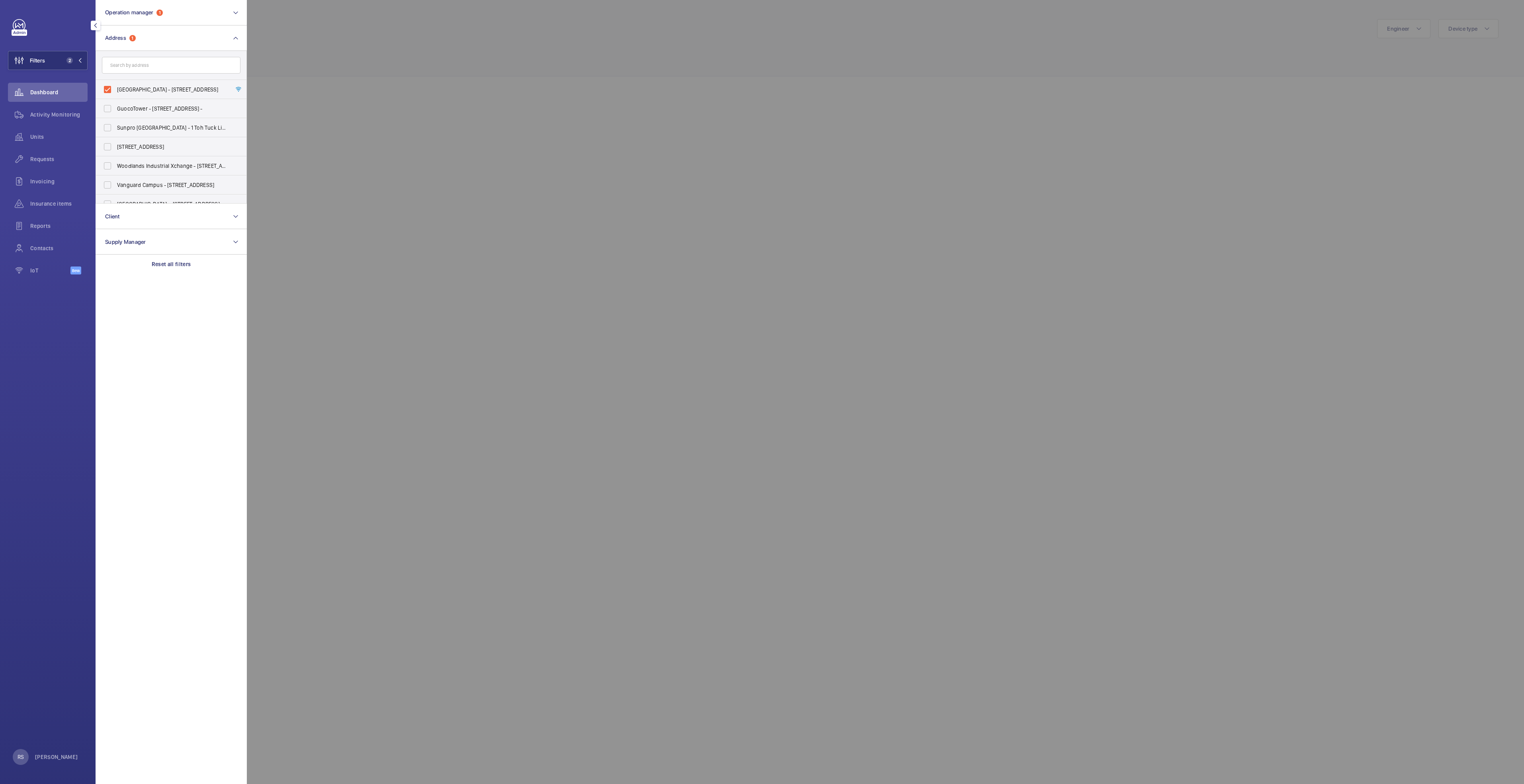
click at [340, 78] on div at bounding box center [1009, 392] width 1524 height 784
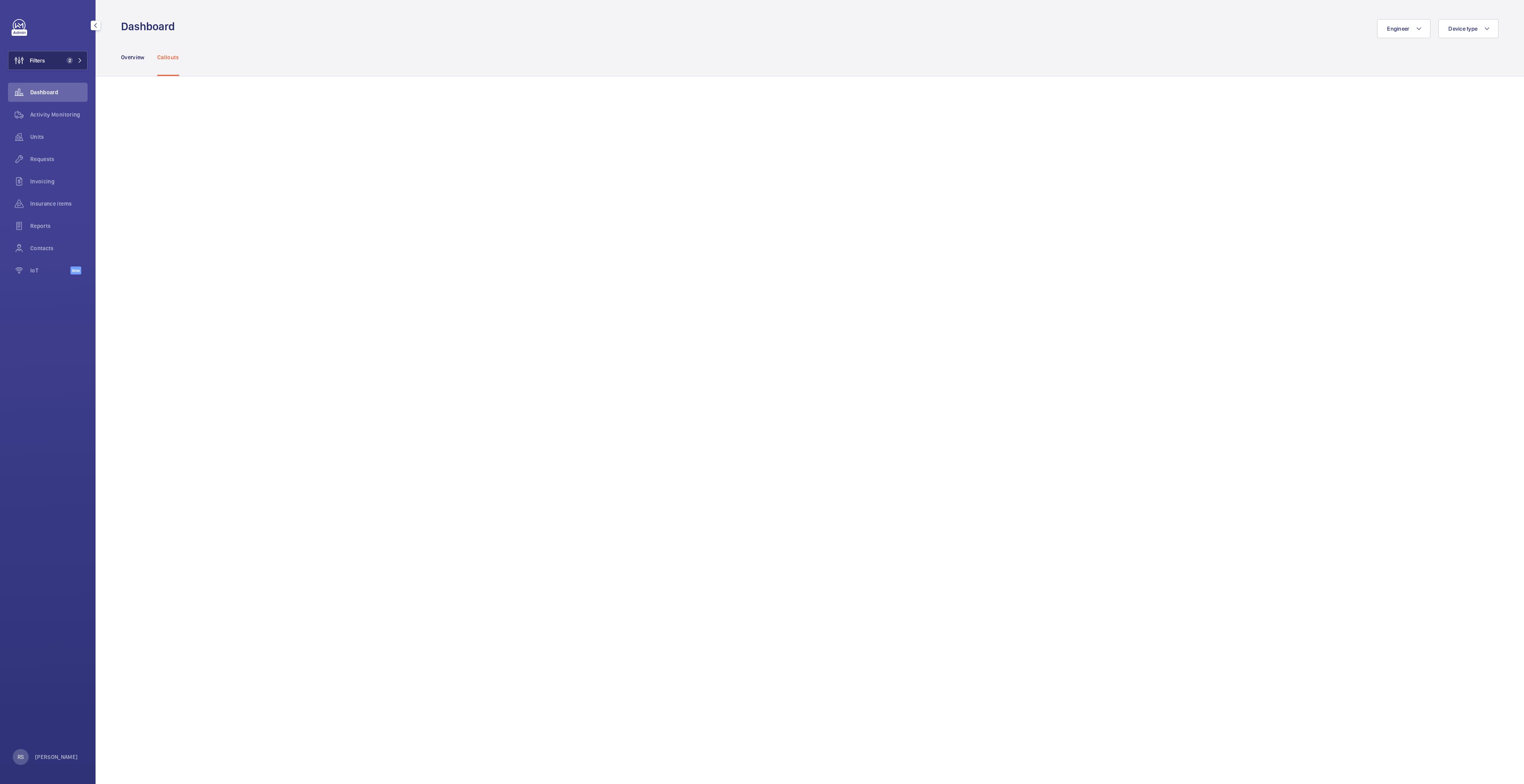
click at [80, 60] on mat-icon at bounding box center [80, 60] width 5 height 5
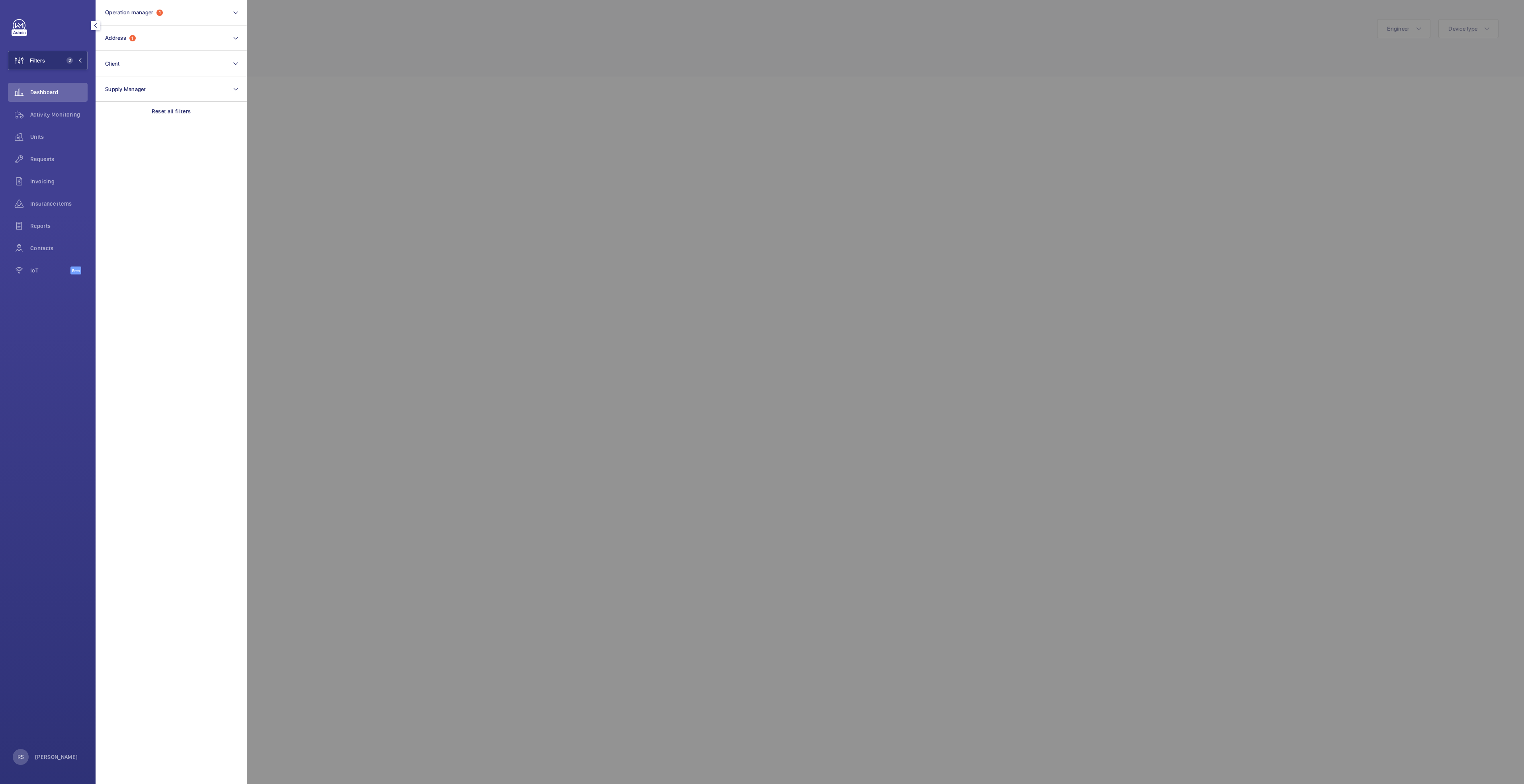
click at [486, 30] on div at bounding box center [1009, 392] width 1524 height 784
